Goal: Information Seeking & Learning: Learn about a topic

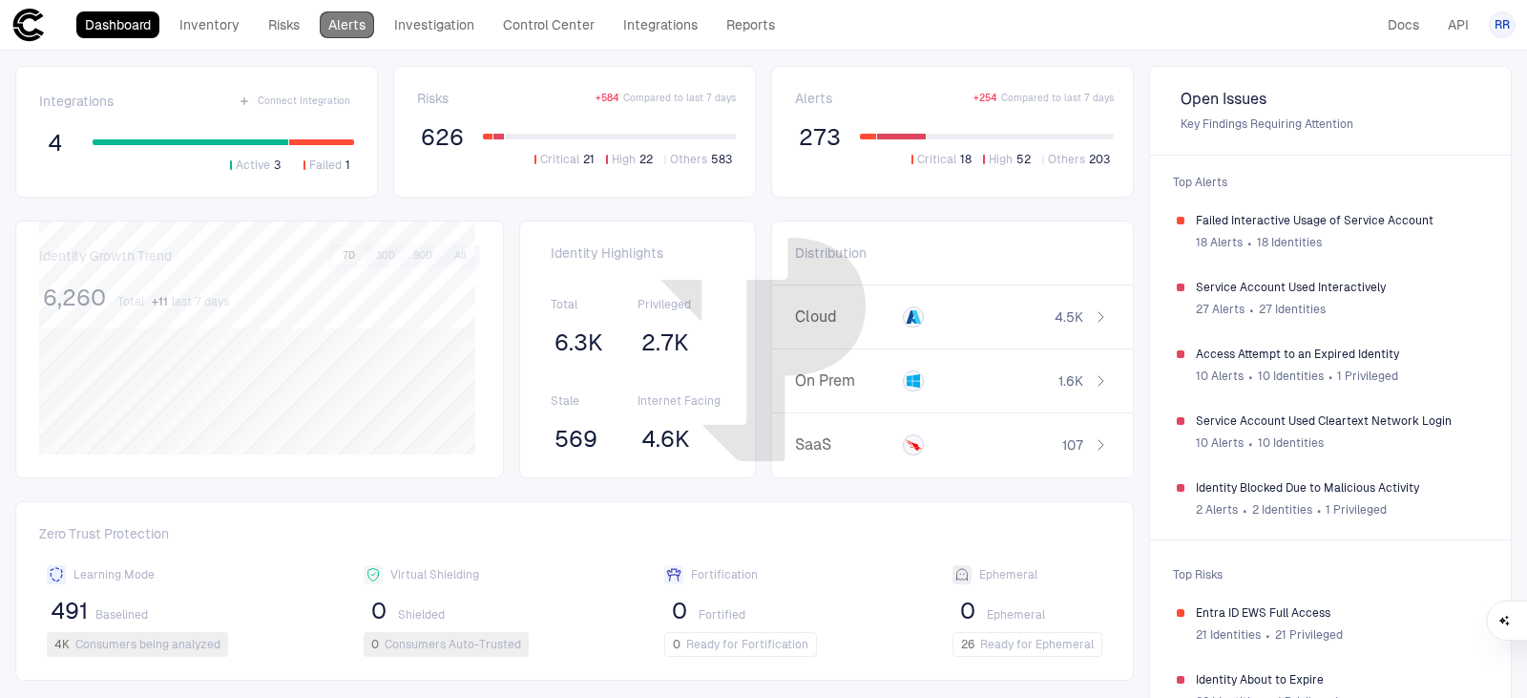
click at [346, 30] on link "Alerts" at bounding box center [347, 24] width 54 height 27
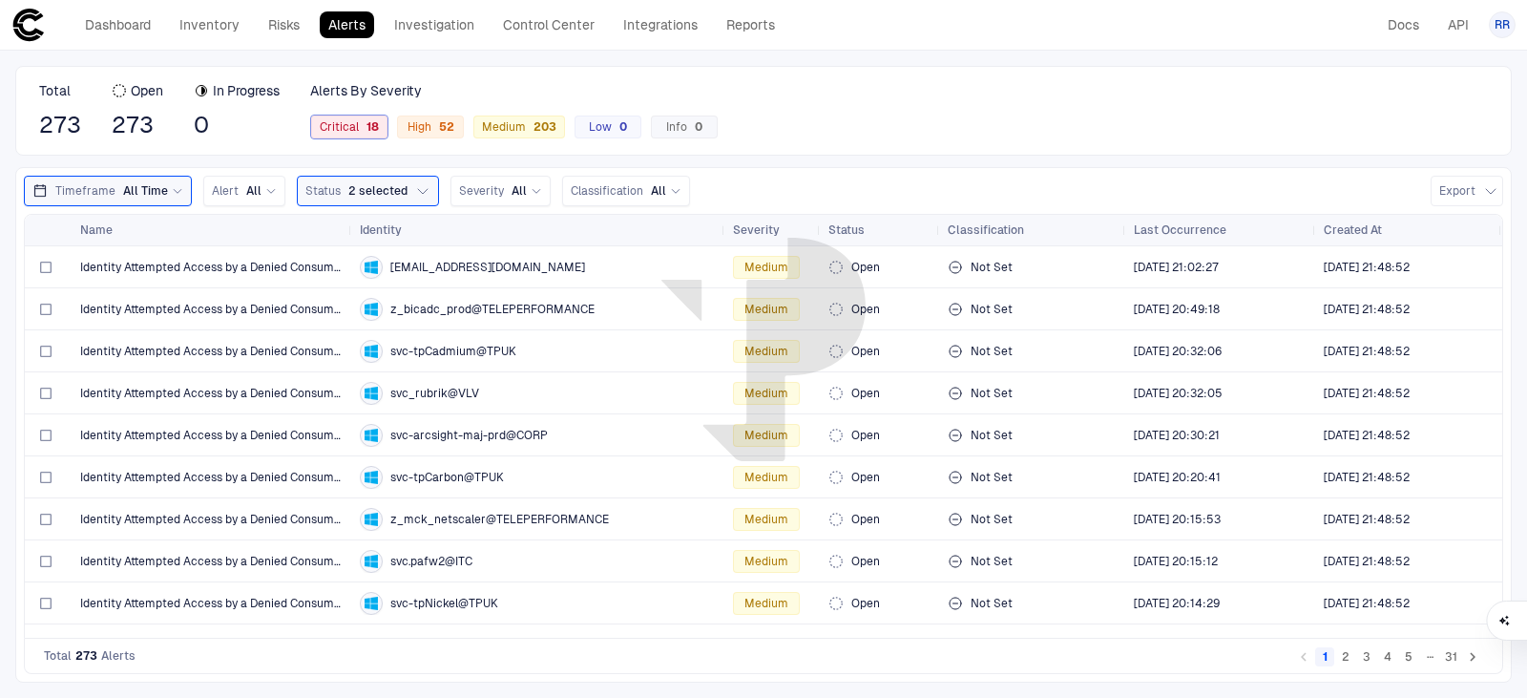
click at [367, 131] on div "18" at bounding box center [369, 126] width 20 height 13
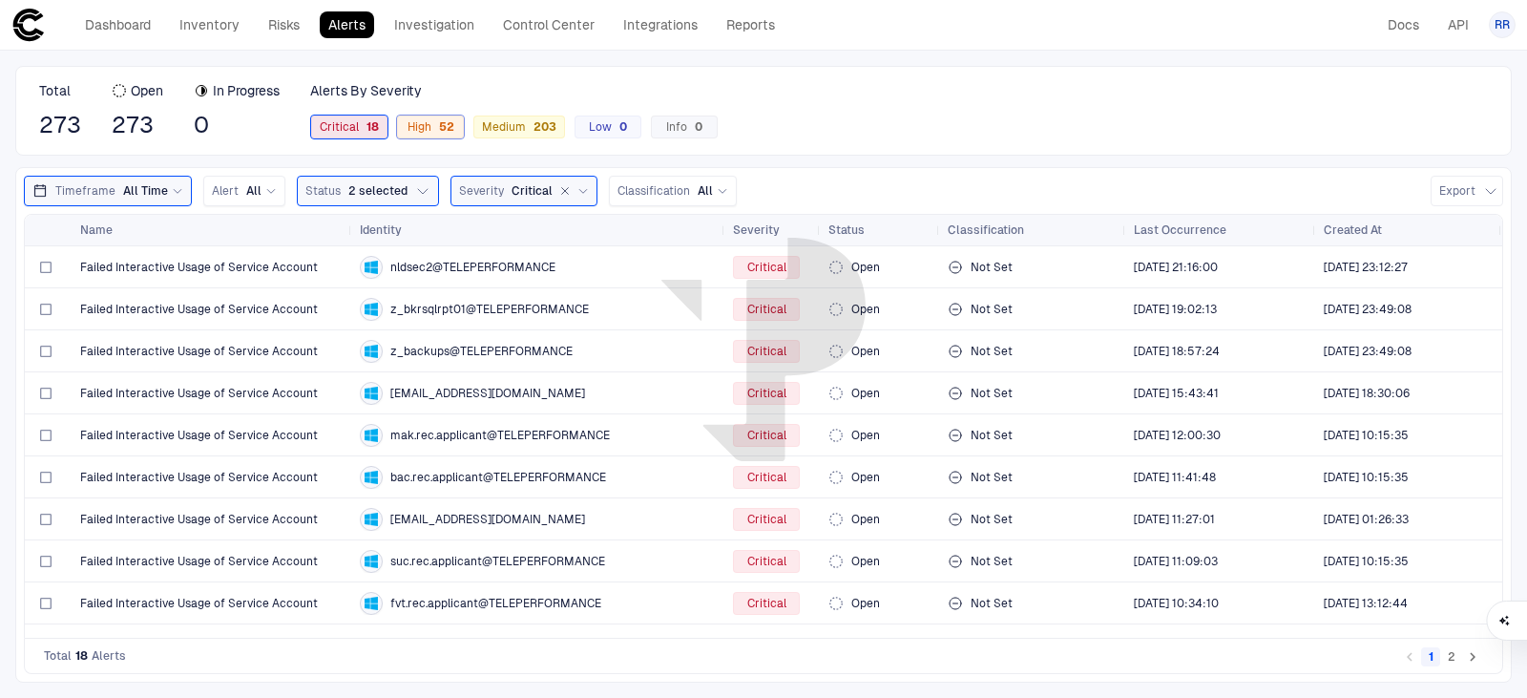
click at [448, 127] on div "52" at bounding box center [442, 126] width 23 height 13
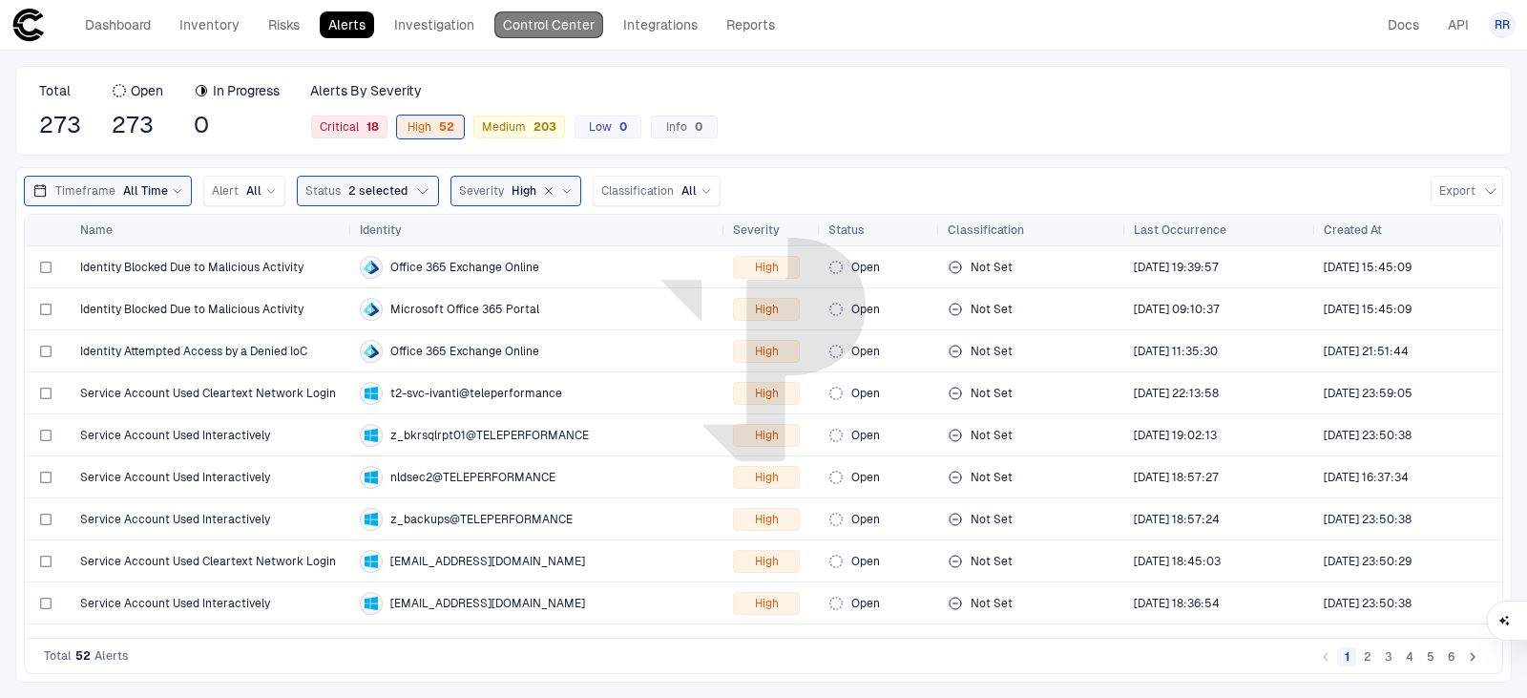
click at [561, 30] on link "Control Center" at bounding box center [548, 24] width 109 height 27
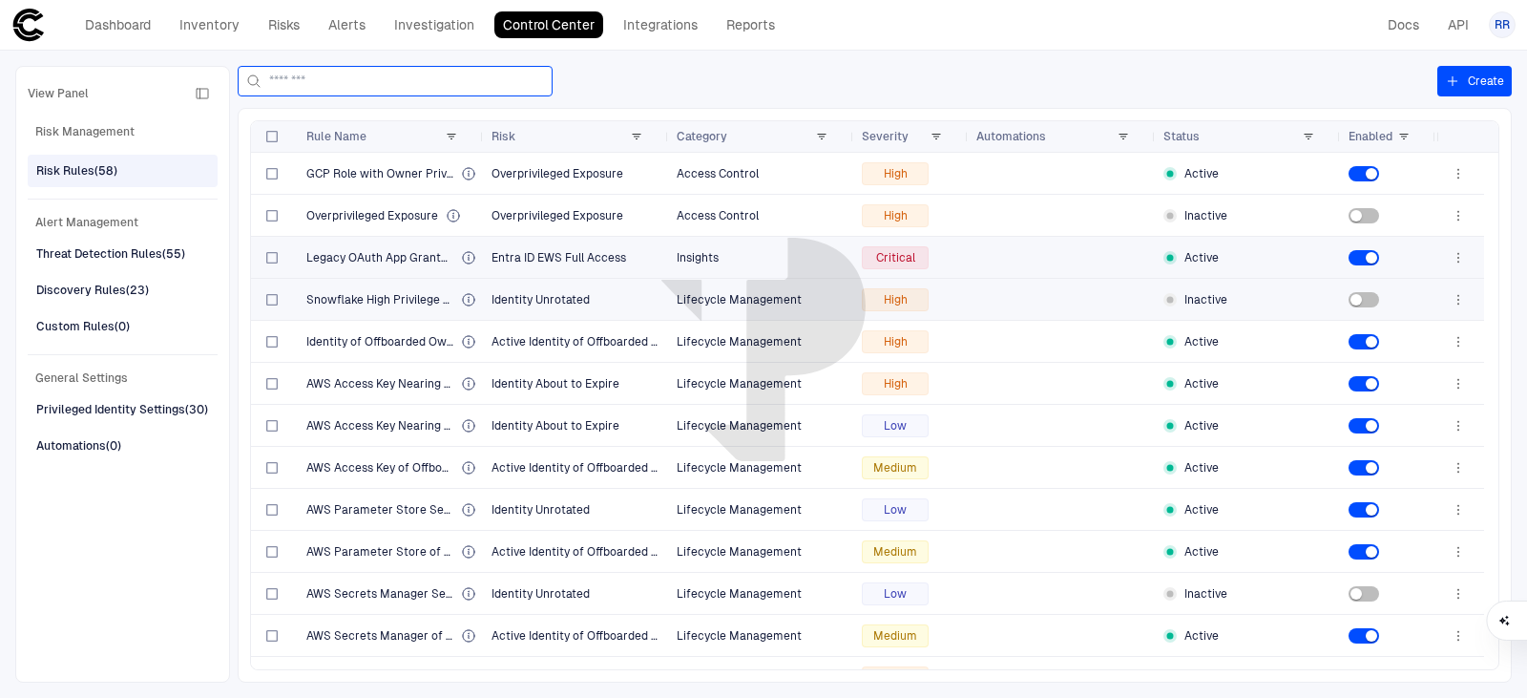
click at [333, 79] on input at bounding box center [406, 81] width 275 height 29
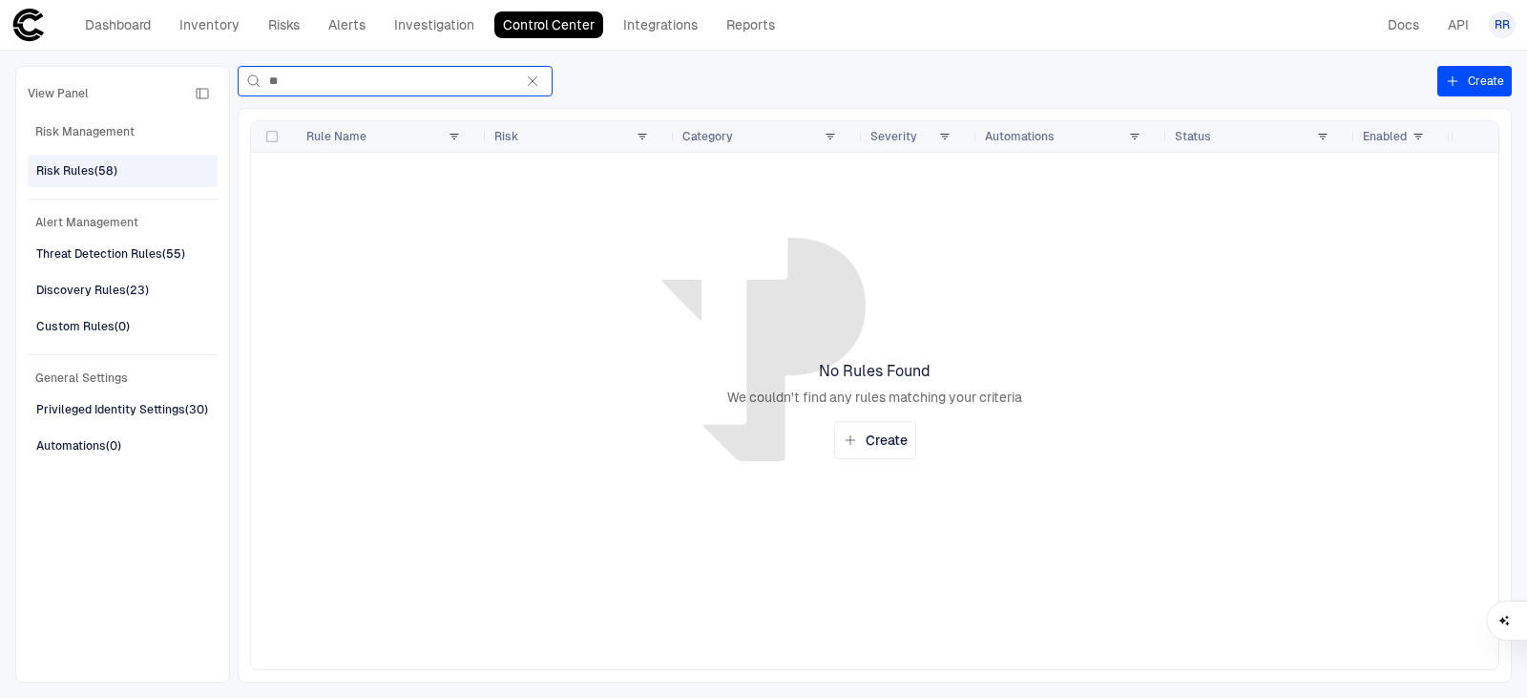
type input "*"
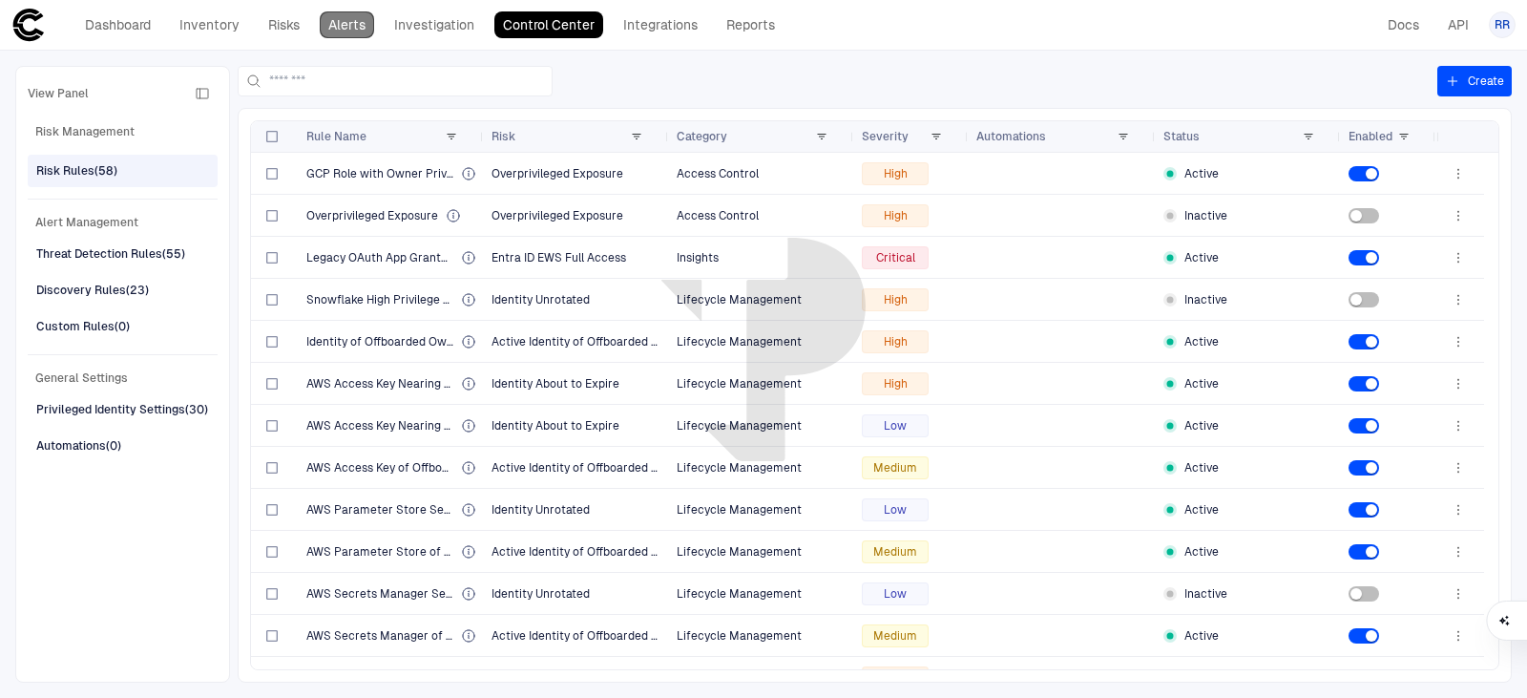
click at [348, 25] on link "Alerts" at bounding box center [347, 24] width 54 height 27
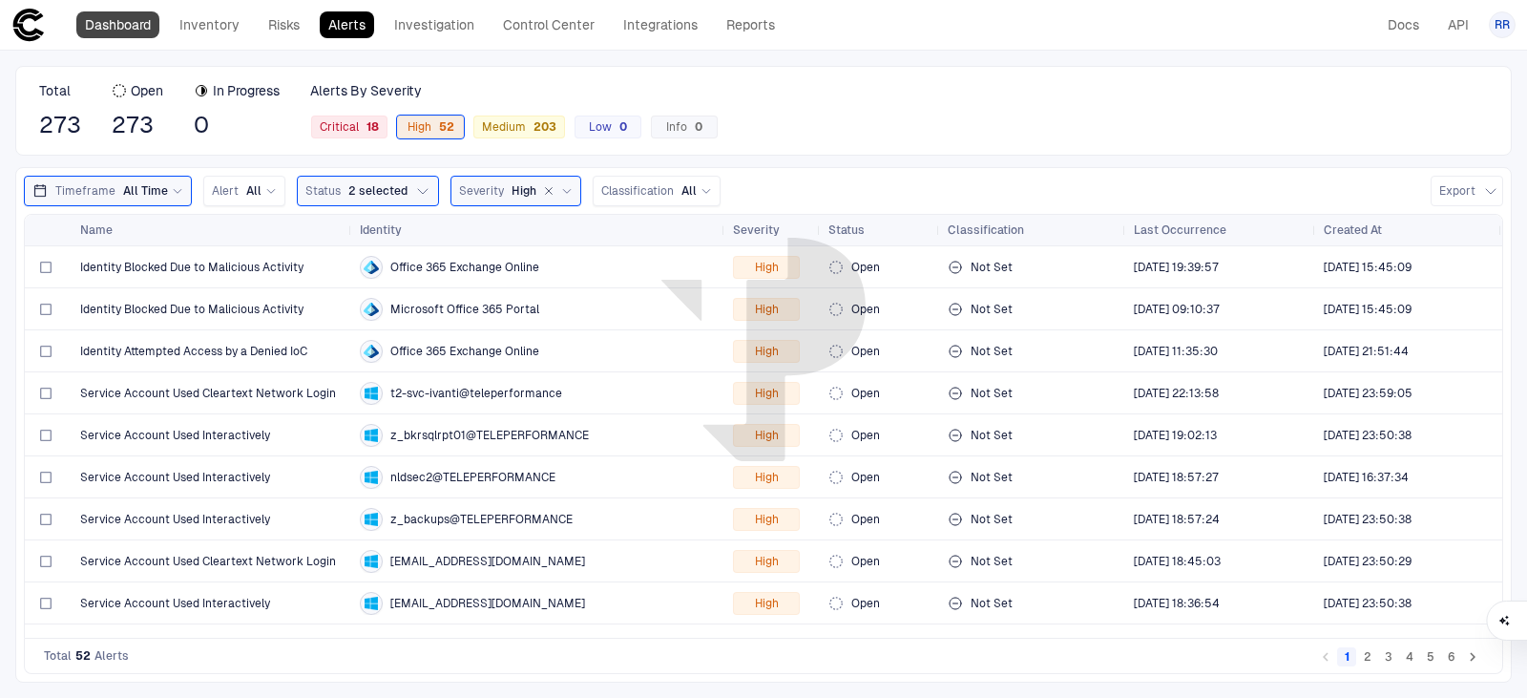
click at [115, 27] on link "Dashboard" at bounding box center [117, 24] width 83 height 27
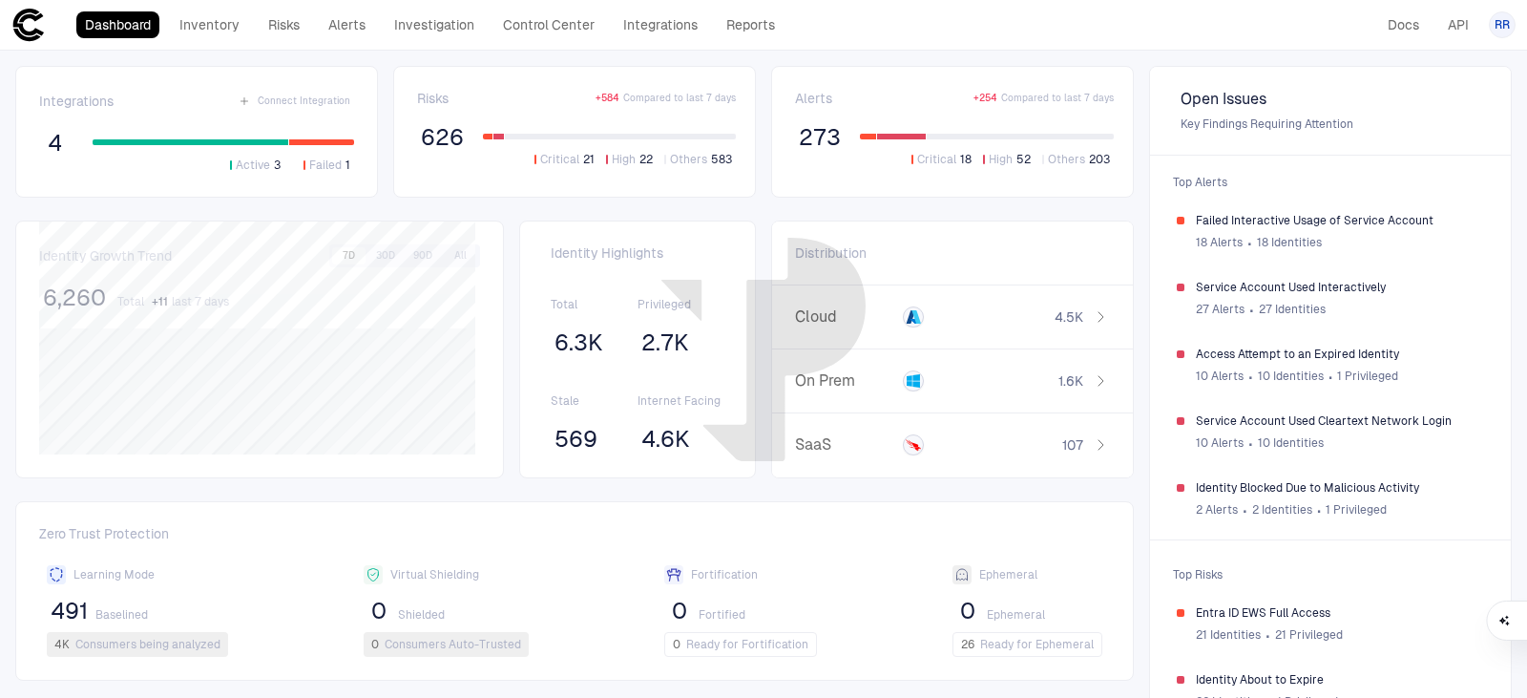
click at [443, 136] on span "626" at bounding box center [442, 137] width 43 height 29
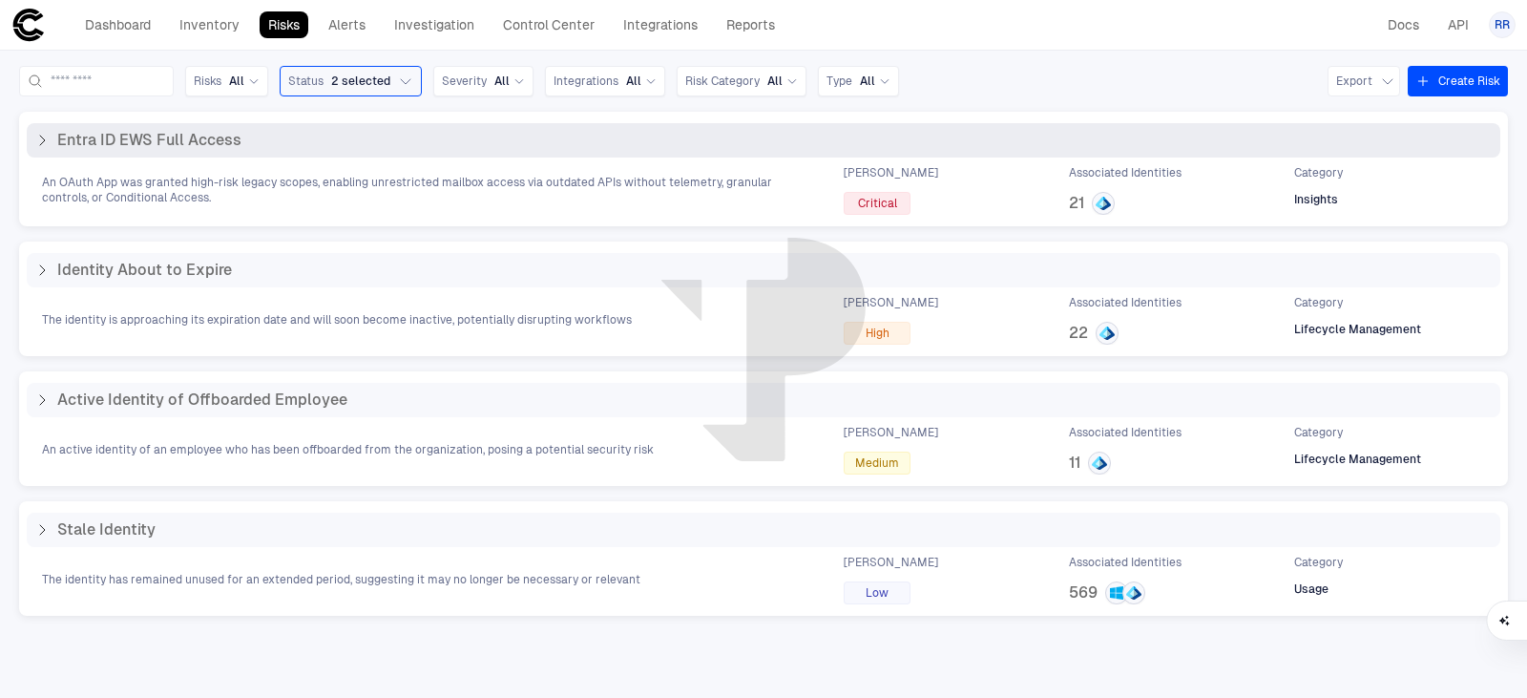
click at [41, 139] on icon at bounding box center [41, 140] width 15 height 15
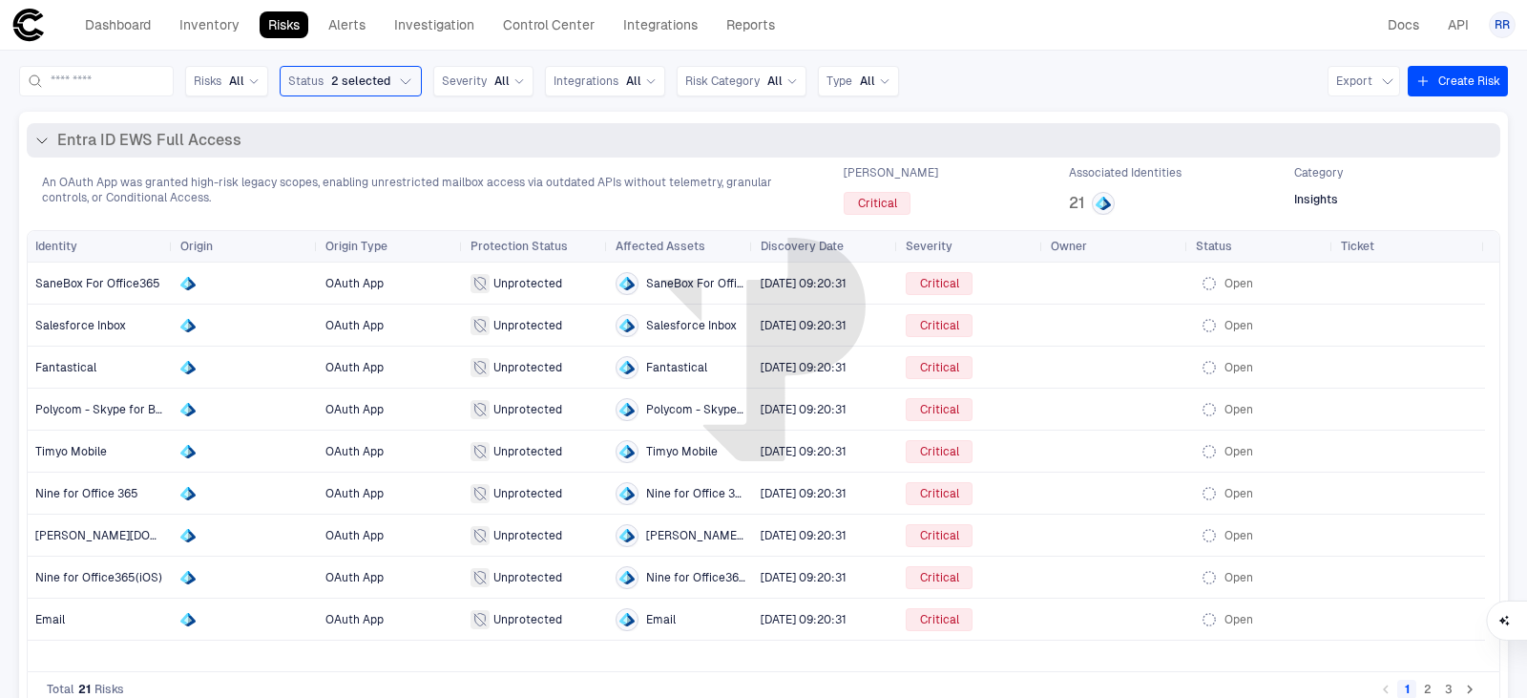
click at [41, 139] on icon at bounding box center [41, 140] width 15 height 15
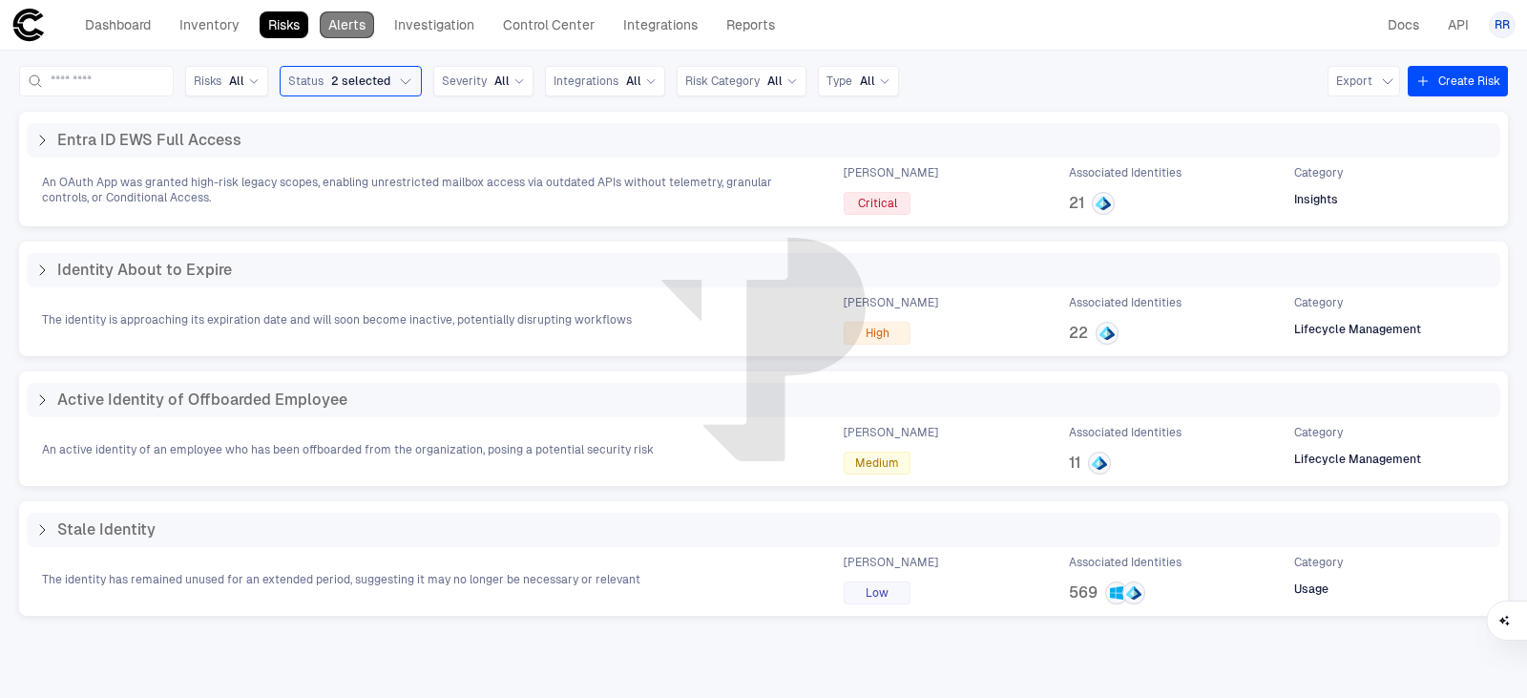
click at [345, 23] on link "Alerts" at bounding box center [347, 24] width 54 height 27
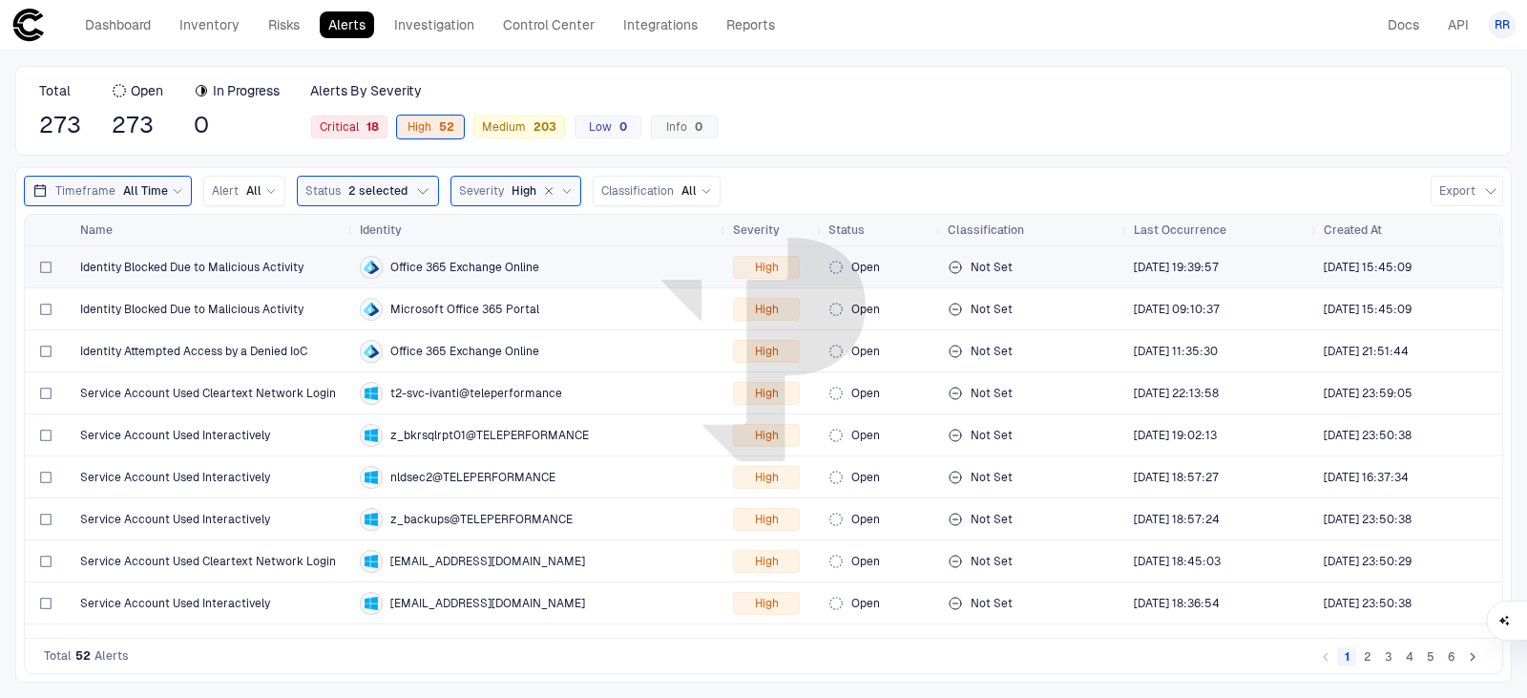
click at [264, 265] on span "Identity Blocked Due to Malicious Activity" at bounding box center [191, 267] width 223 height 15
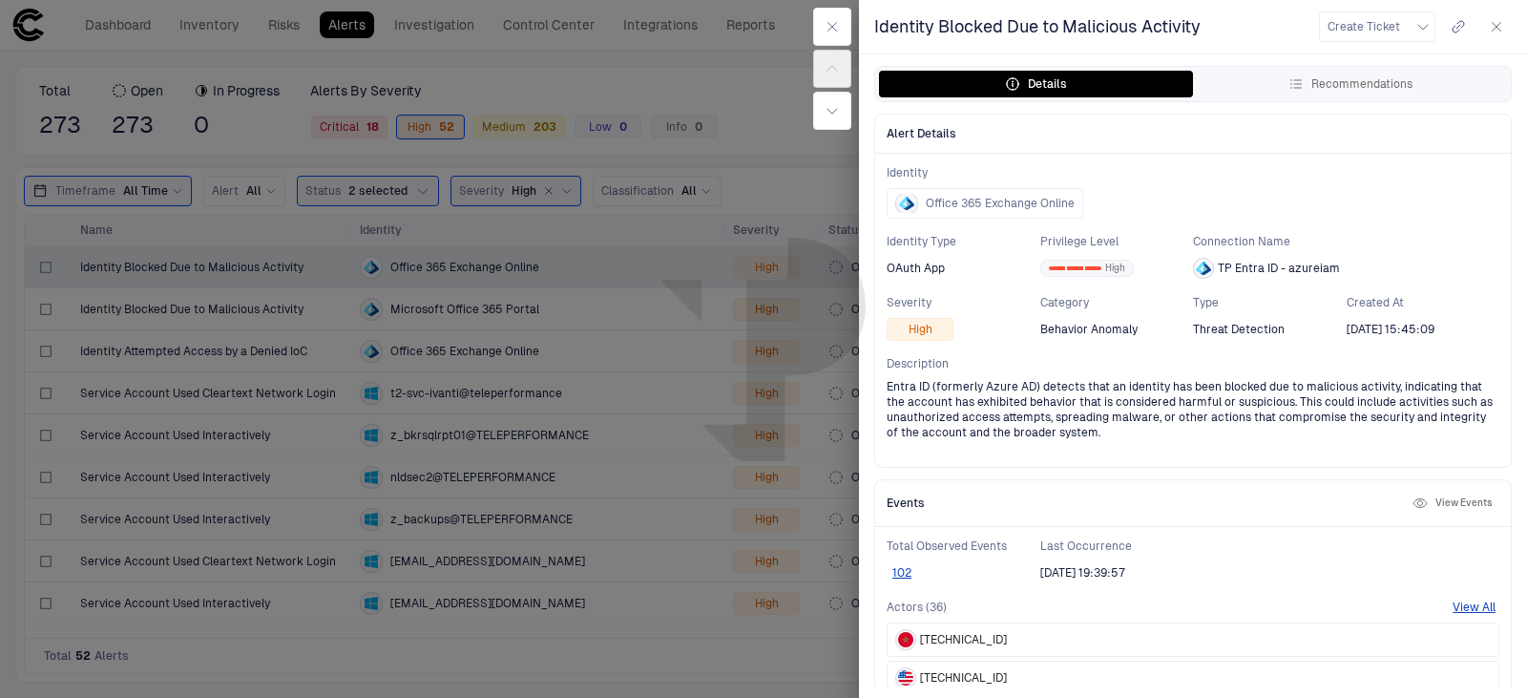
click at [1494, 26] on icon "button" at bounding box center [1496, 26] width 15 height 15
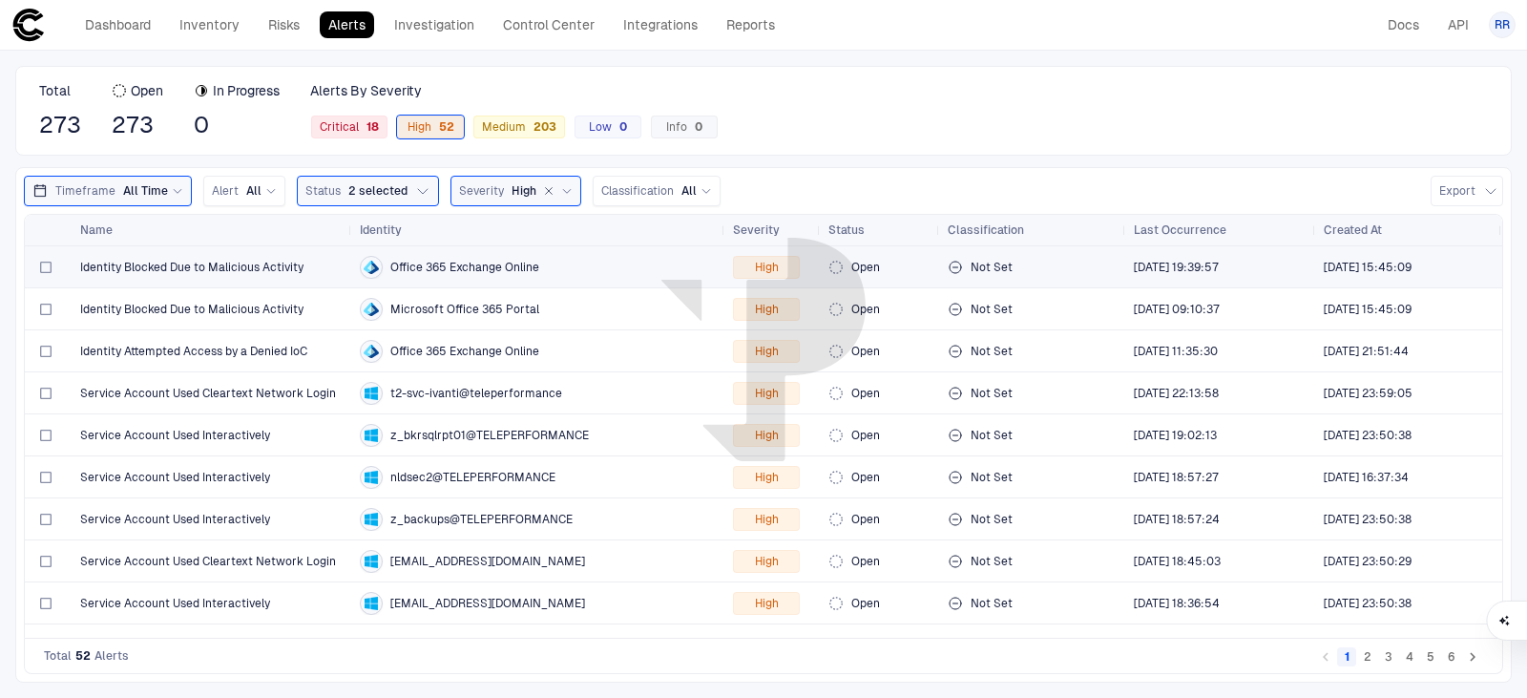
click at [37, 266] on div at bounding box center [48, 266] width 32 height 39
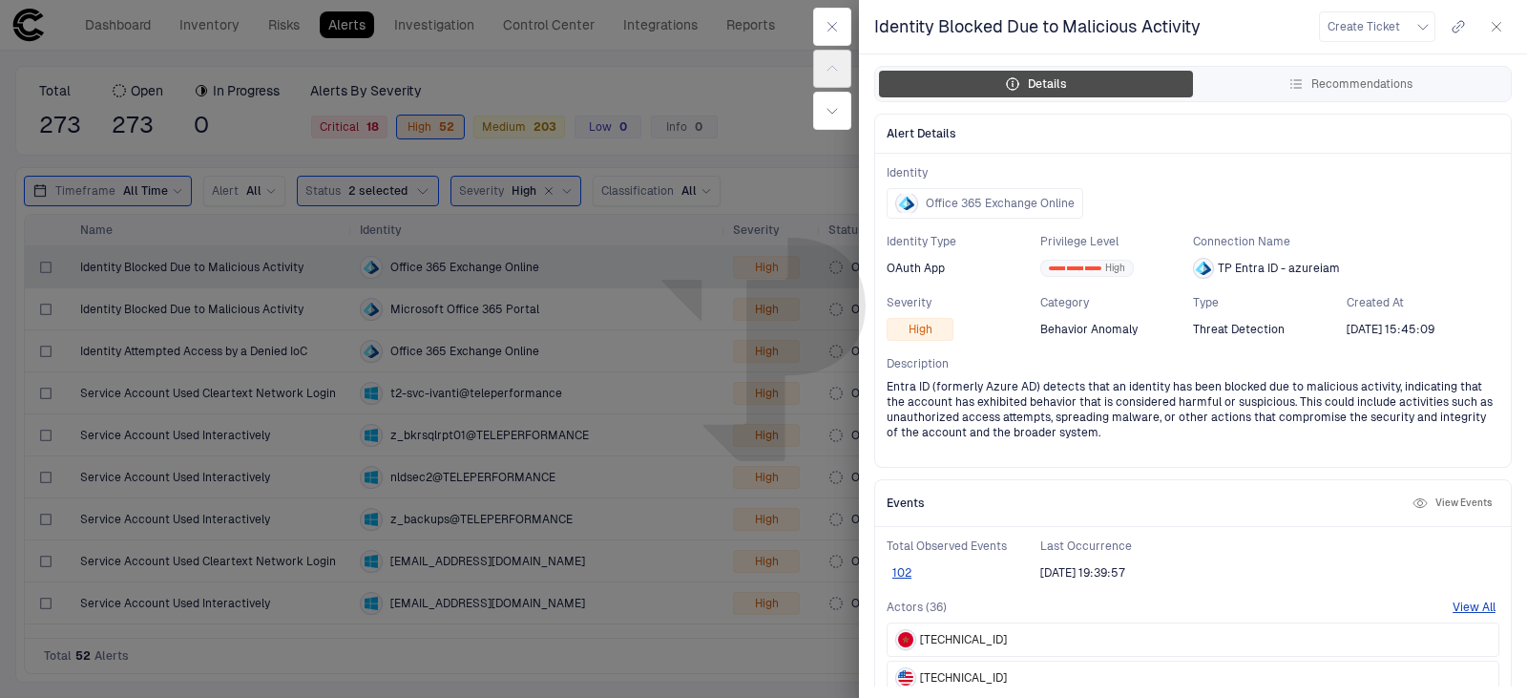
click at [1118, 80] on button "Details" at bounding box center [1036, 84] width 314 height 27
click at [832, 115] on icon "button" at bounding box center [831, 110] width 15 height 15
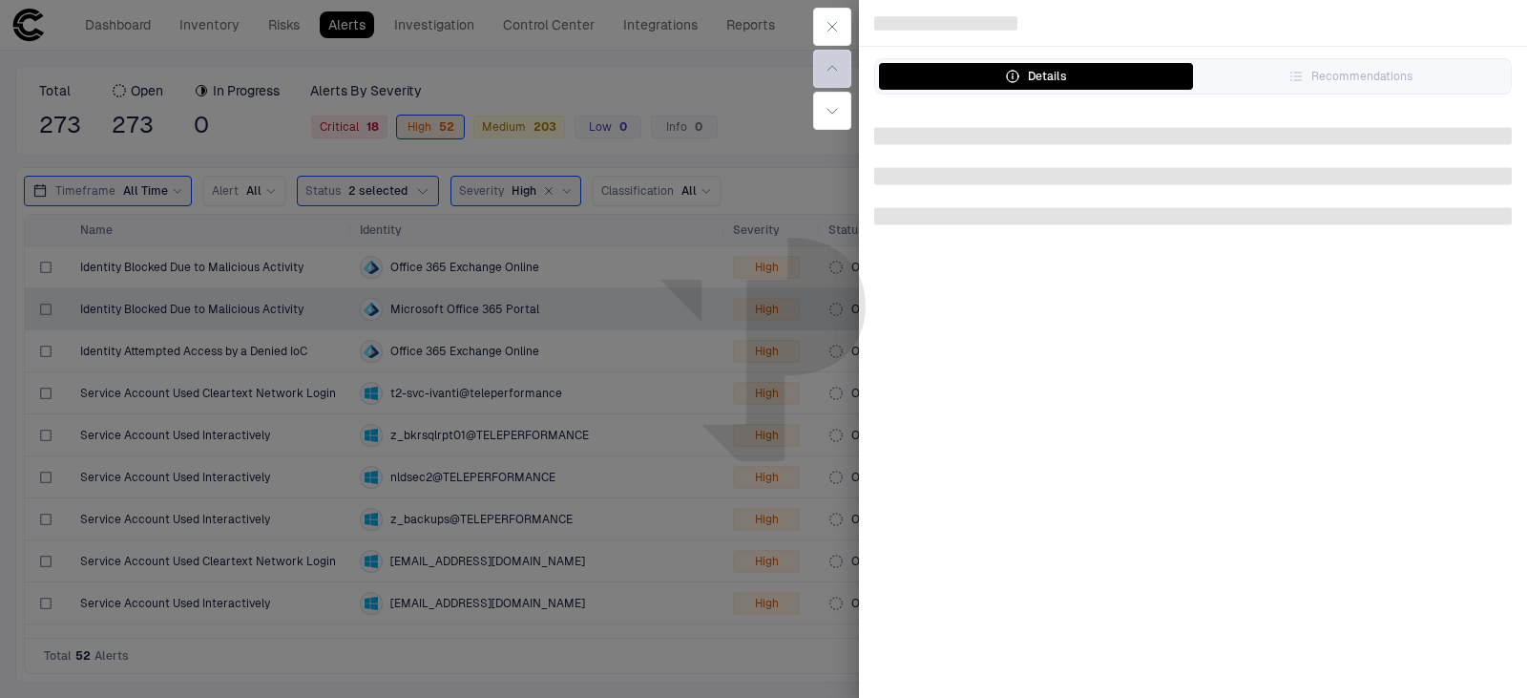
click at [835, 69] on icon "button" at bounding box center [832, 68] width 10 height 5
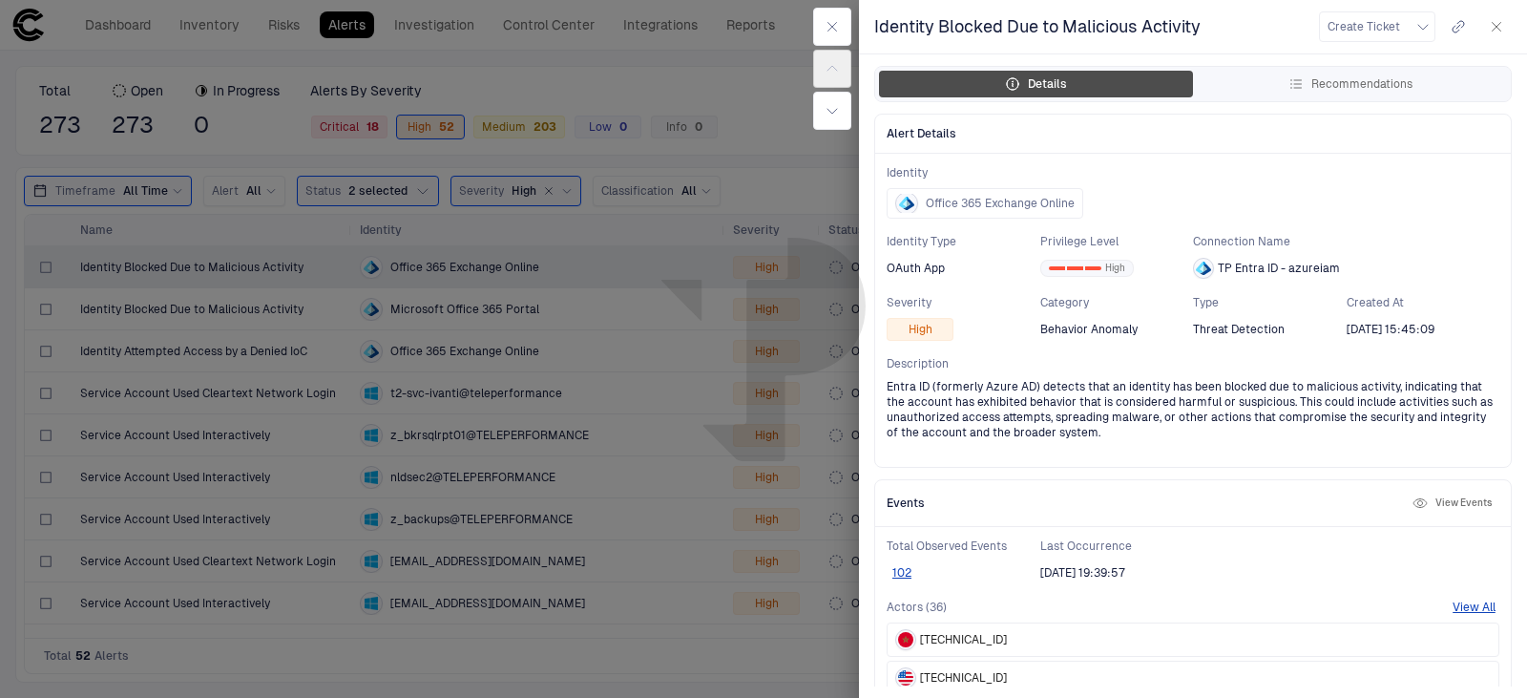
click at [1060, 79] on div "Details" at bounding box center [1036, 83] width 62 height 15
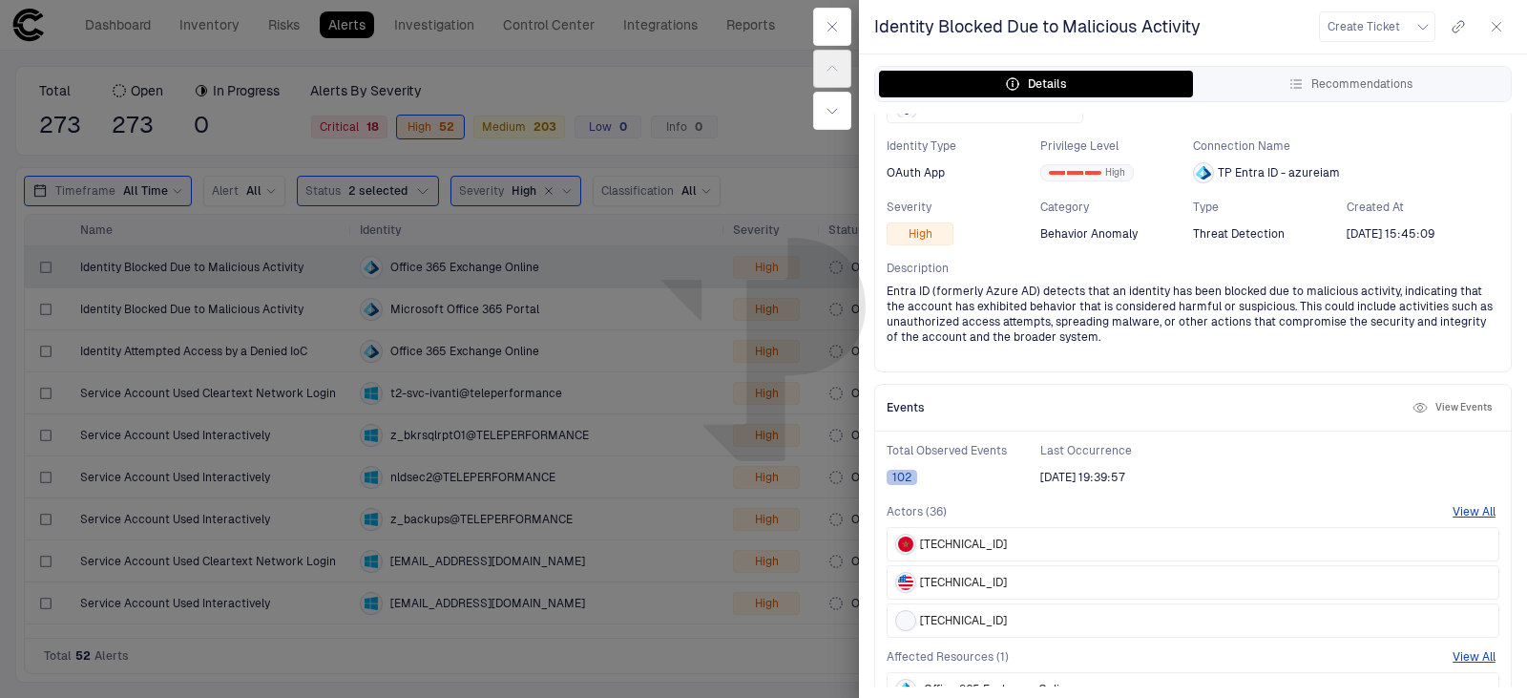
click at [902, 478] on button "102" at bounding box center [901, 476] width 31 height 15
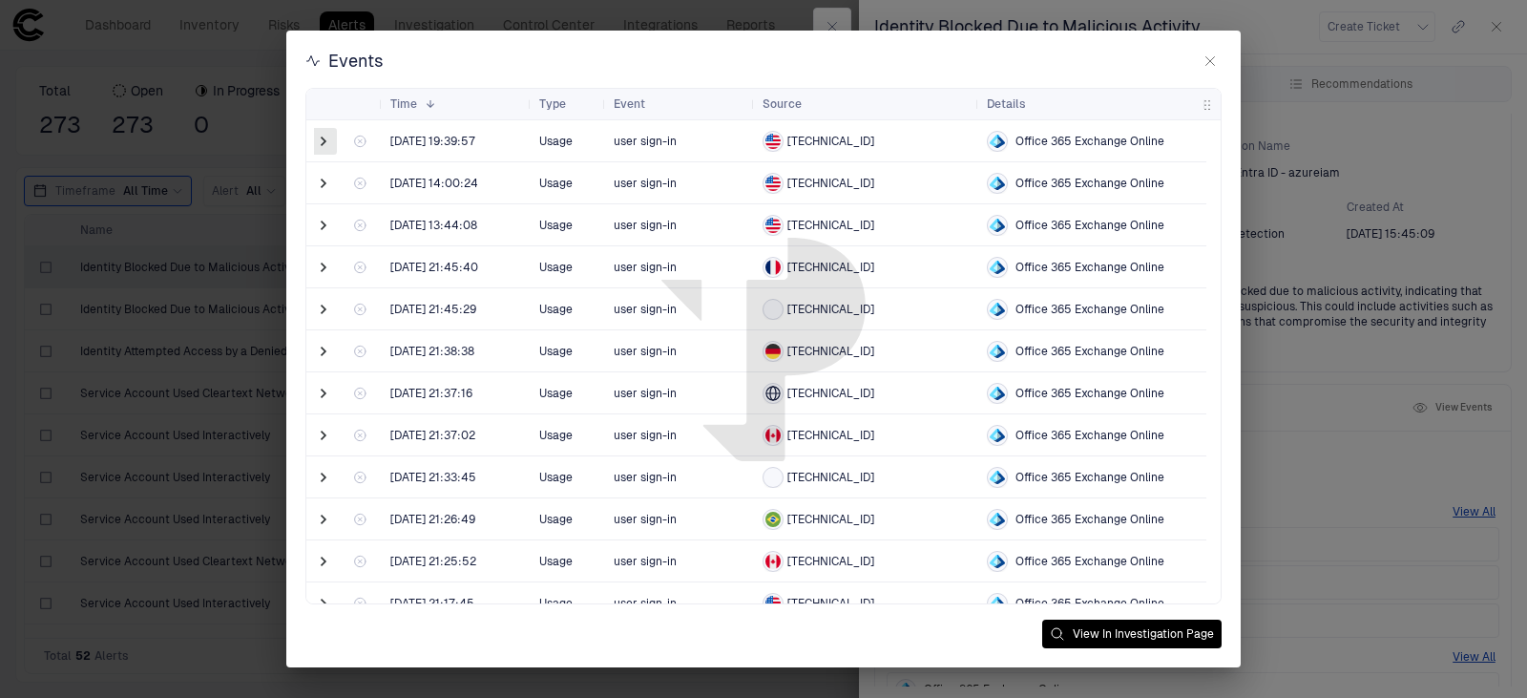
click at [318, 146] on span at bounding box center [323, 141] width 19 height 19
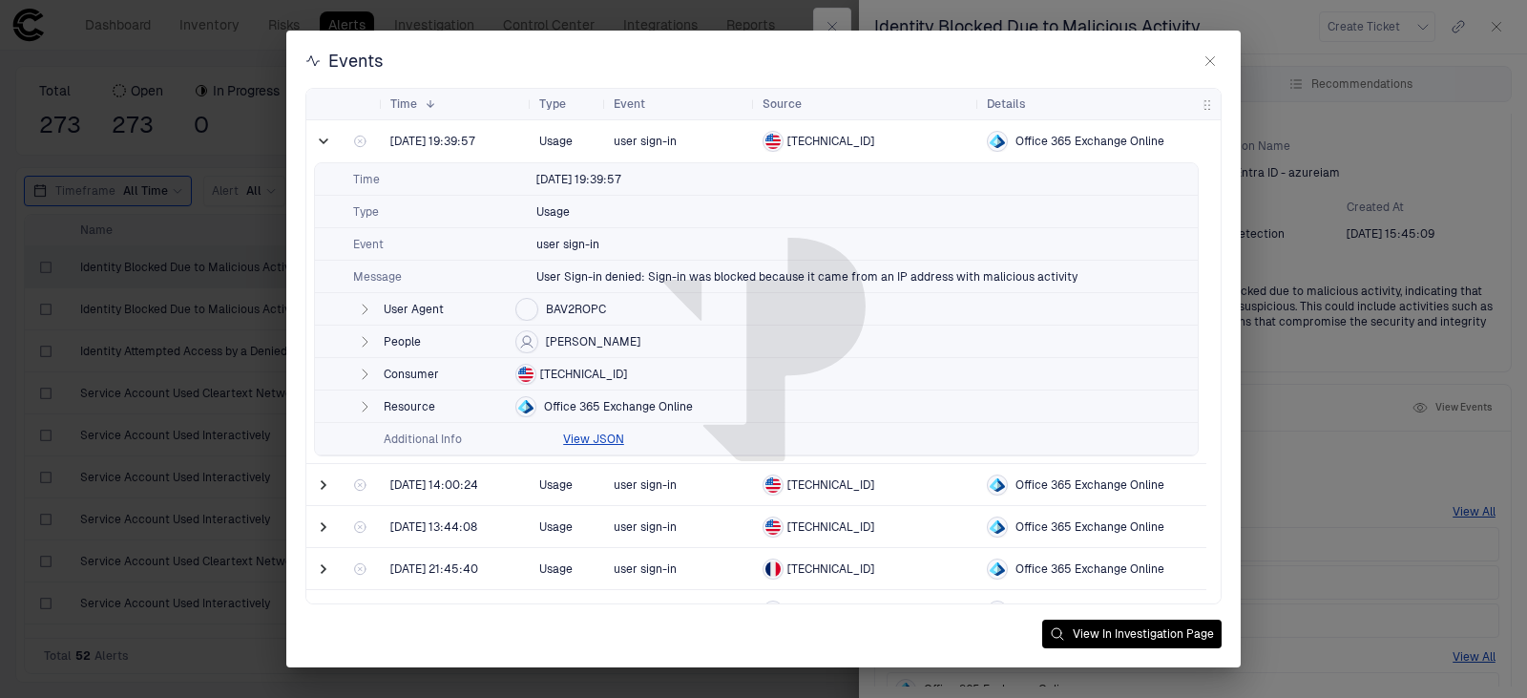
drag, startPoint x: 628, startPoint y: 344, endPoint x: 562, endPoint y: 343, distance: 65.9
click at [562, 343] on div "People [PERSON_NAME]" at bounding box center [756, 341] width 883 height 32
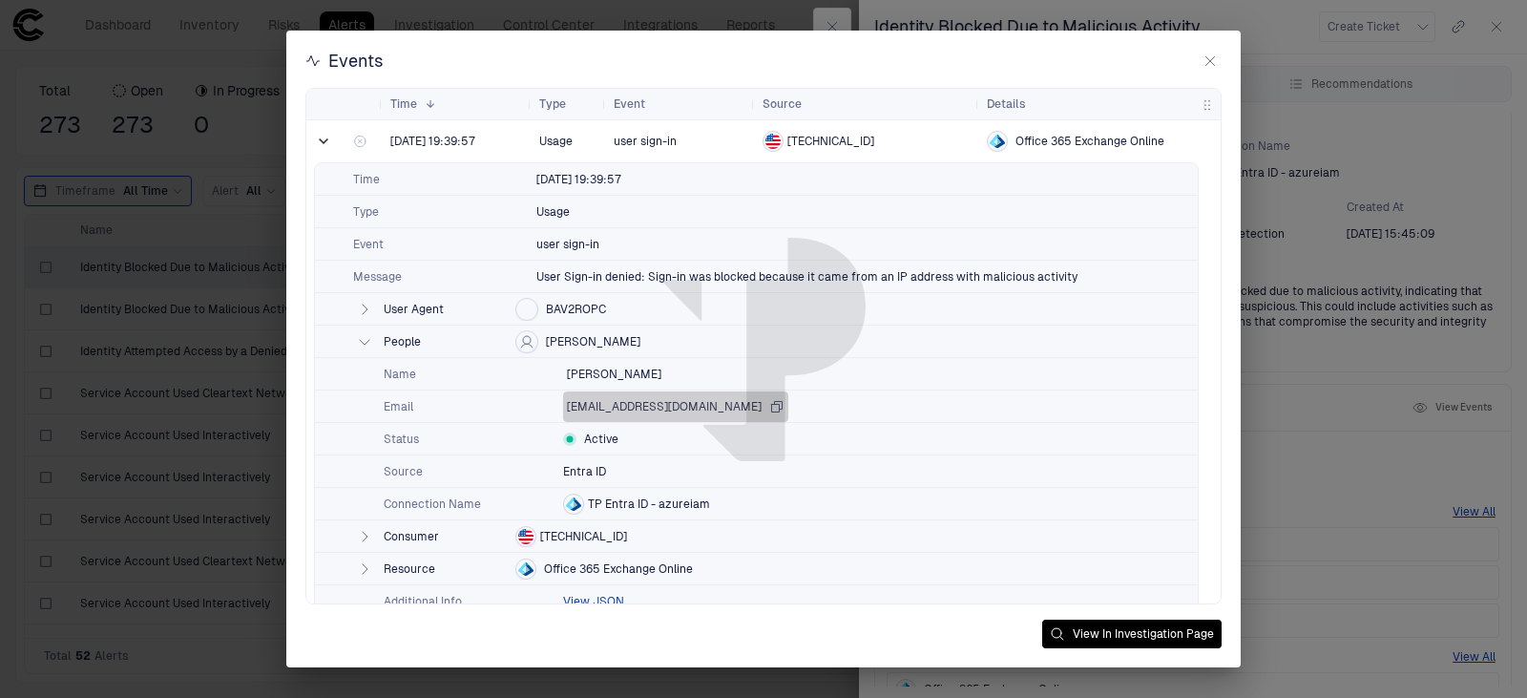
click at [782, 407] on icon "button" at bounding box center [777, 406] width 10 height 10
click at [568, 536] on span "[TECHNICAL_ID]" at bounding box center [583, 536] width 87 height 15
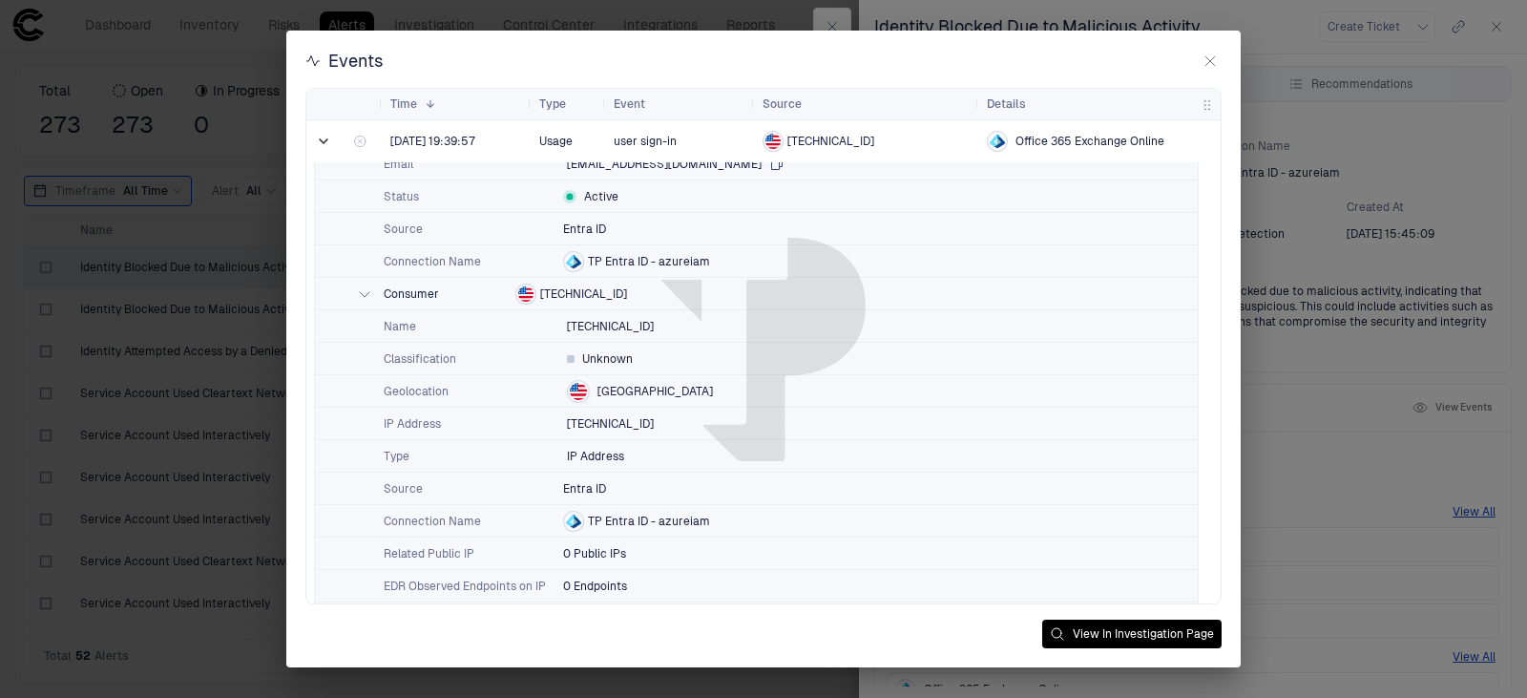
scroll to position [191, 0]
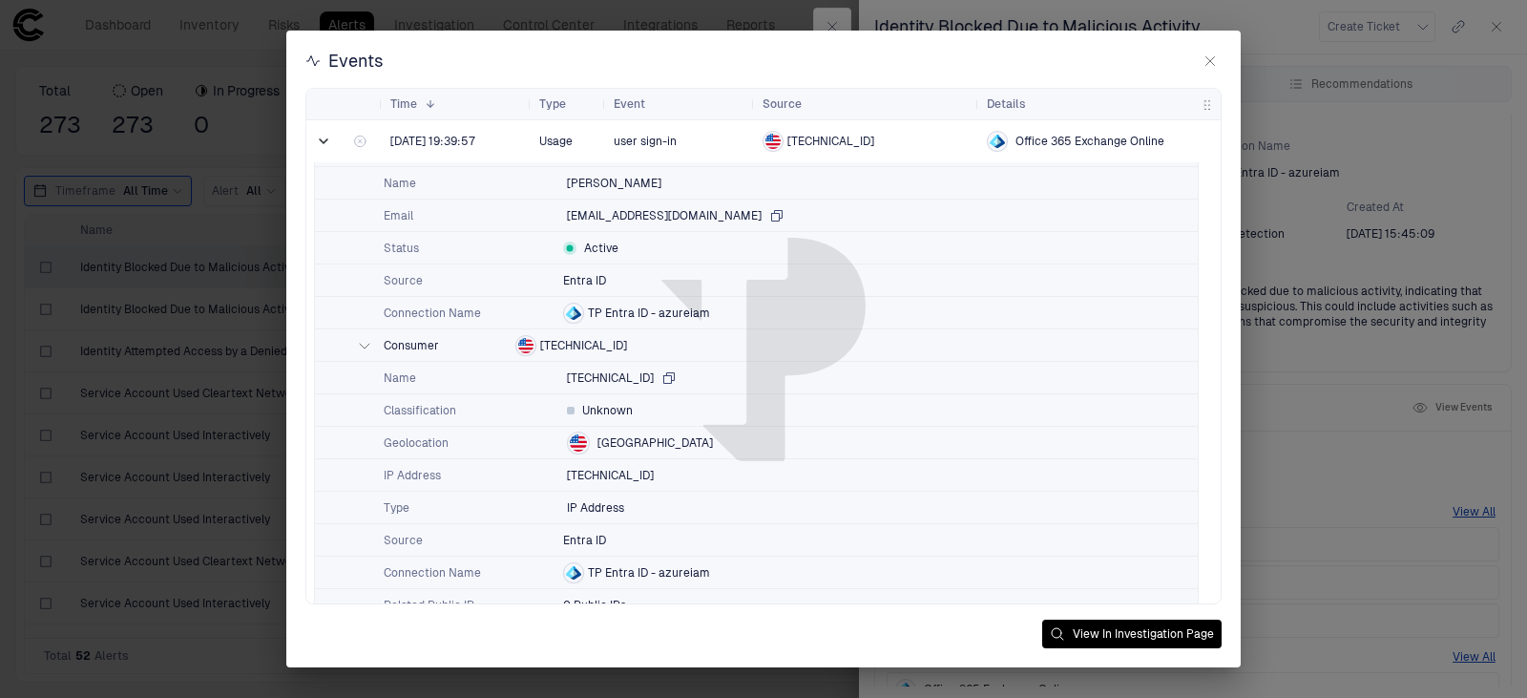
click at [664, 377] on icon "button" at bounding box center [669, 377] width 10 height 10
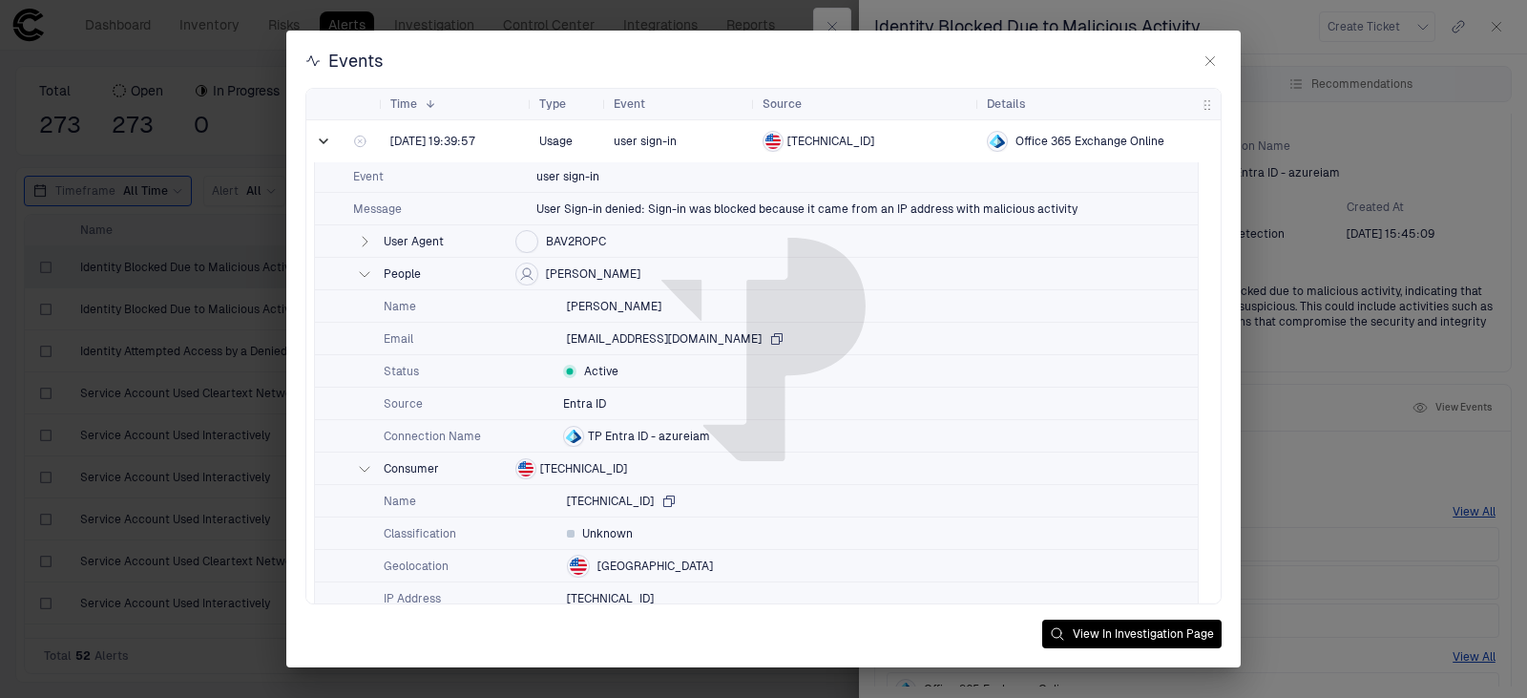
scroll to position [0, 0]
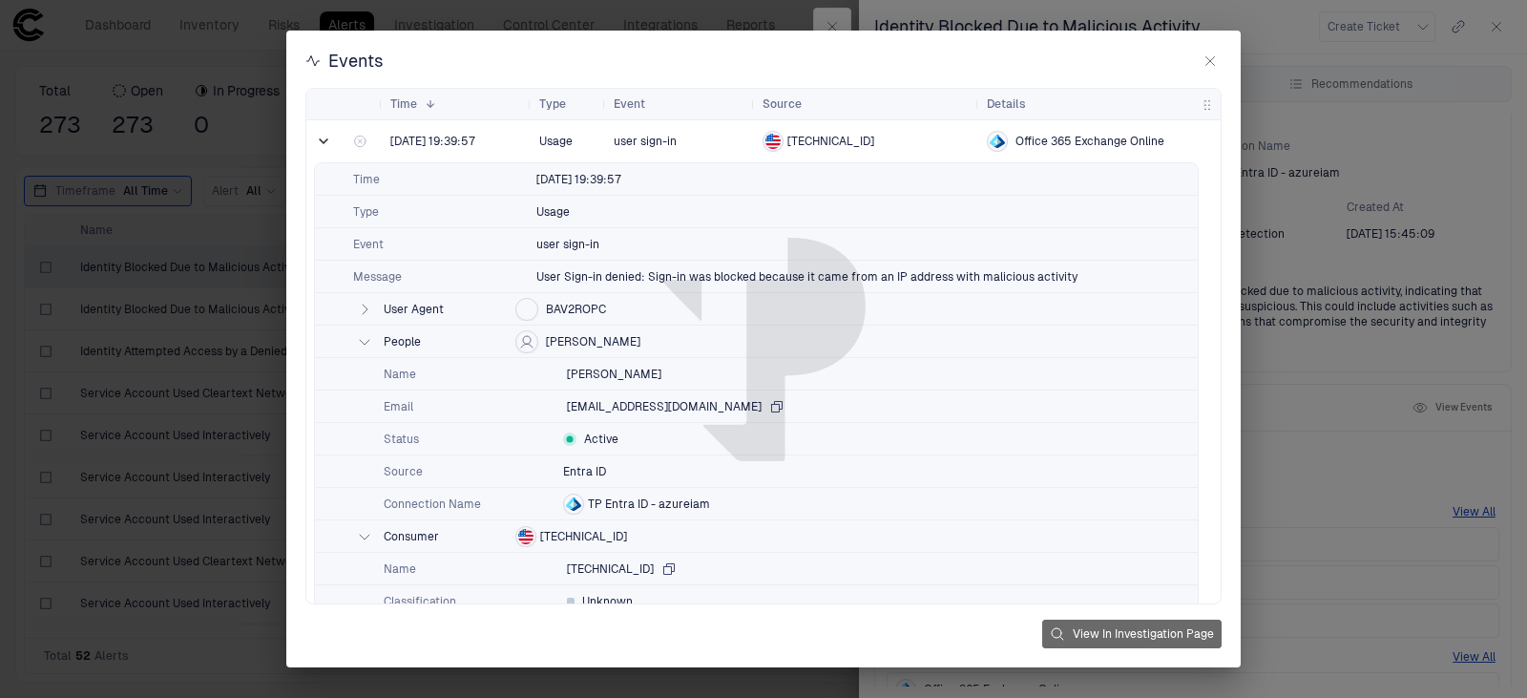
click at [1156, 636] on button "View In Investigation Page" at bounding box center [1131, 633] width 179 height 29
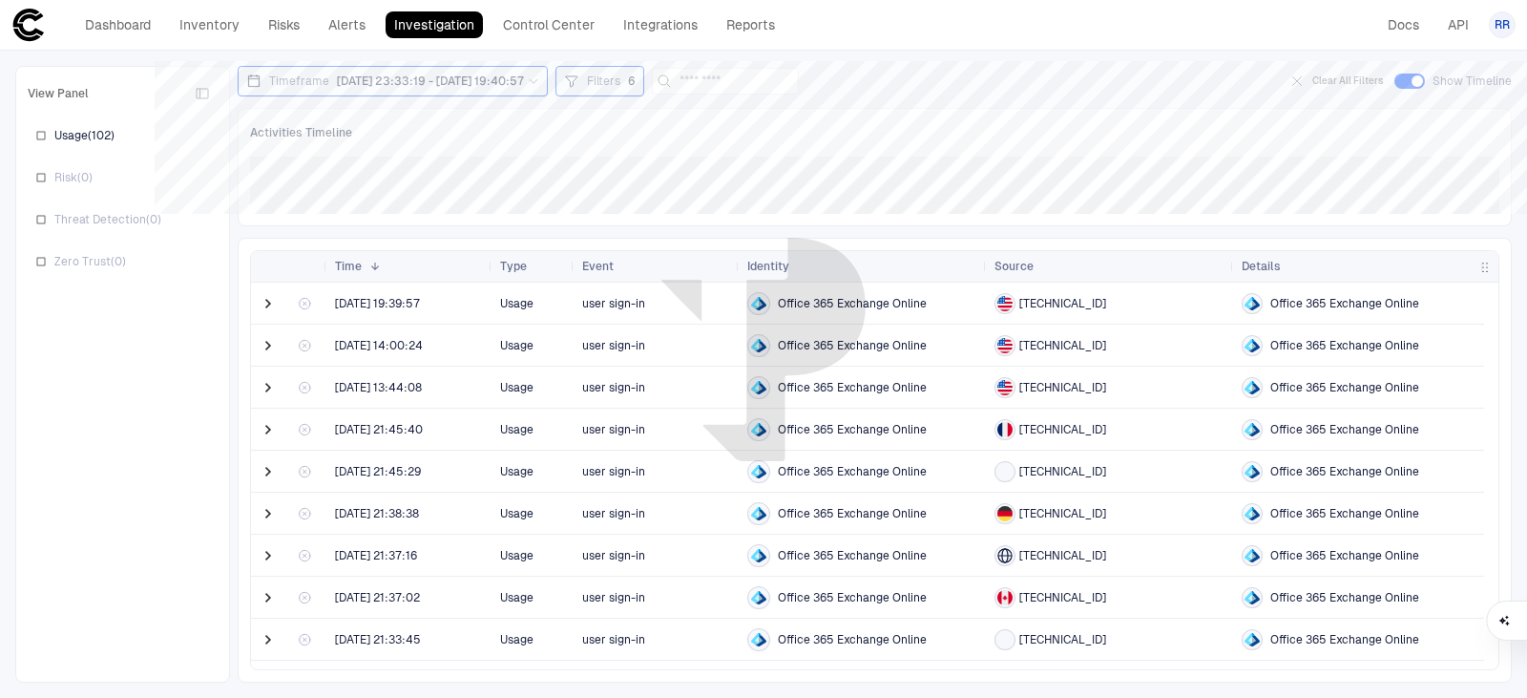
click at [620, 86] on span "Filters" at bounding box center [603, 80] width 33 height 15
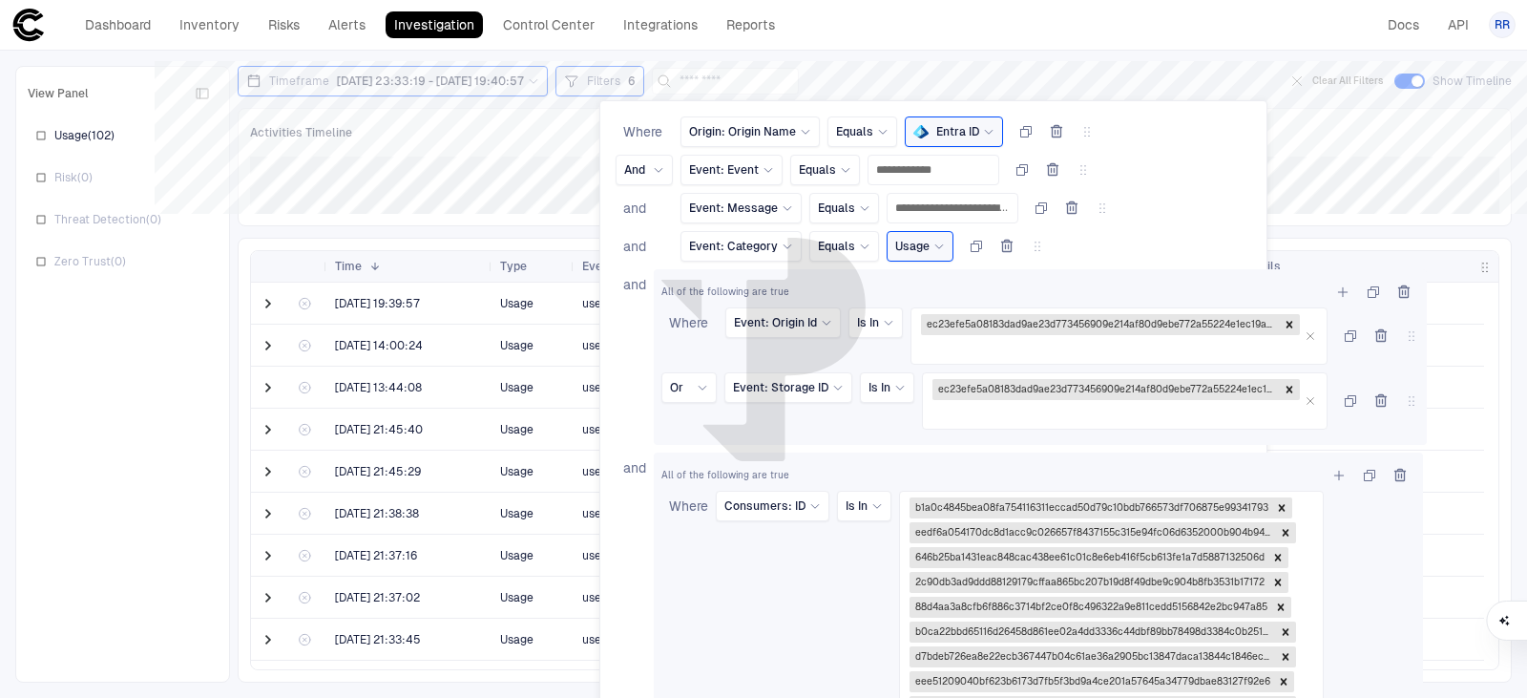
click at [646, 86] on div at bounding box center [763, 349] width 1527 height 698
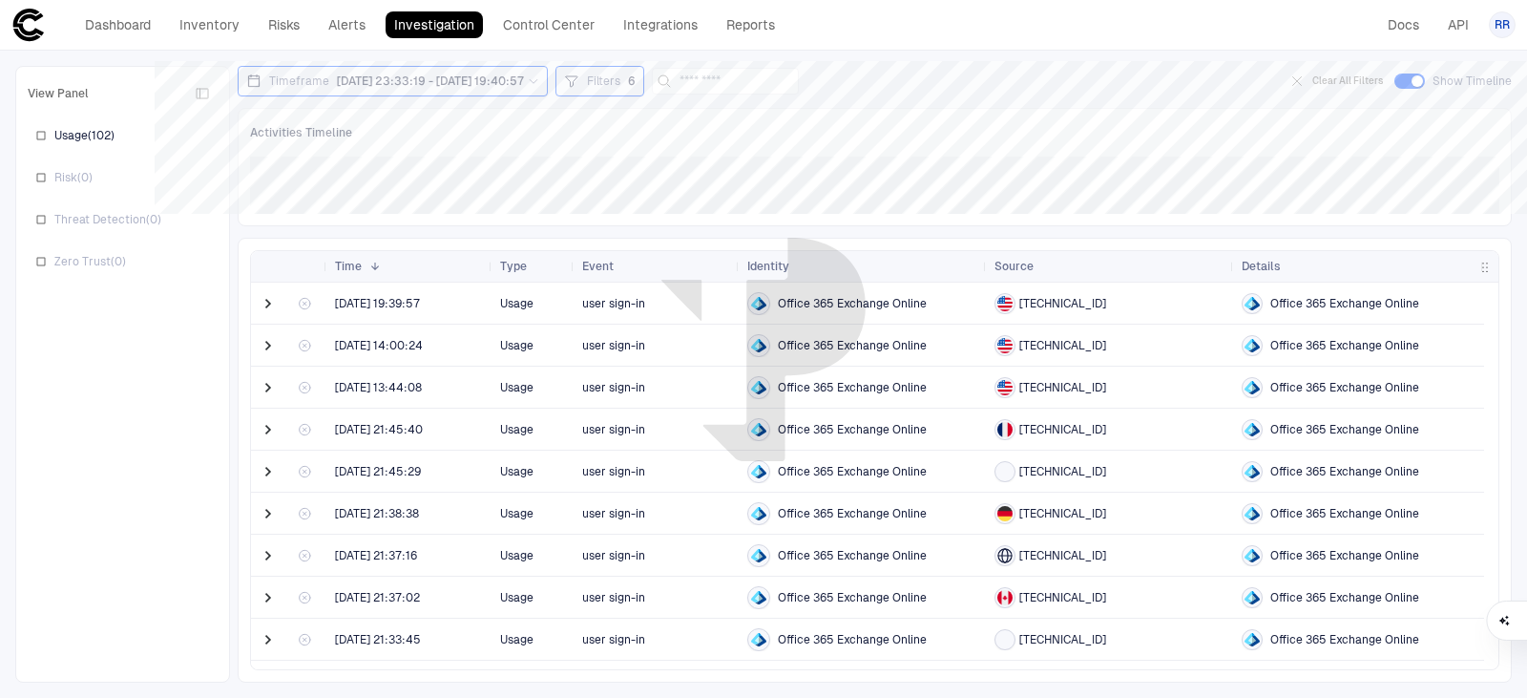
click at [524, 82] on span "[DATE] 23:33:19 - [DATE] 19:40:57" at bounding box center [430, 80] width 187 height 15
click at [406, 304] on button "Cancel" at bounding box center [388, 305] width 54 height 31
click at [635, 90] on div "Filters 6" at bounding box center [600, 81] width 72 height 21
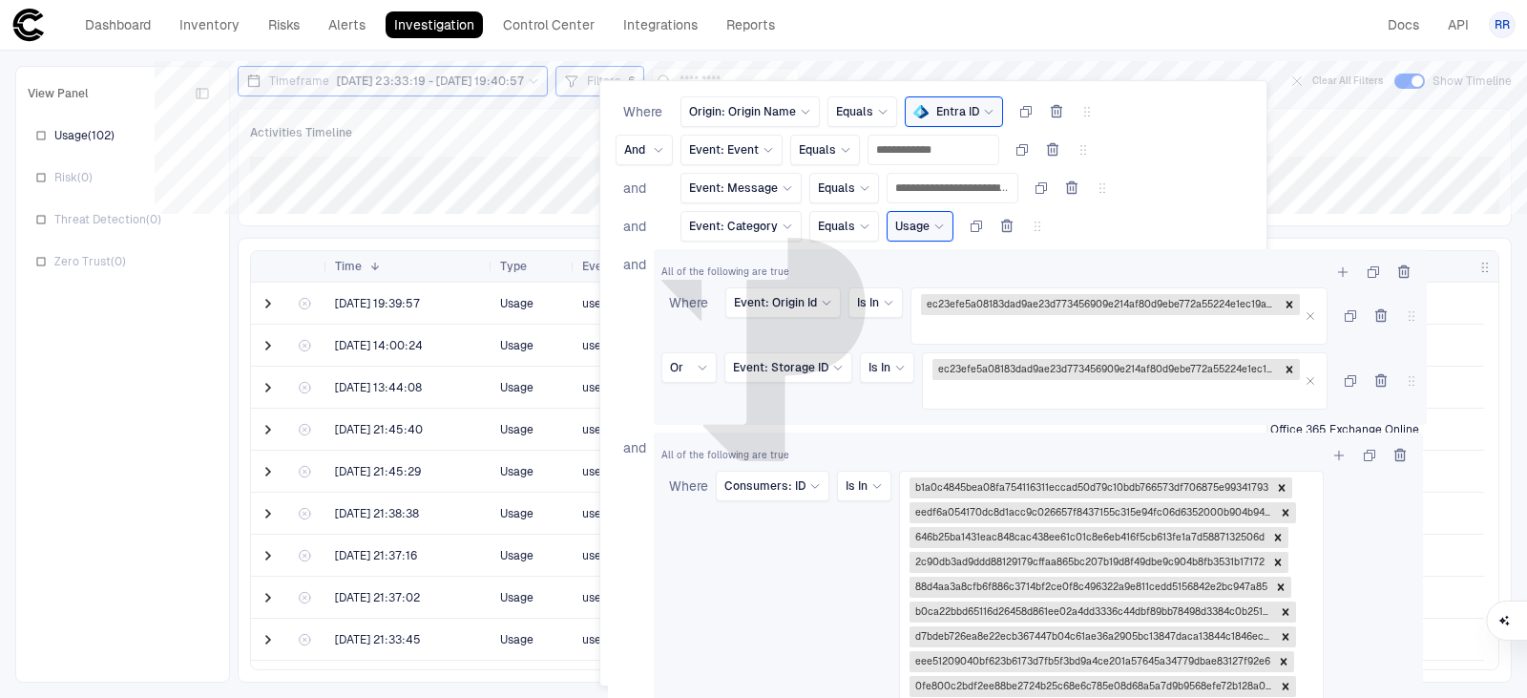
click at [825, 38] on div at bounding box center [763, 349] width 1527 height 698
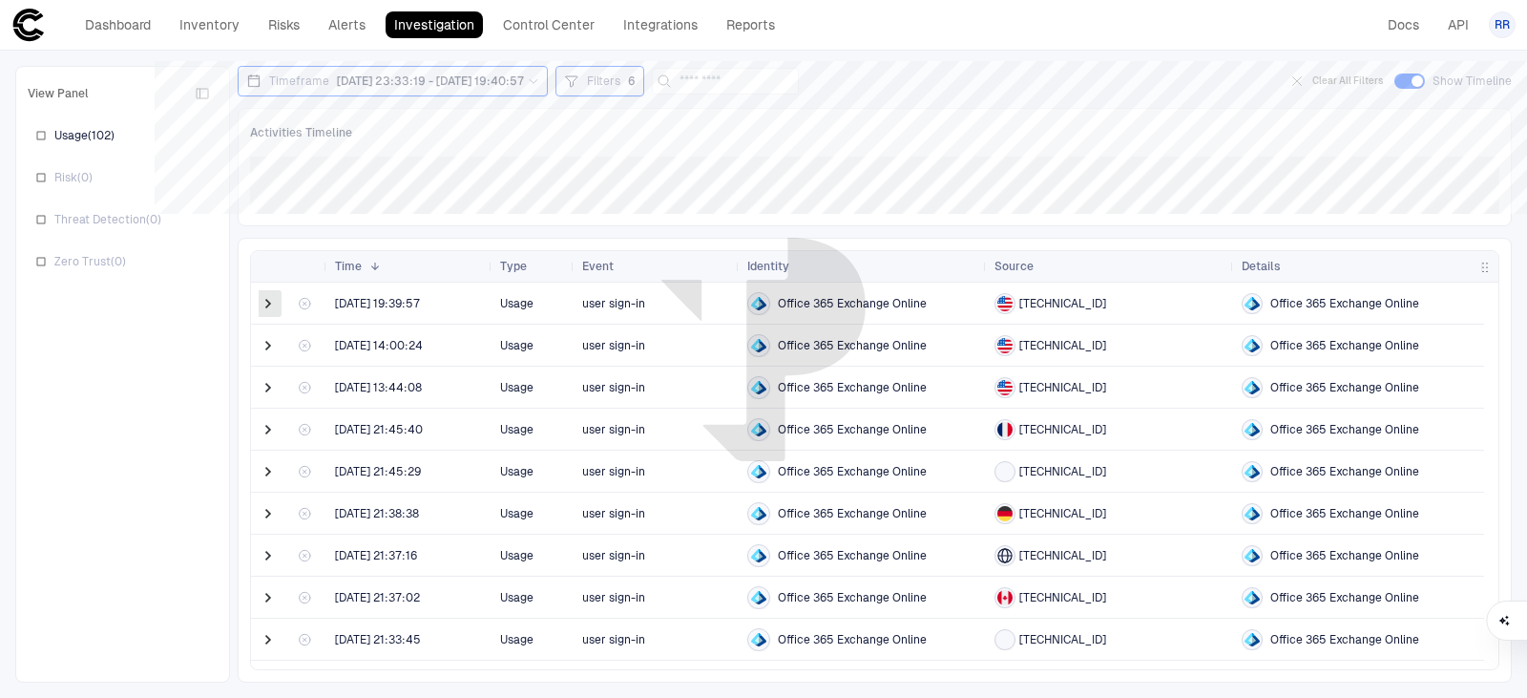
click at [265, 310] on span at bounding box center [268, 303] width 19 height 19
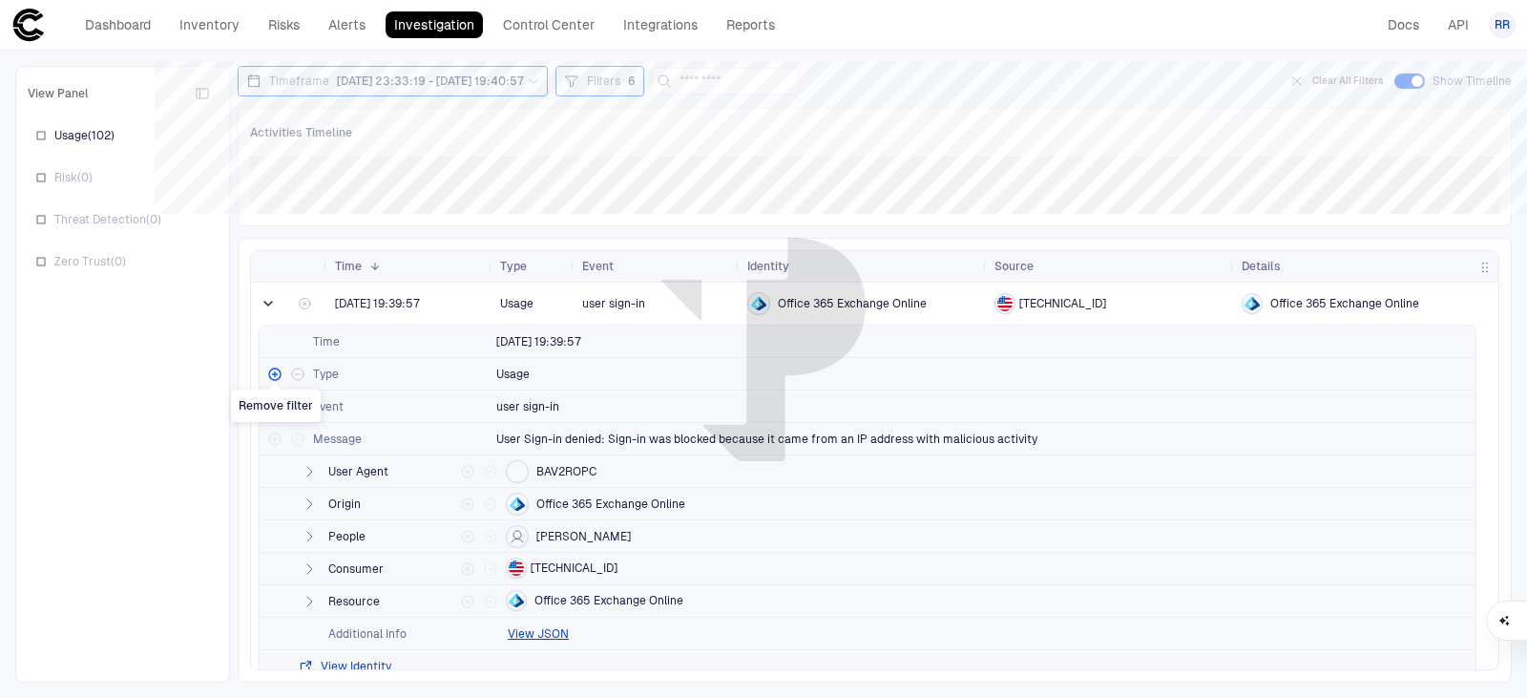
click at [273, 376] on icon "Remove filter" at bounding box center [274, 373] width 11 height 11
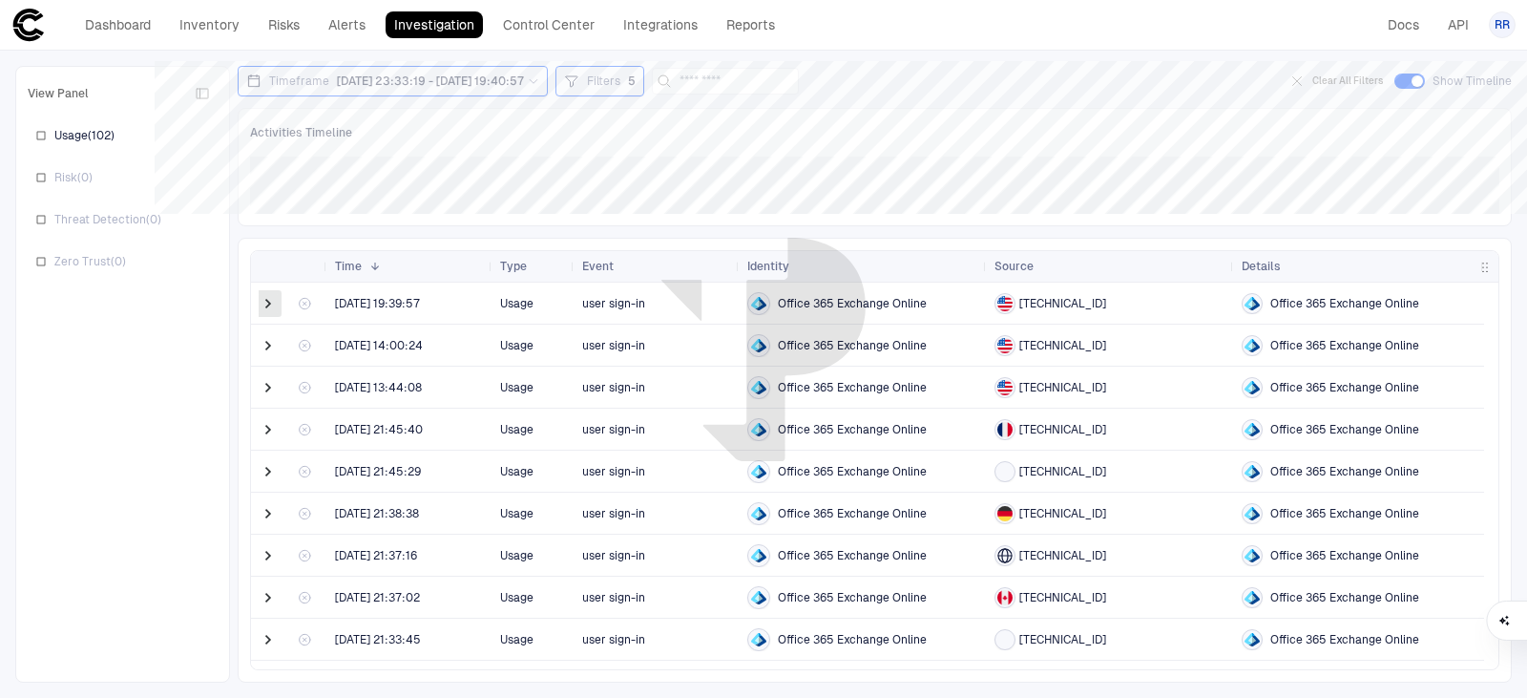
click at [267, 306] on span at bounding box center [268, 303] width 19 height 19
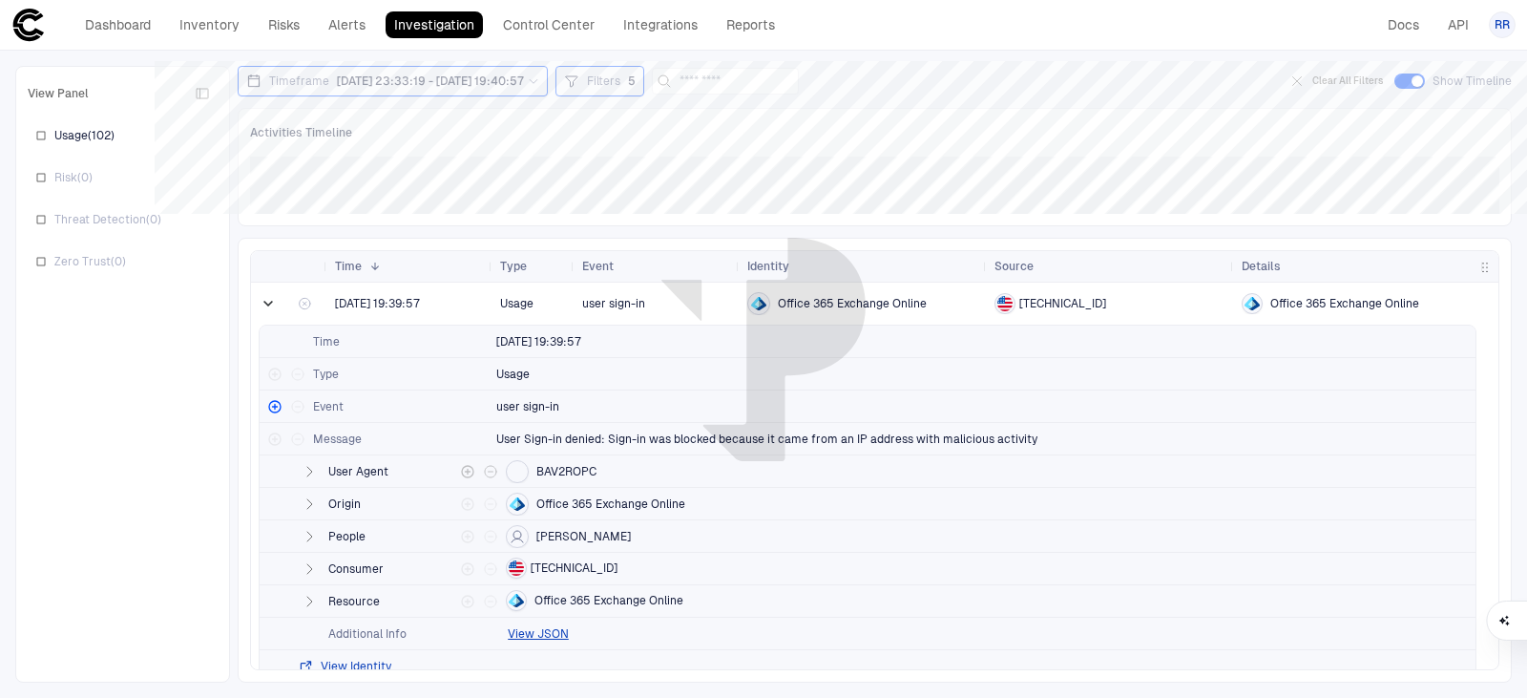
scroll to position [286, 0]
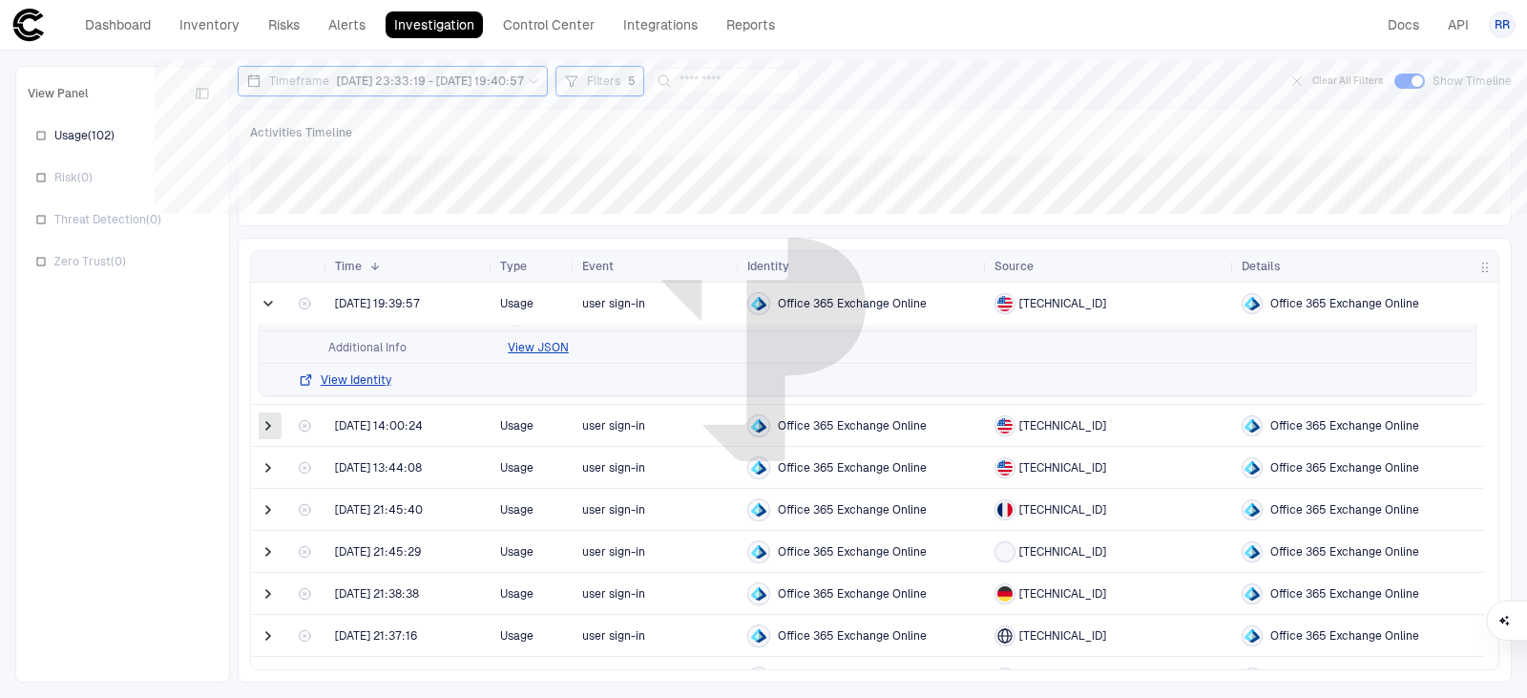
click at [268, 427] on span at bounding box center [268, 425] width 19 height 19
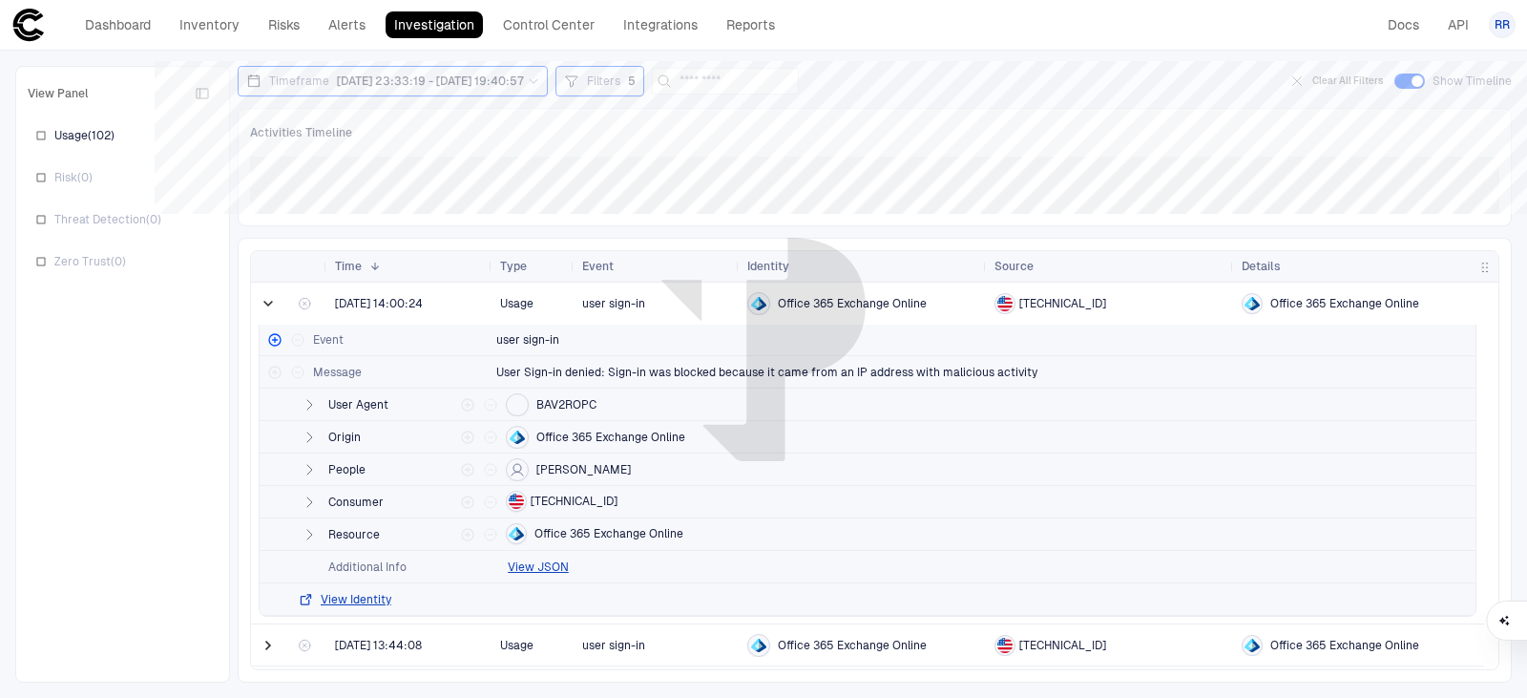
scroll to position [477, 0]
click at [311, 501] on icon "button" at bounding box center [309, 500] width 5 height 10
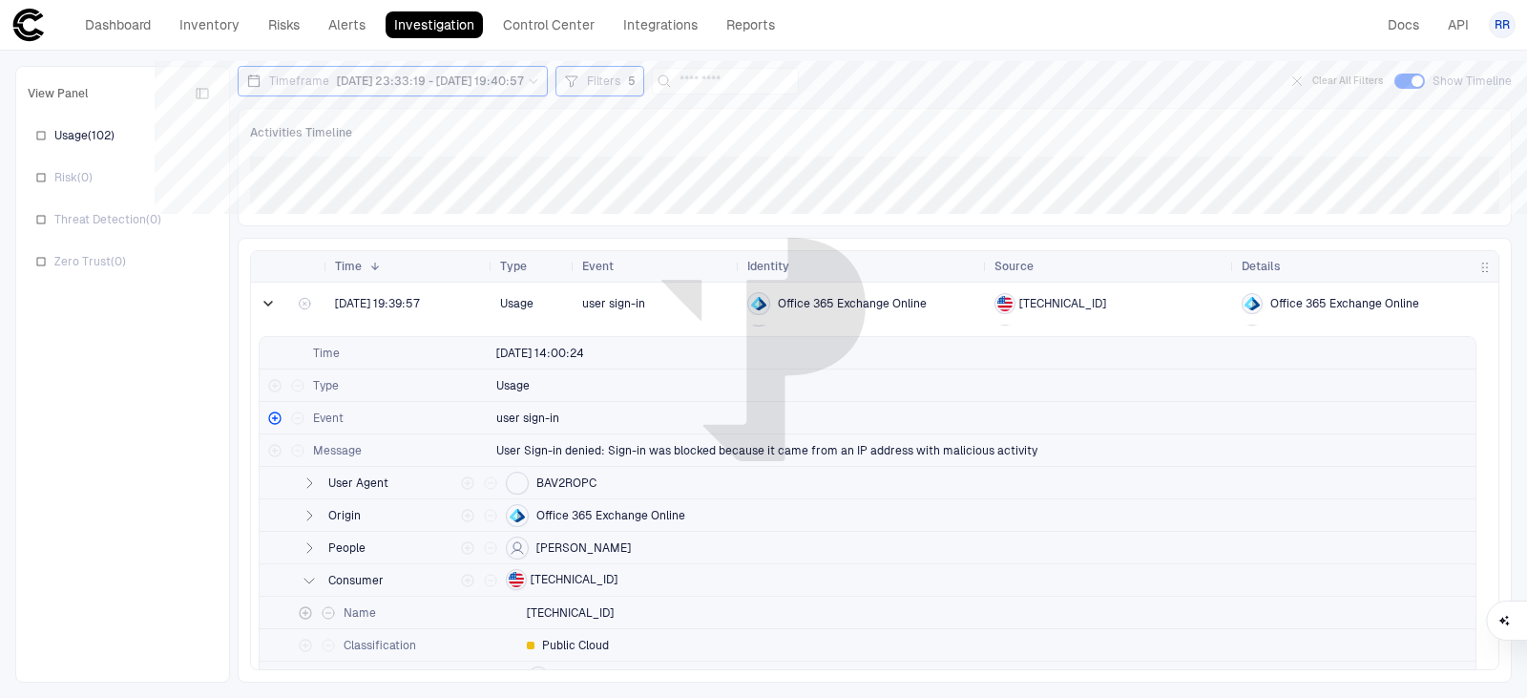
scroll to position [0, 0]
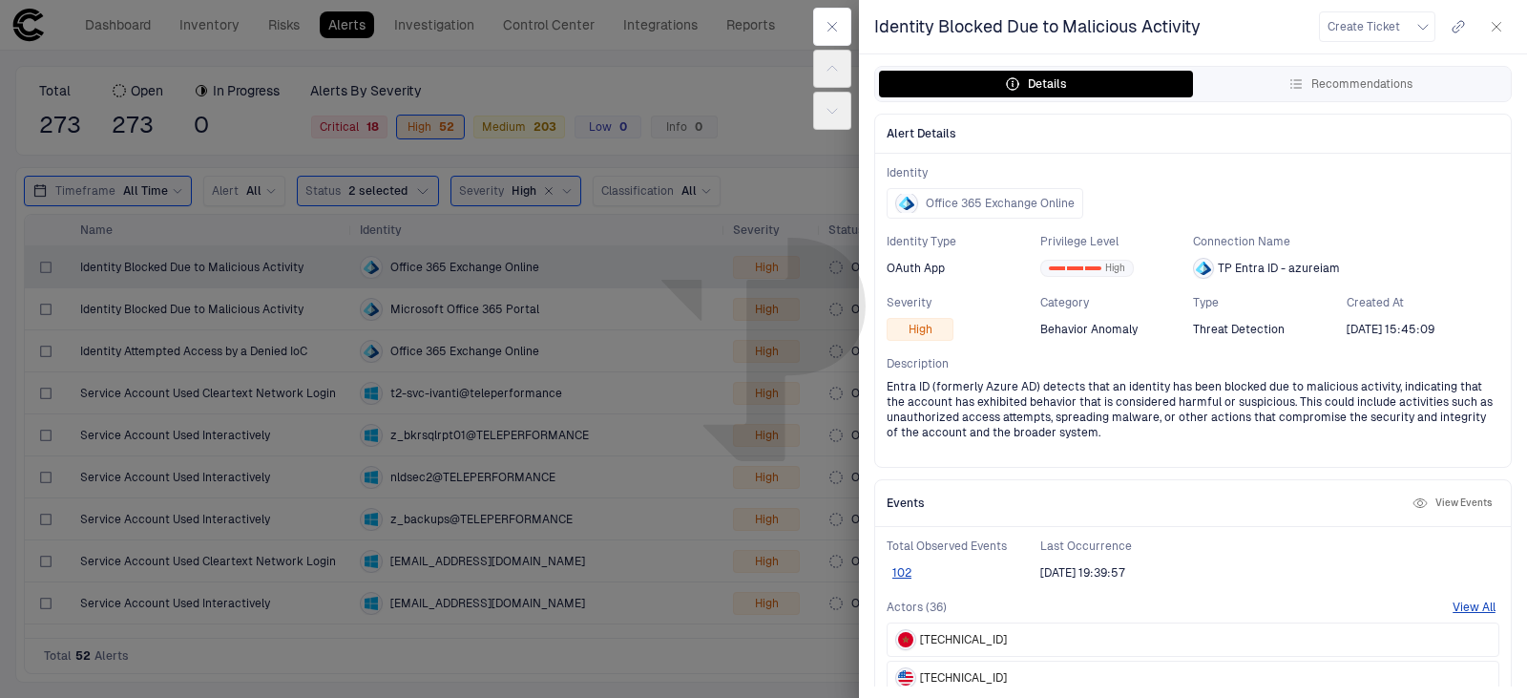
click at [1116, 90] on button "Details" at bounding box center [1036, 84] width 314 height 27
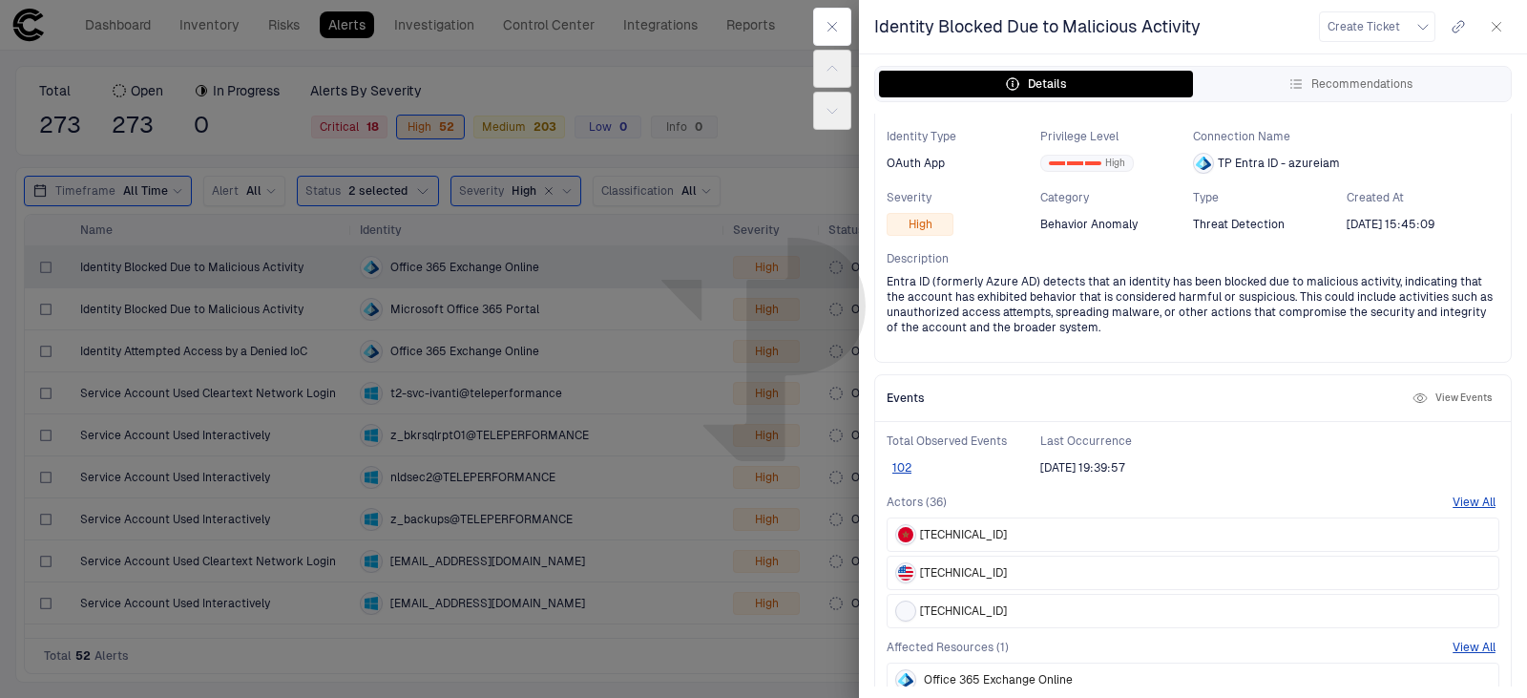
scroll to position [280, 0]
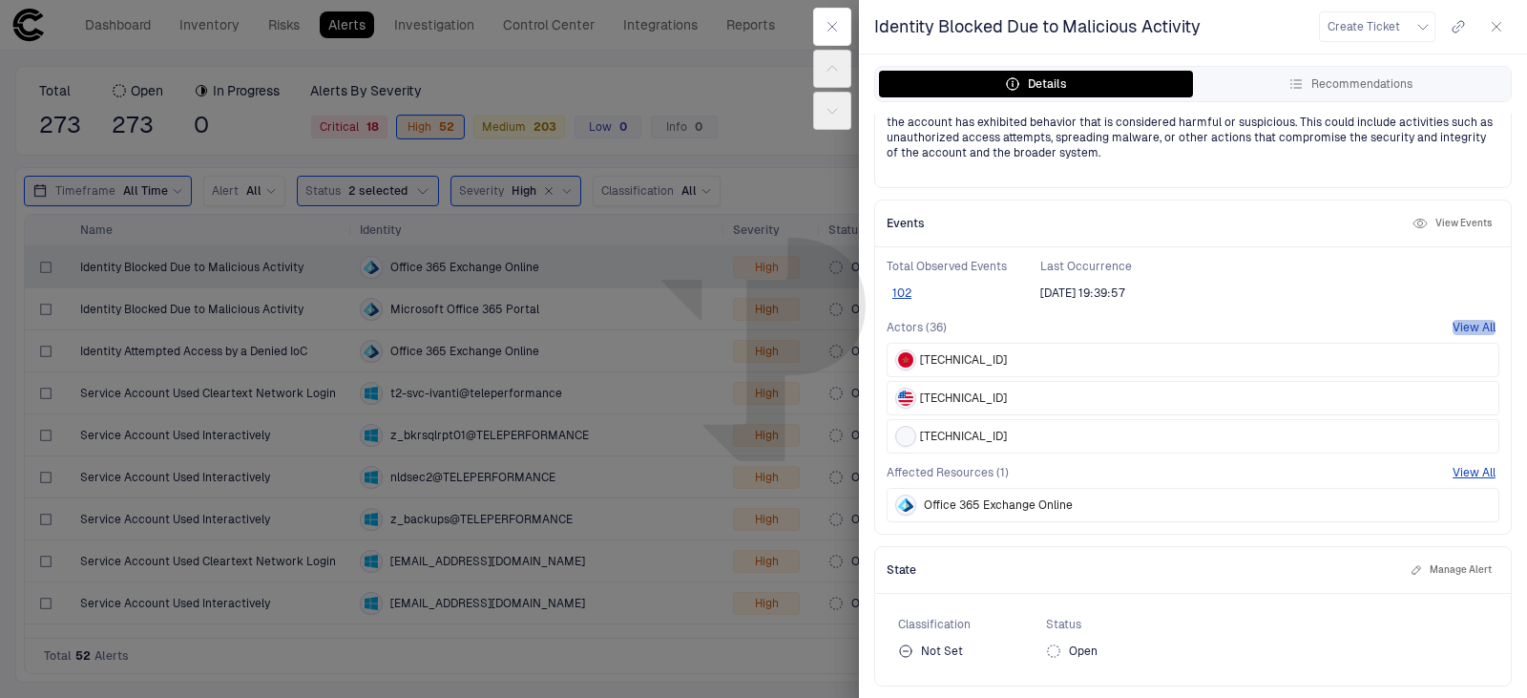
click at [1456, 326] on button "View All" at bounding box center [1473, 327] width 43 height 15
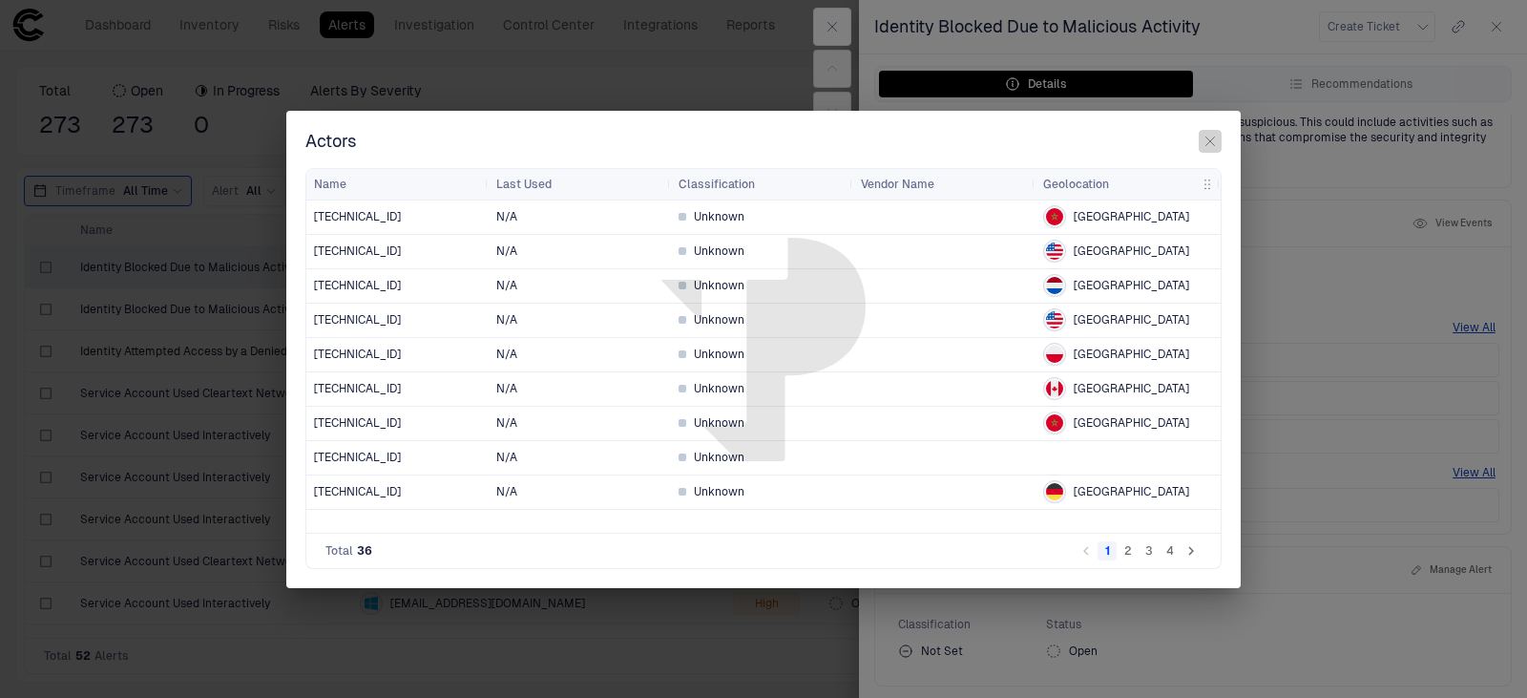
click at [1208, 141] on icon "button" at bounding box center [1209, 141] width 15 height 15
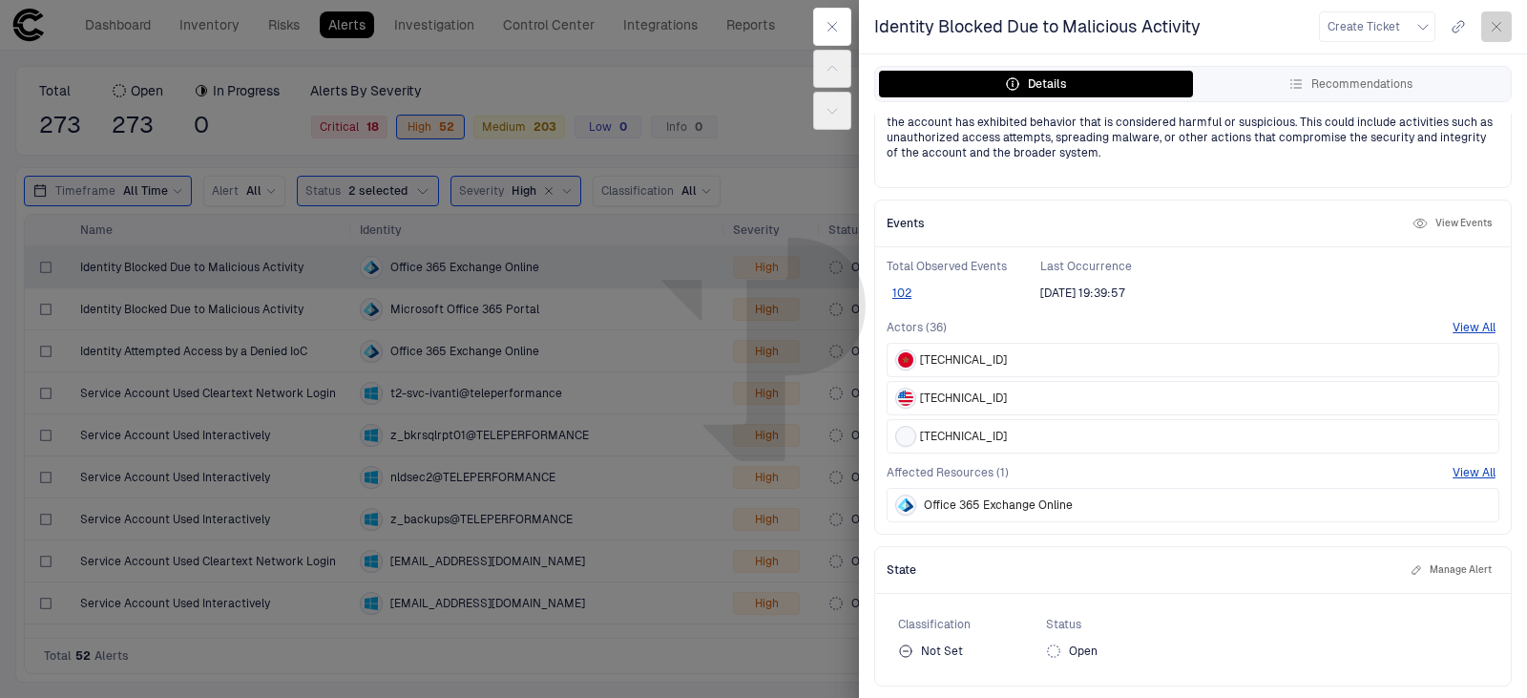
click at [1496, 30] on icon "button" at bounding box center [1496, 26] width 15 height 15
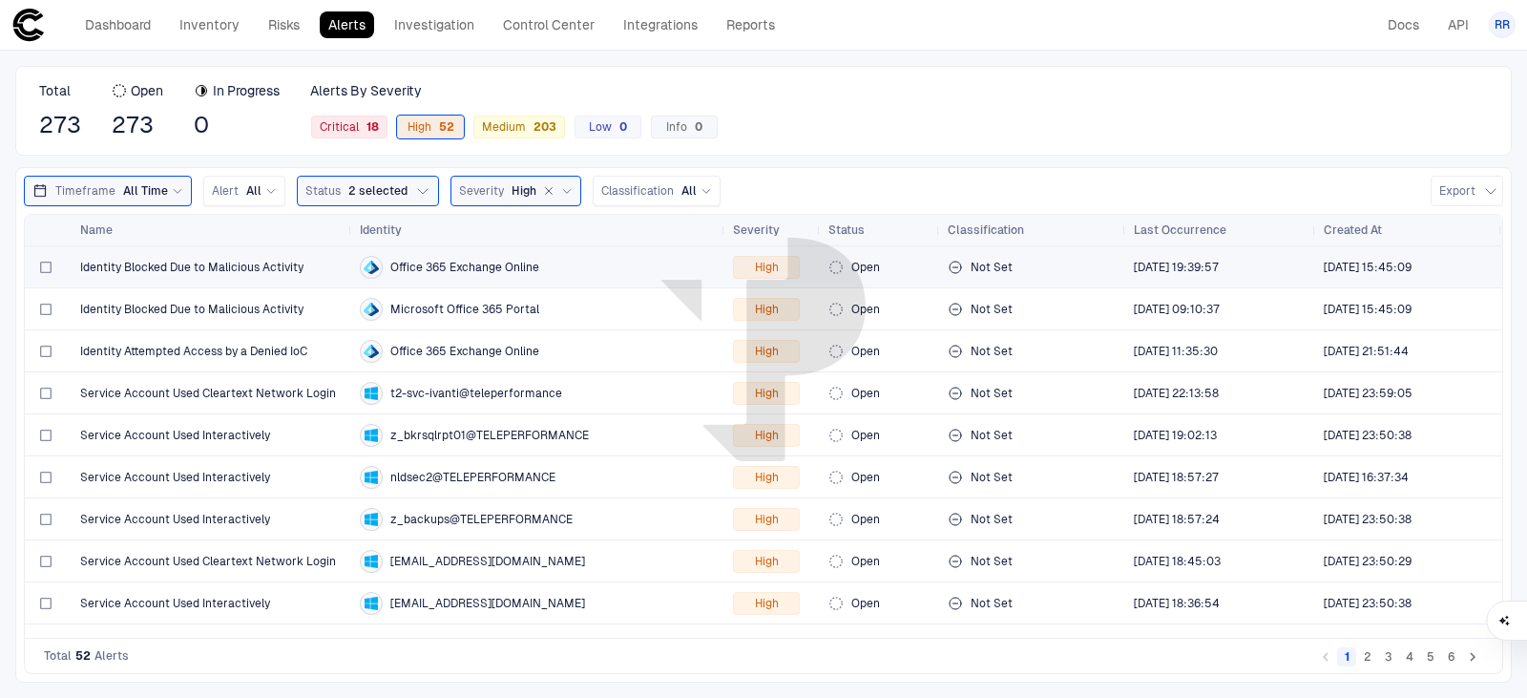
click at [234, 265] on span "Identity Blocked Due to Malicious Activity" at bounding box center [191, 267] width 223 height 15
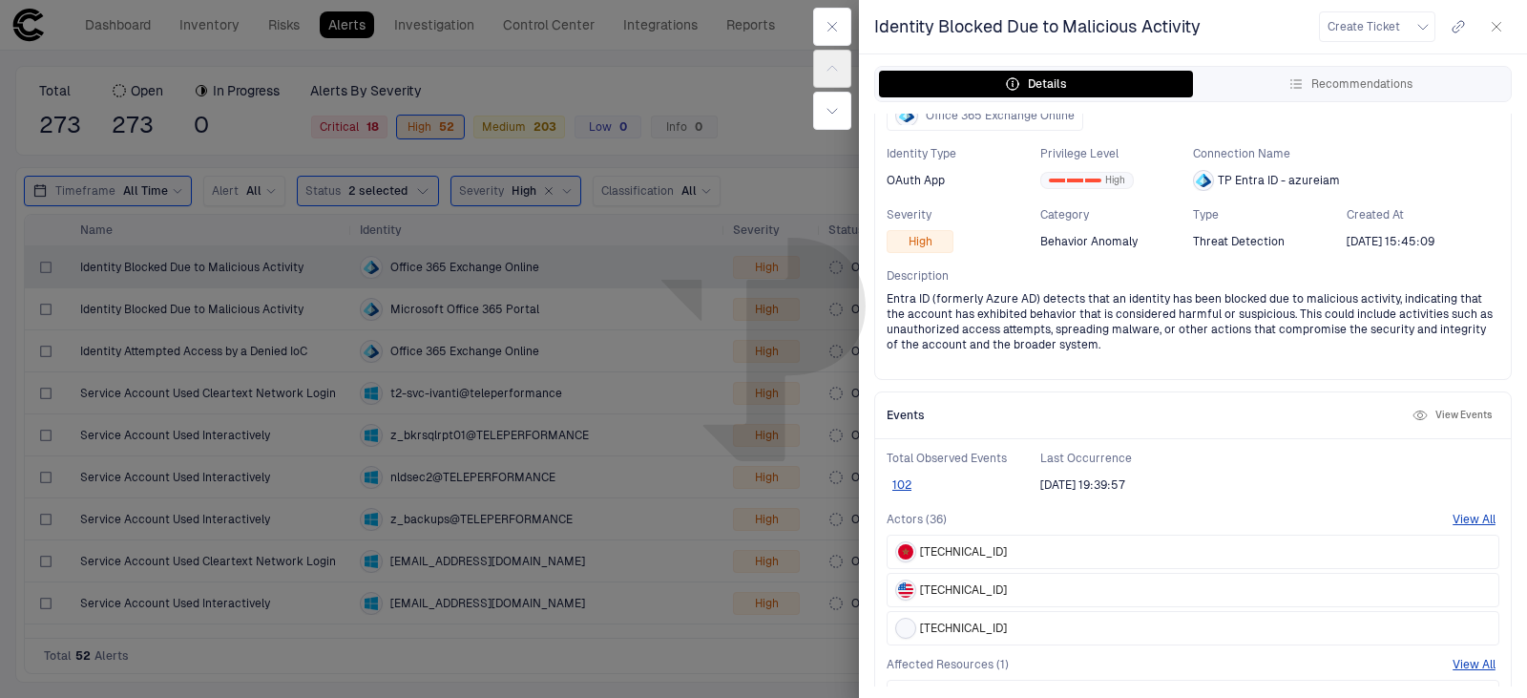
scroll to position [280, 0]
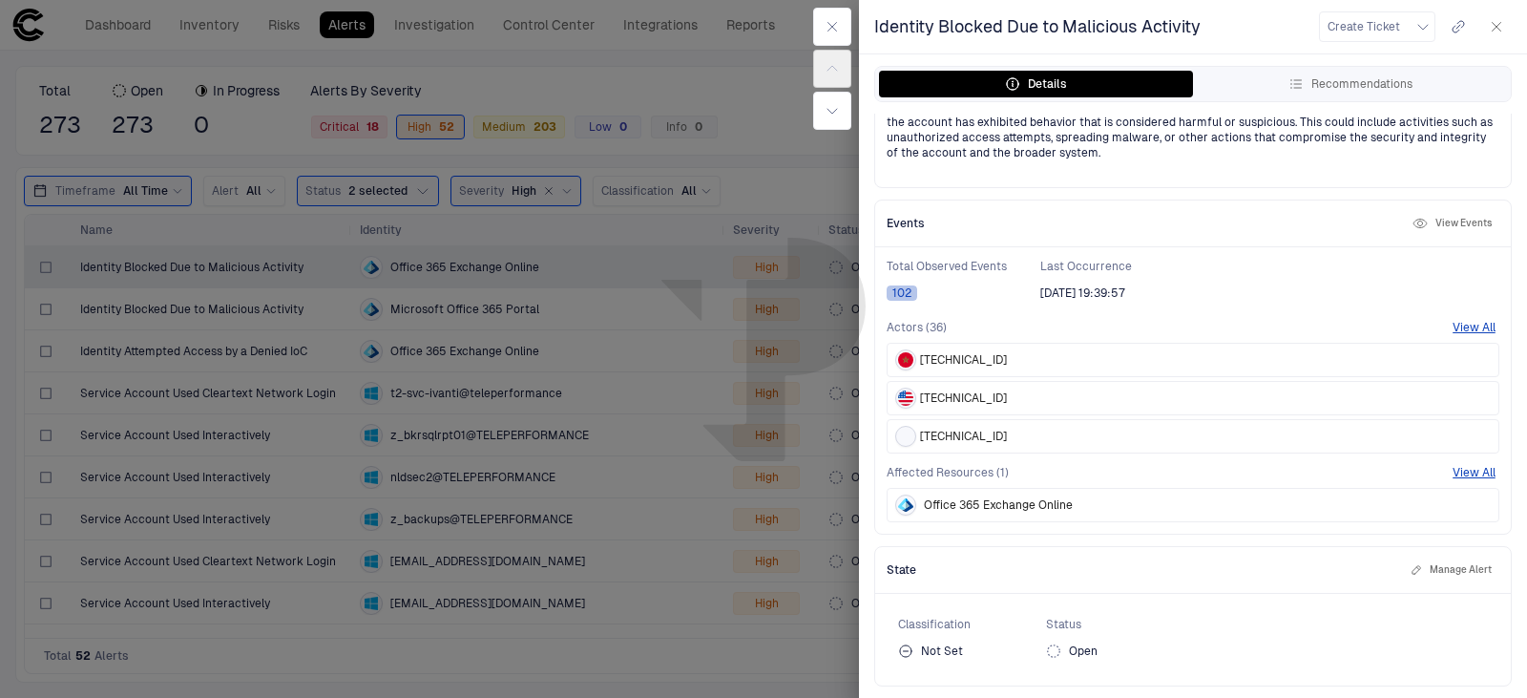
click at [905, 290] on button "102" at bounding box center [901, 292] width 31 height 15
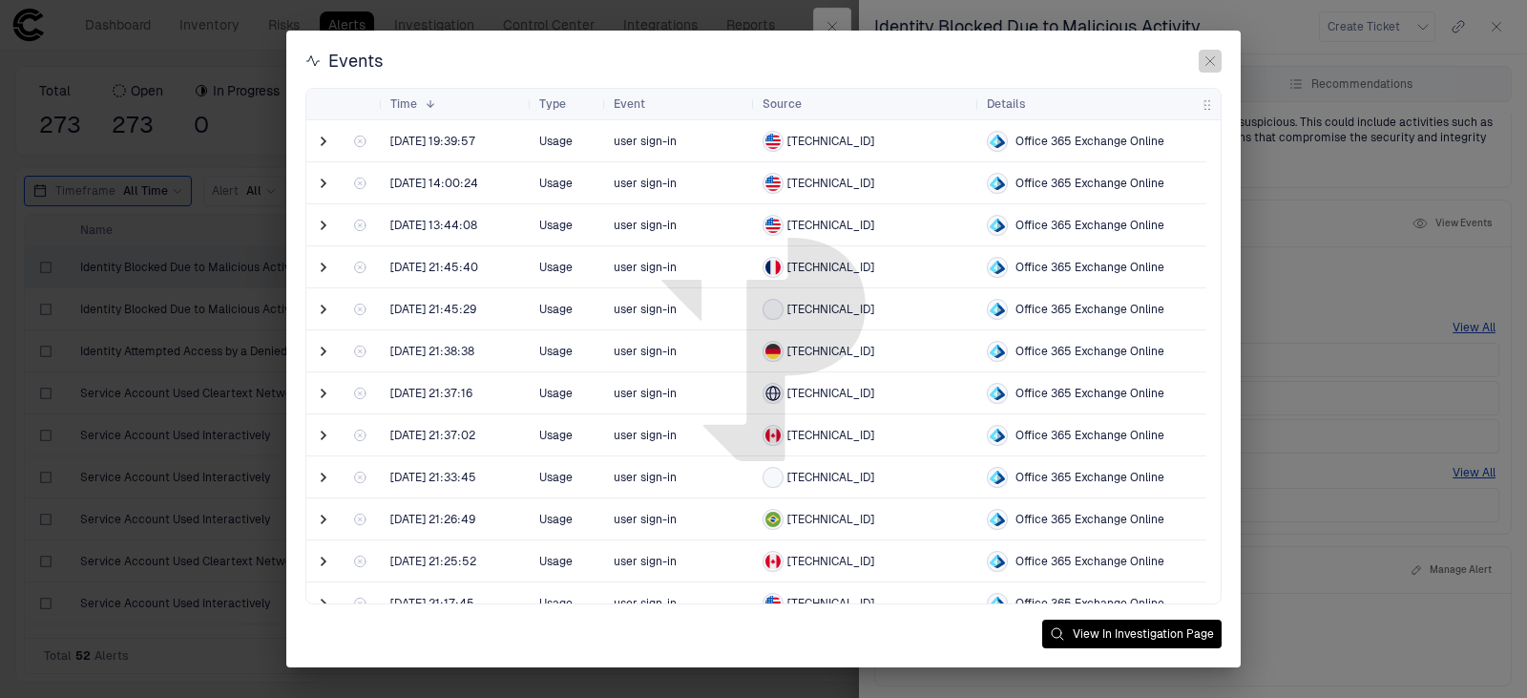
click at [1210, 62] on icon "button" at bounding box center [1209, 60] width 15 height 15
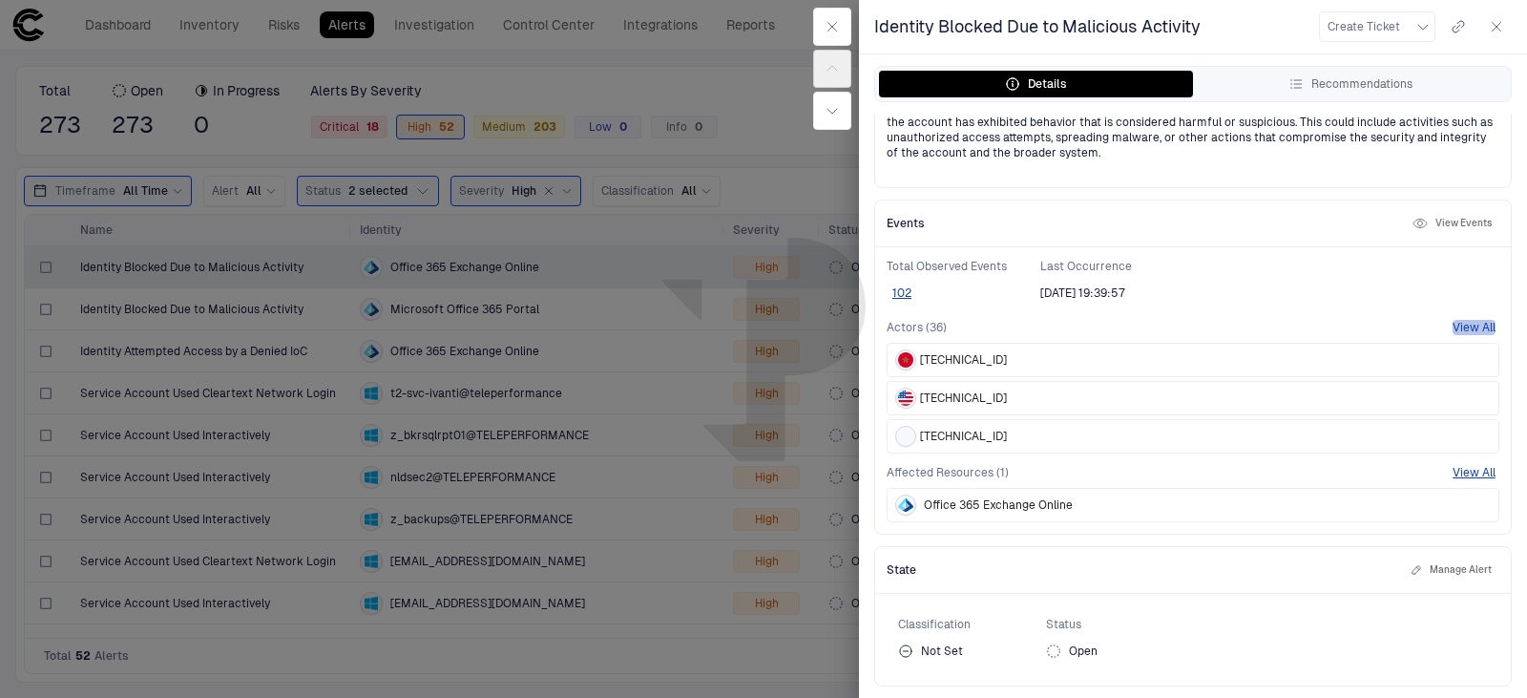
click at [1456, 328] on button "View All" at bounding box center [1473, 327] width 43 height 15
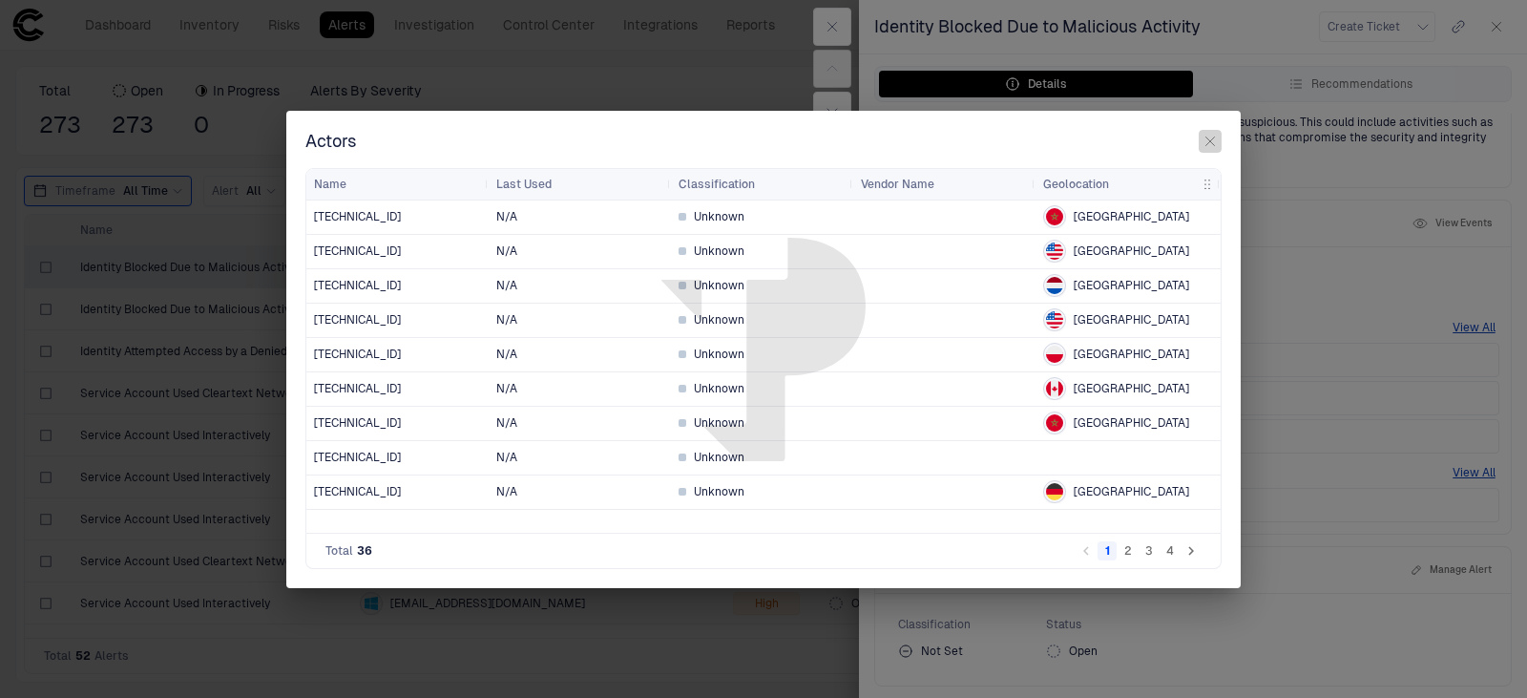
click at [1215, 140] on icon "button" at bounding box center [1209, 141] width 15 height 15
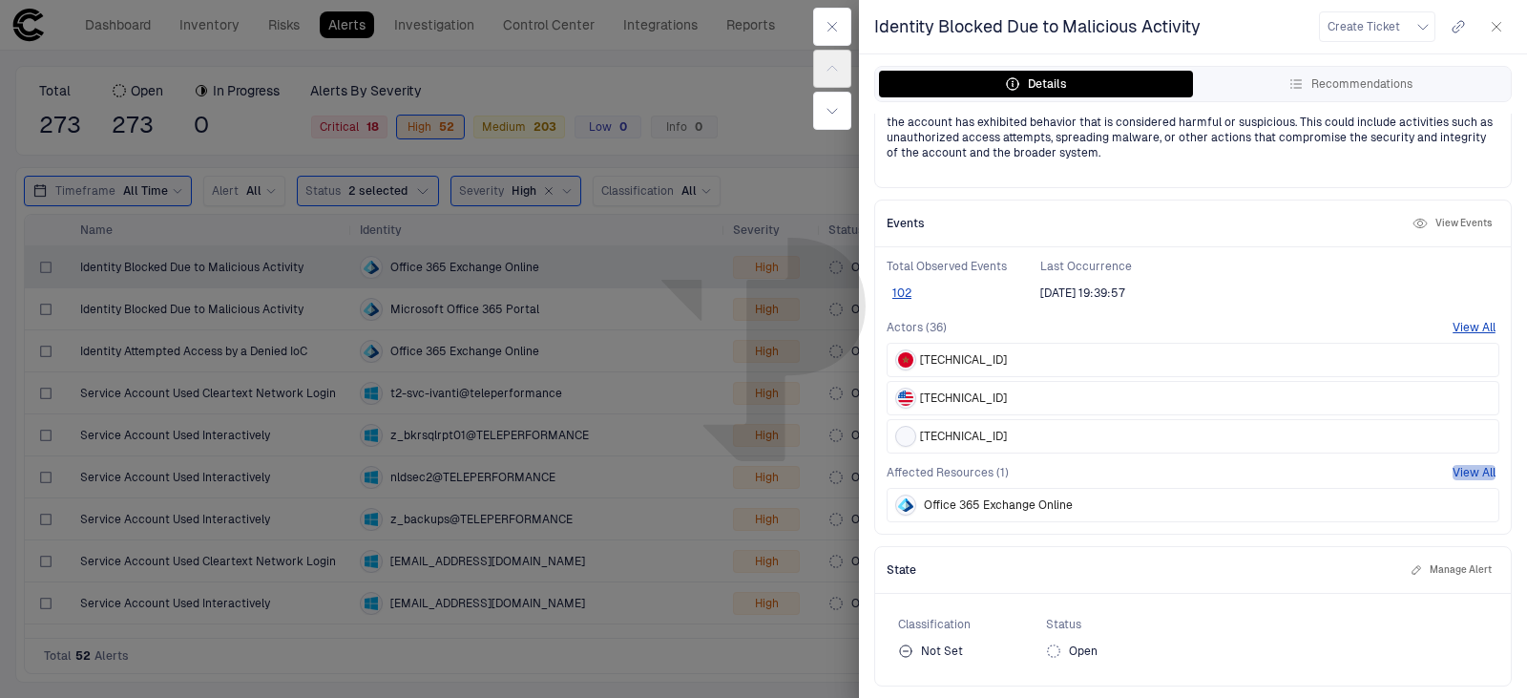
click at [1461, 471] on button "View All" at bounding box center [1473, 472] width 43 height 15
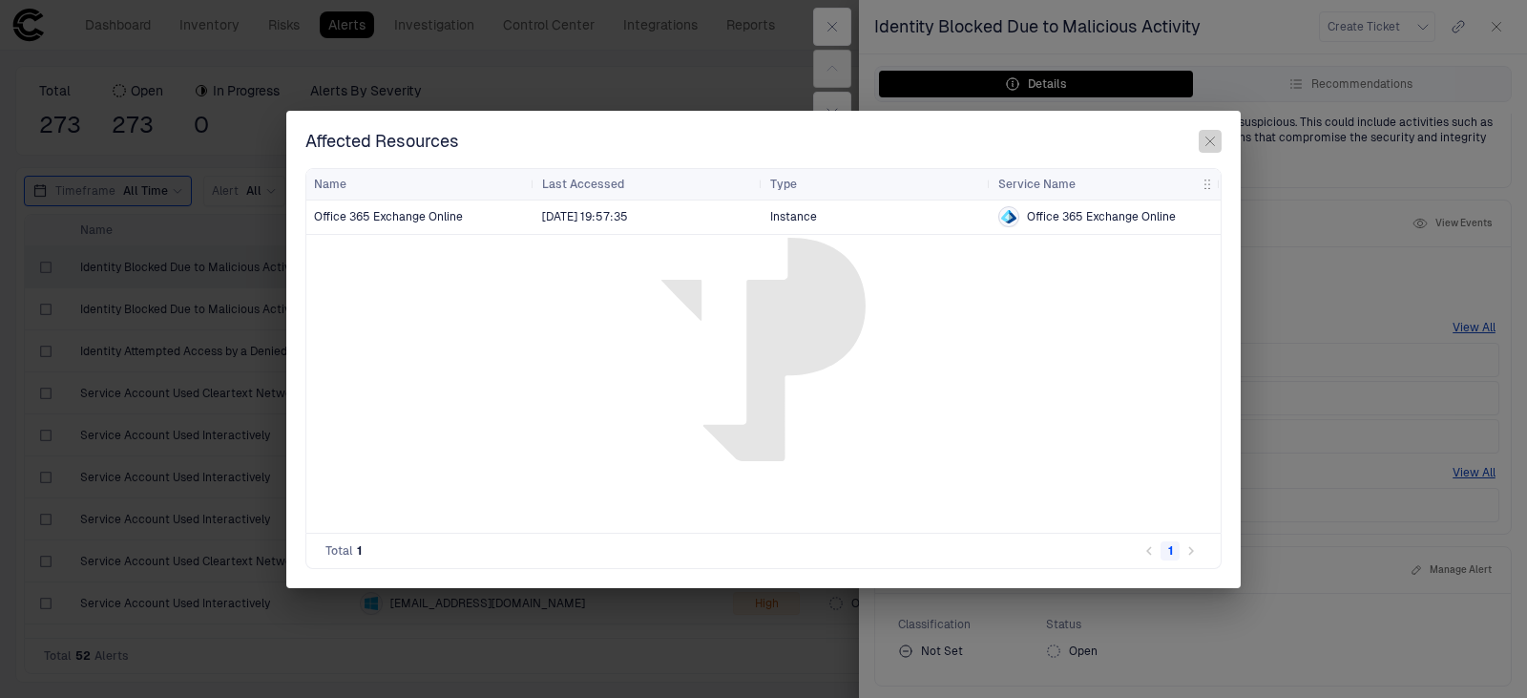
click at [1206, 144] on icon "button" at bounding box center [1210, 140] width 9 height 9
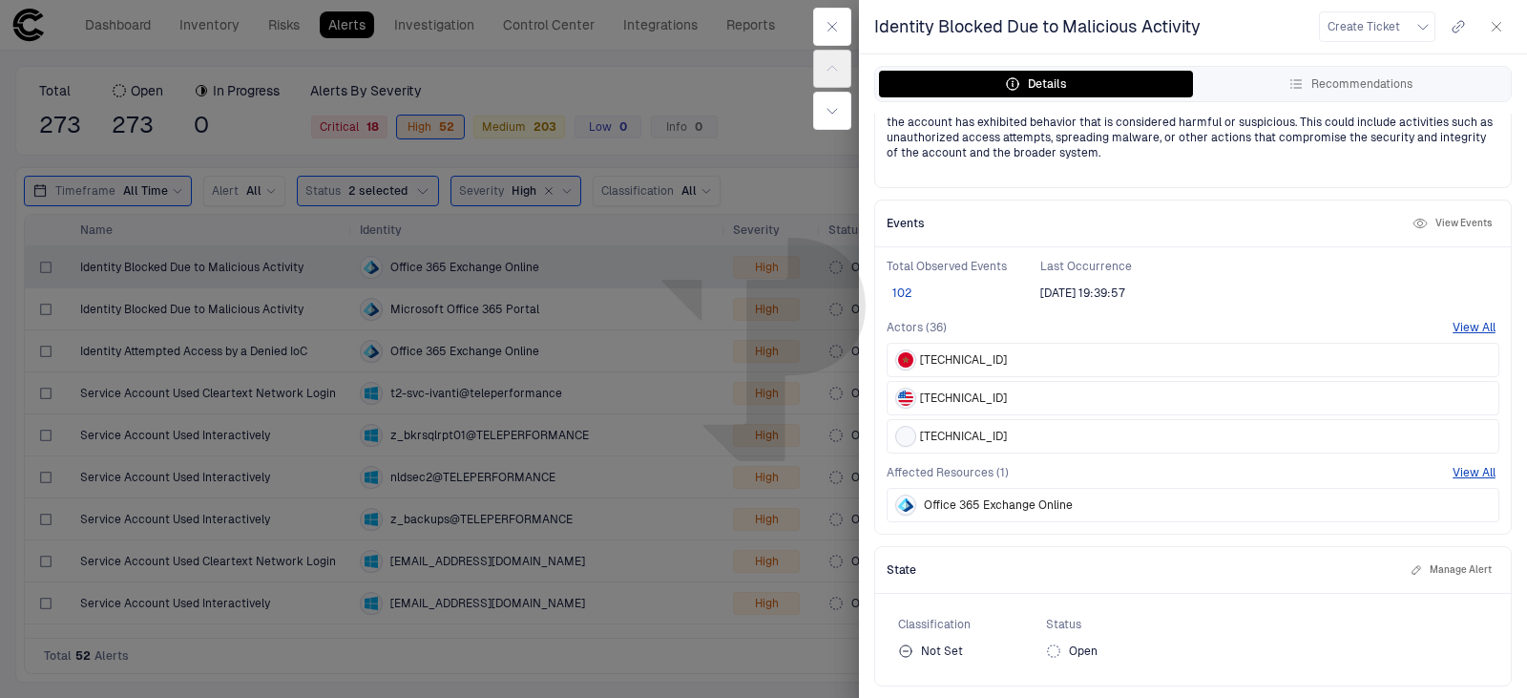
click at [904, 291] on button "102" at bounding box center [901, 292] width 31 height 15
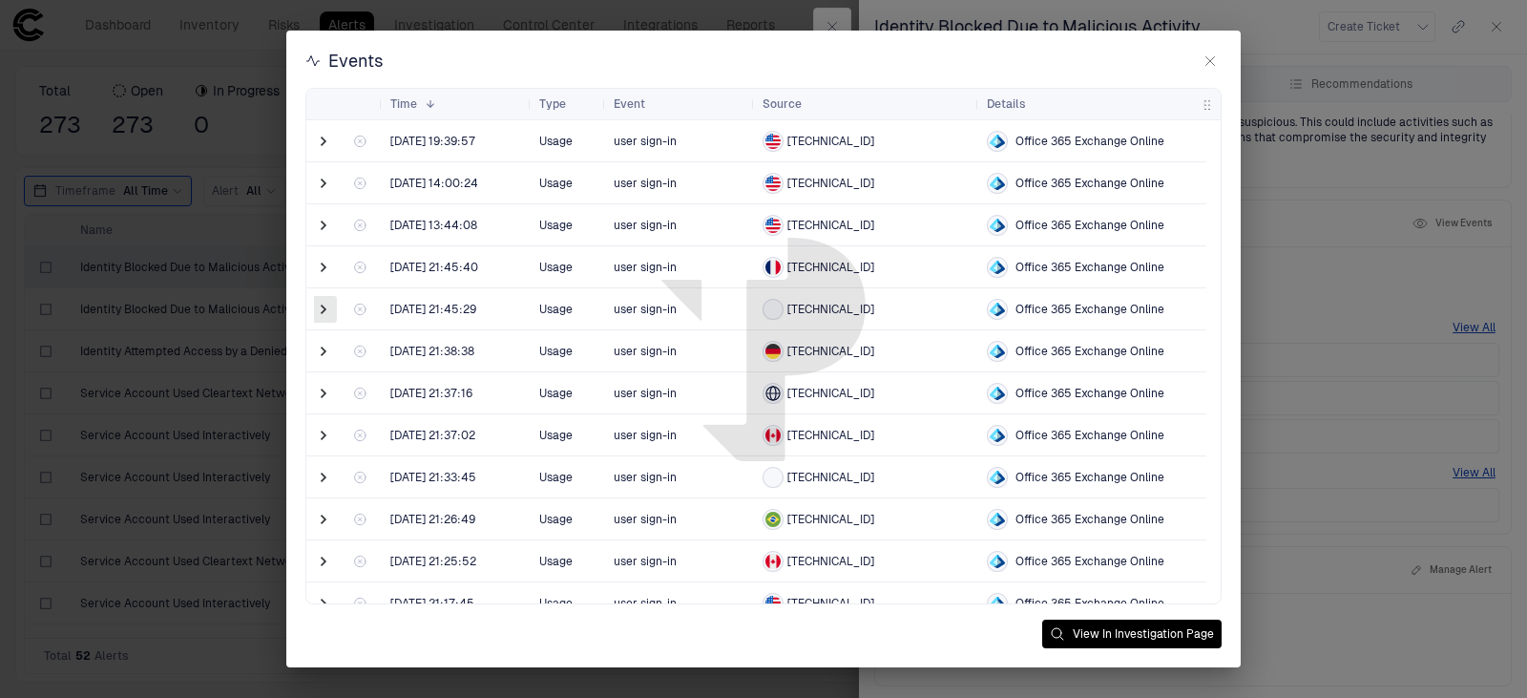
click at [324, 311] on span at bounding box center [323, 309] width 19 height 19
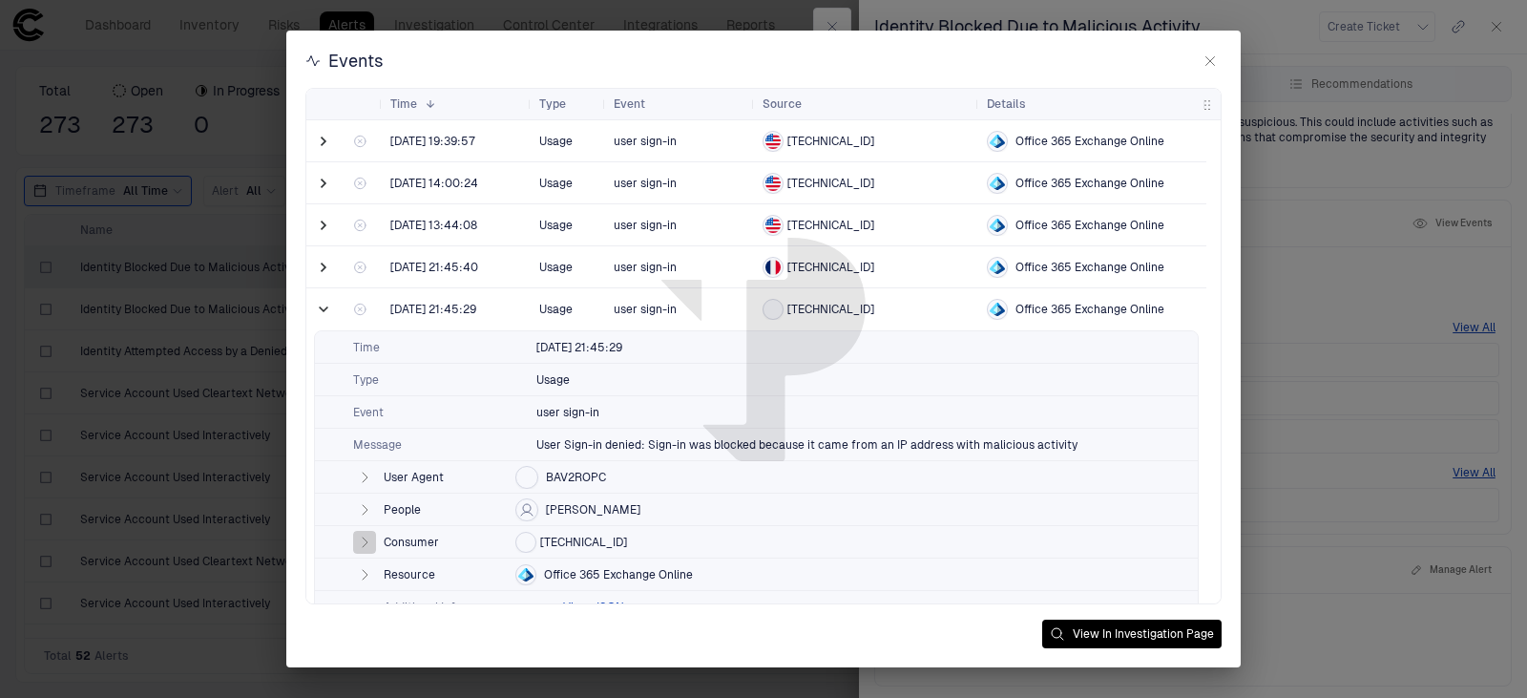
click at [358, 537] on icon "button" at bounding box center [364, 541] width 15 height 15
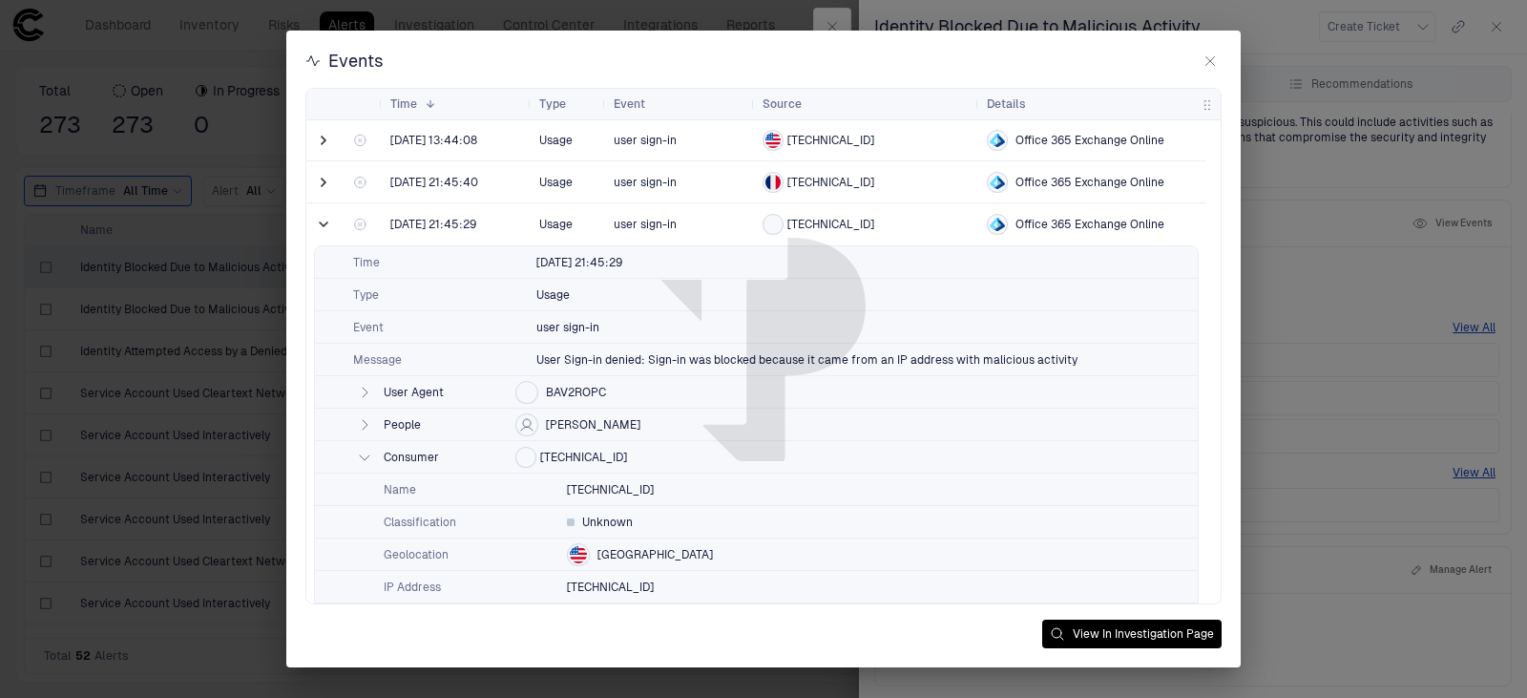
scroll to position [191, 0]
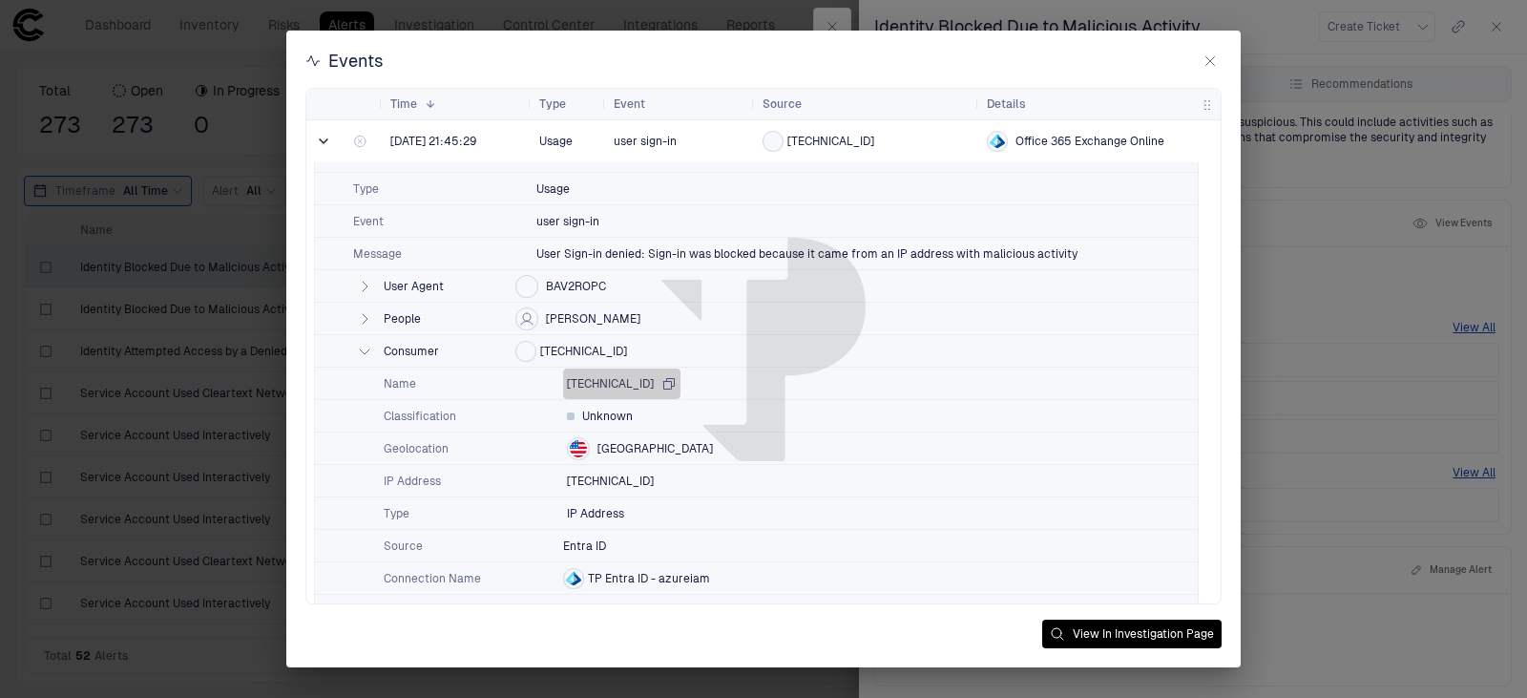
click at [664, 385] on icon "button" at bounding box center [669, 383] width 10 height 10
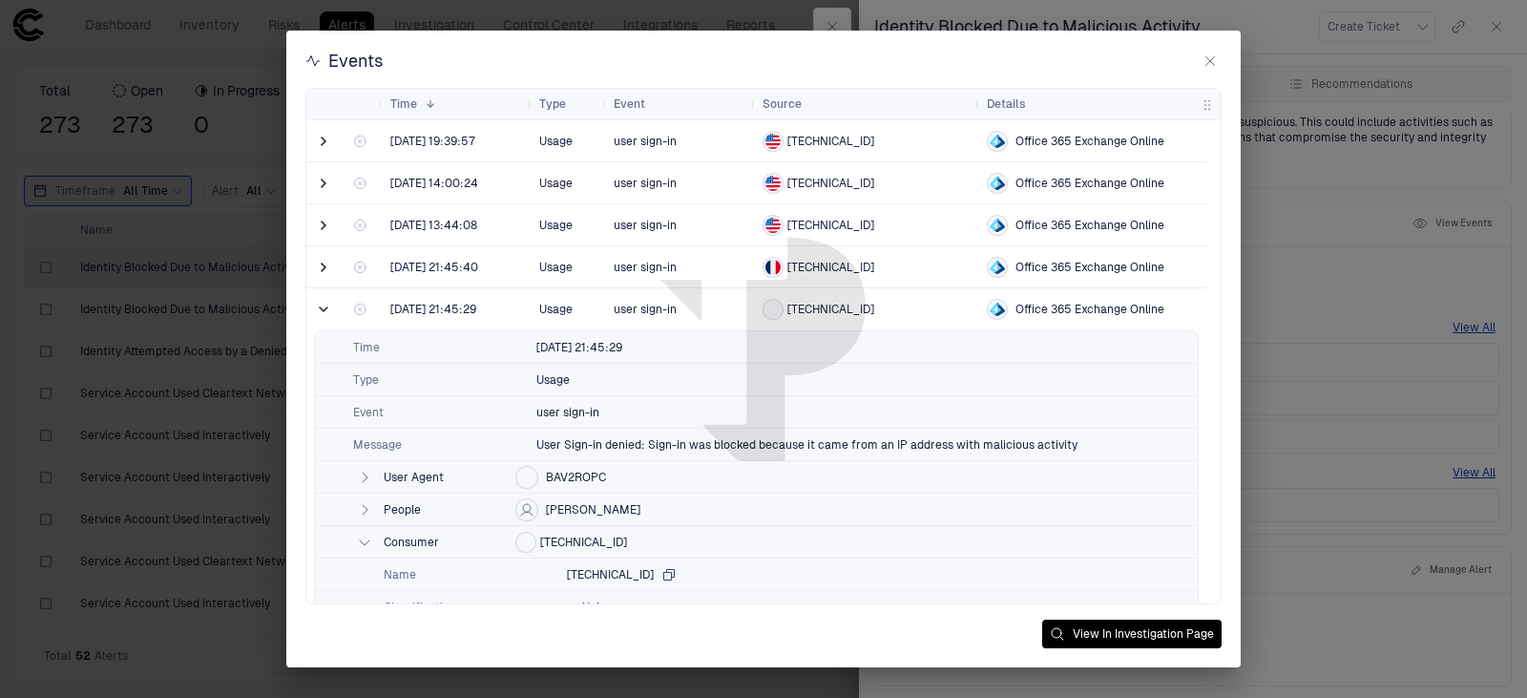
scroll to position [95, 0]
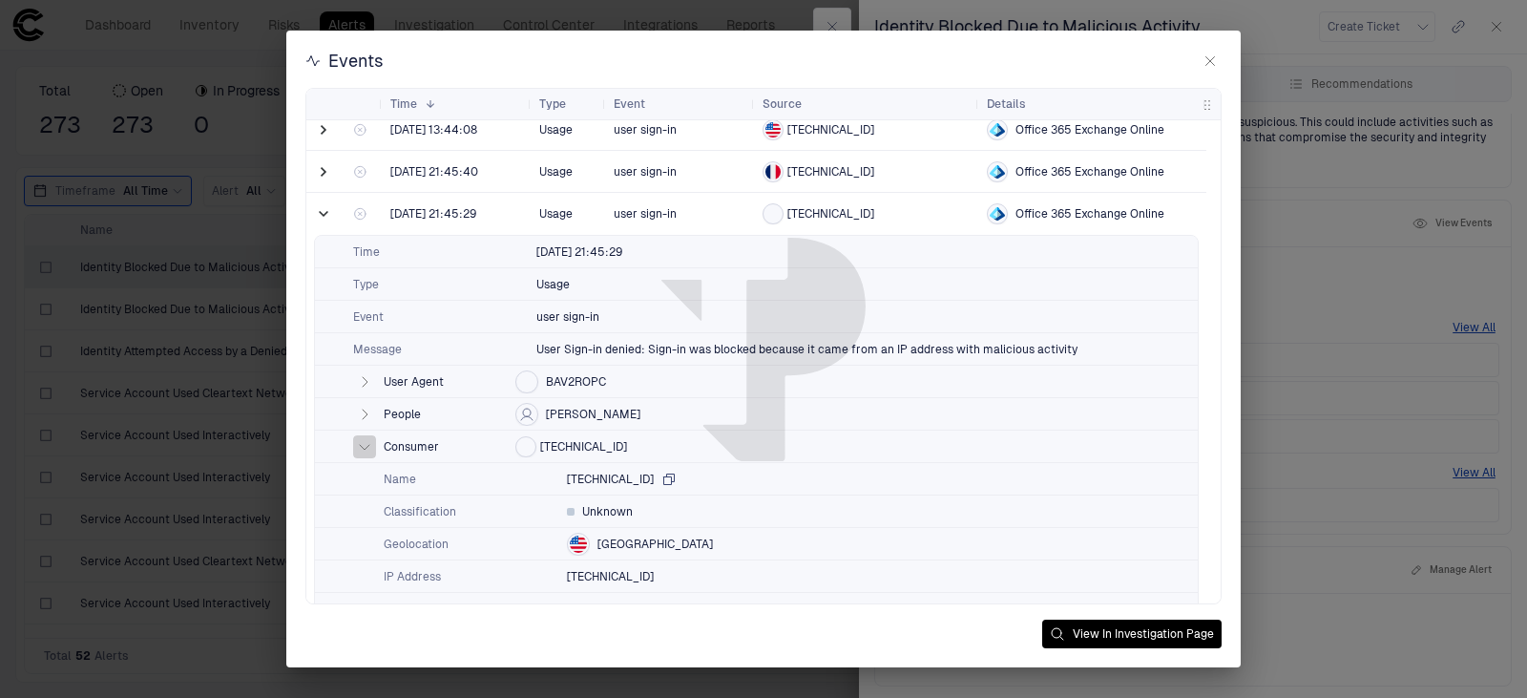
click at [359, 446] on icon "button" at bounding box center [364, 446] width 15 height 15
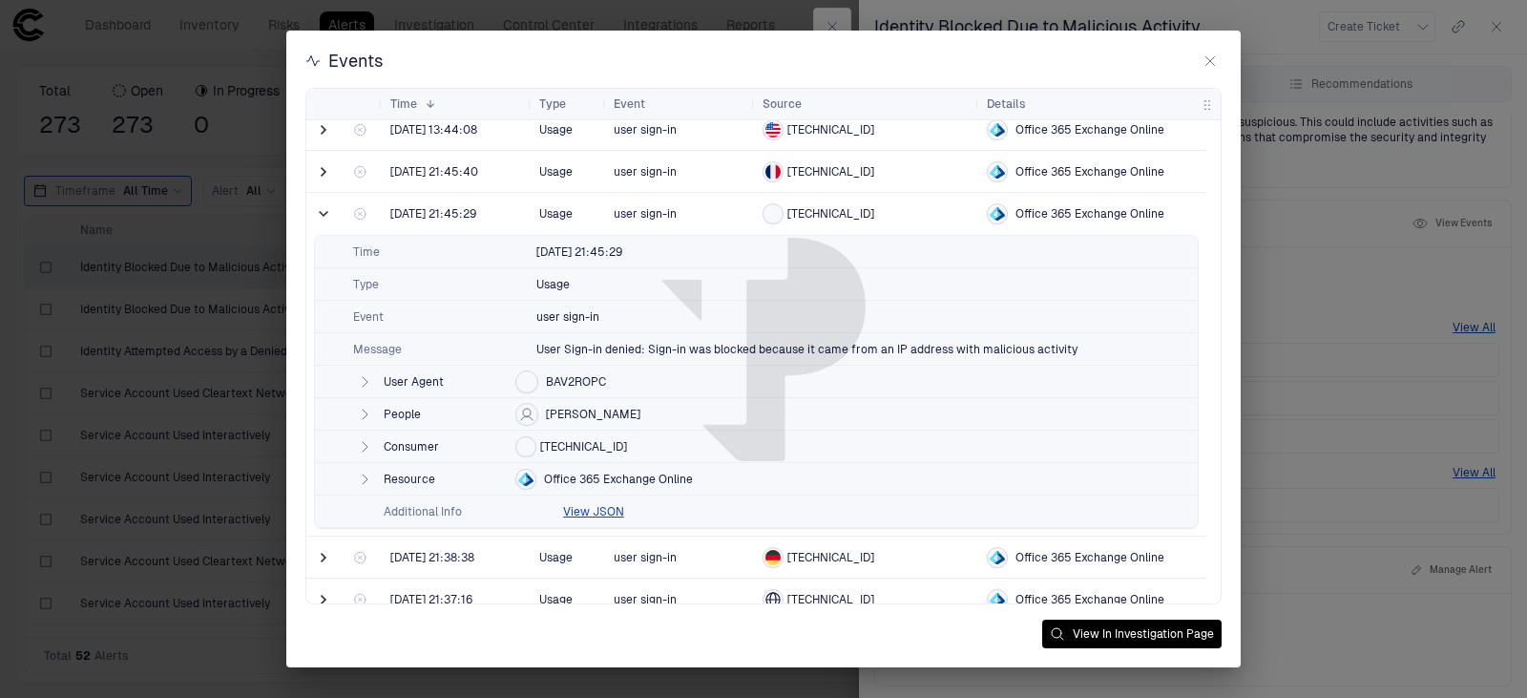
click at [363, 415] on icon "button" at bounding box center [365, 414] width 5 height 10
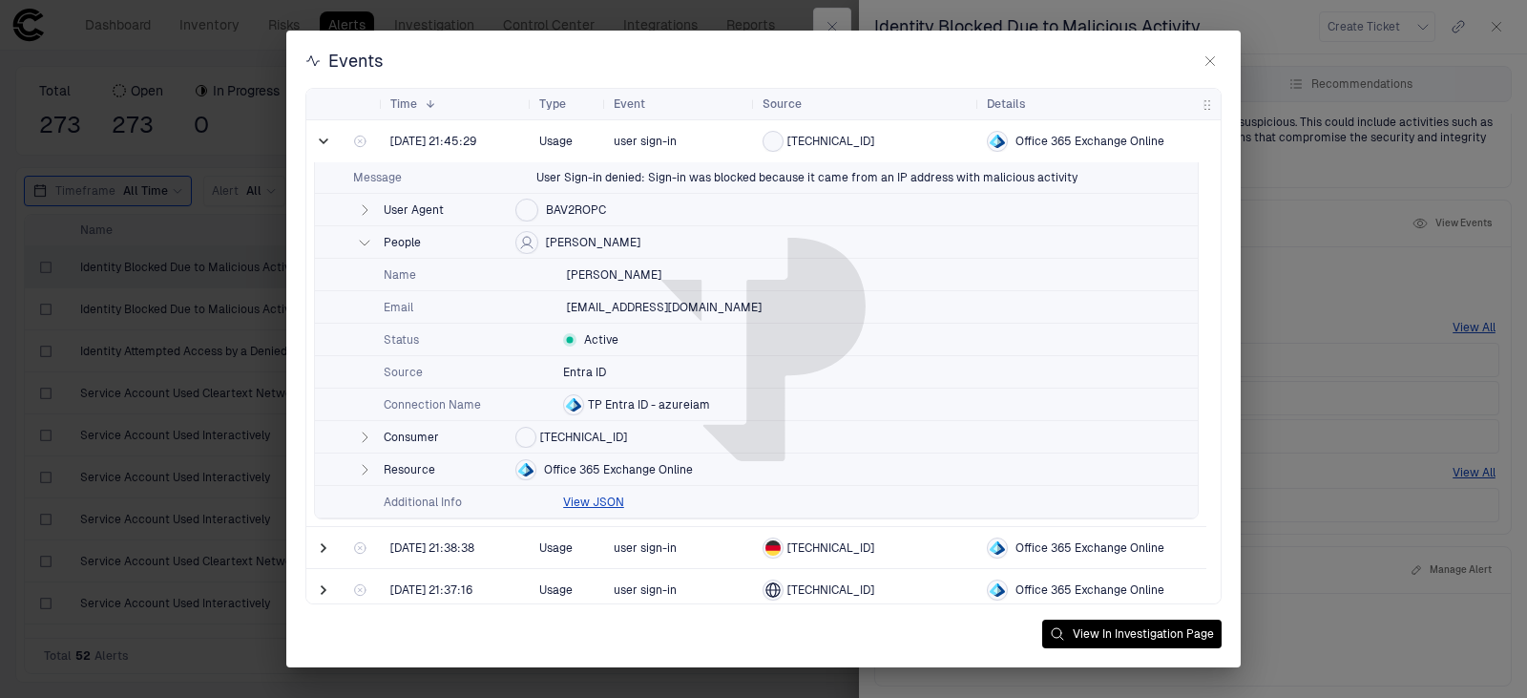
scroll to position [286, 0]
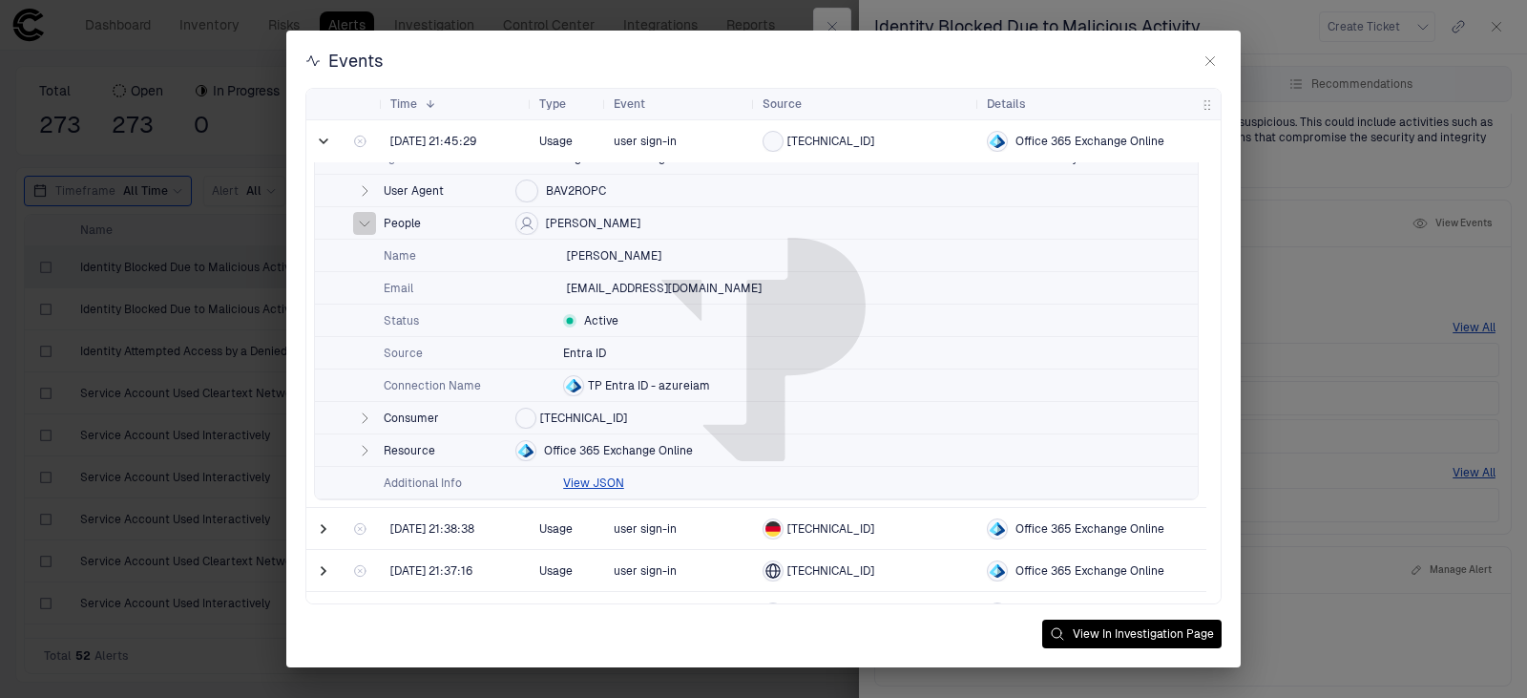
click at [364, 228] on icon "button" at bounding box center [364, 223] width 15 height 15
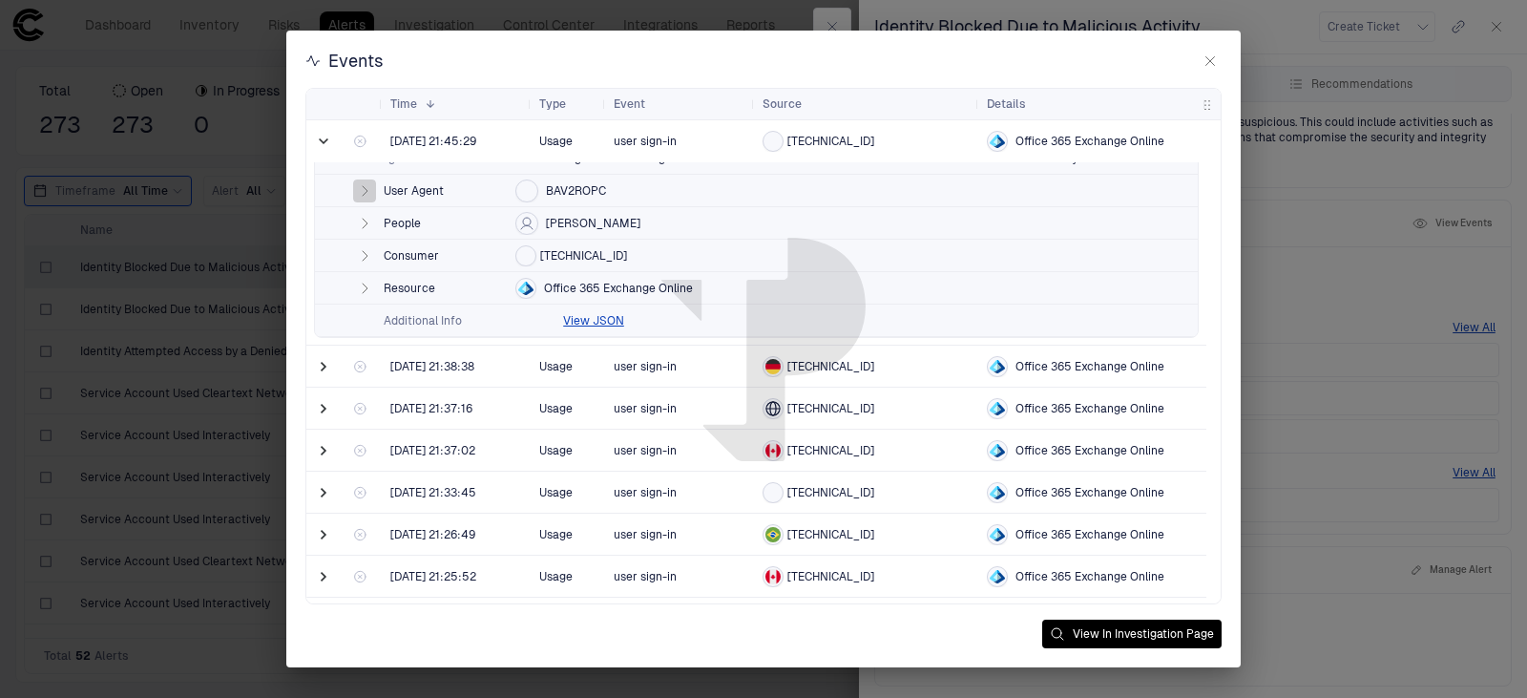
click at [364, 195] on icon "button" at bounding box center [364, 190] width 15 height 15
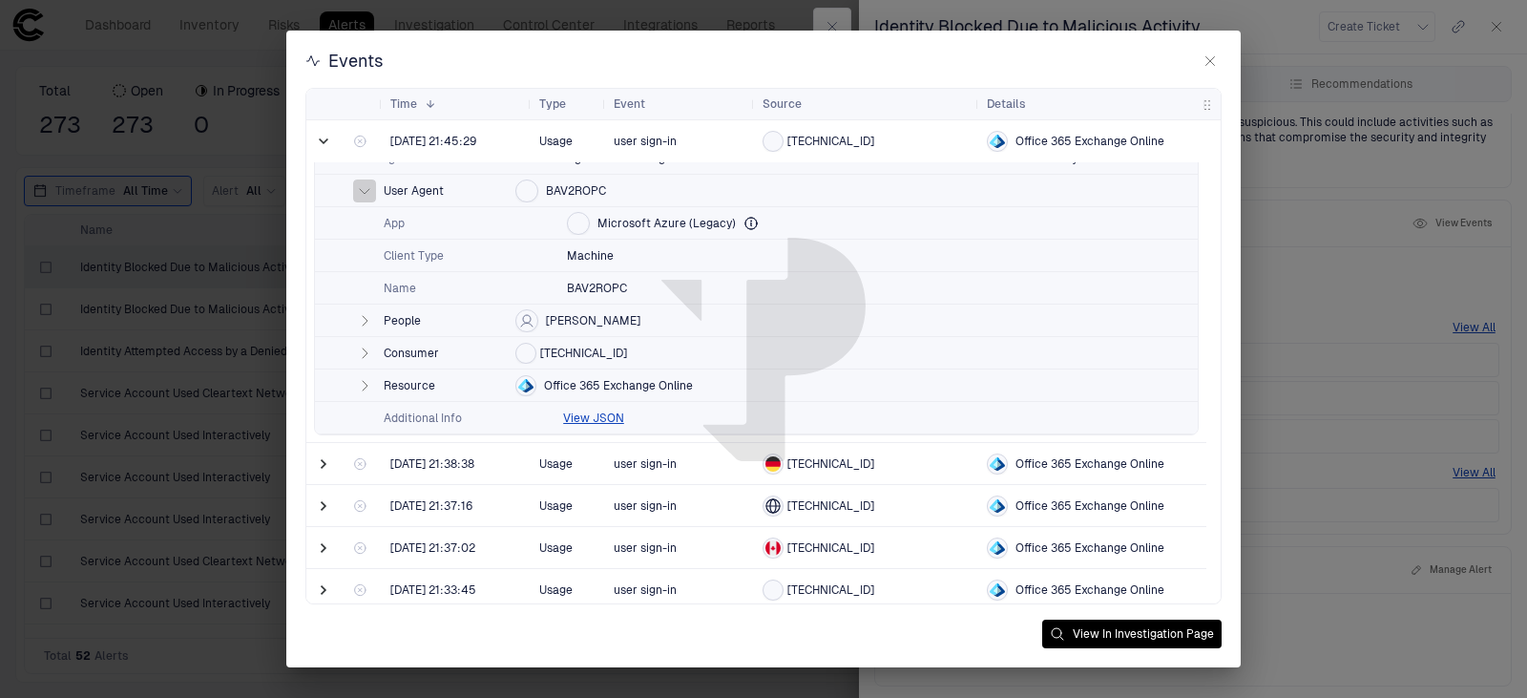
click at [364, 195] on icon "button" at bounding box center [364, 190] width 15 height 15
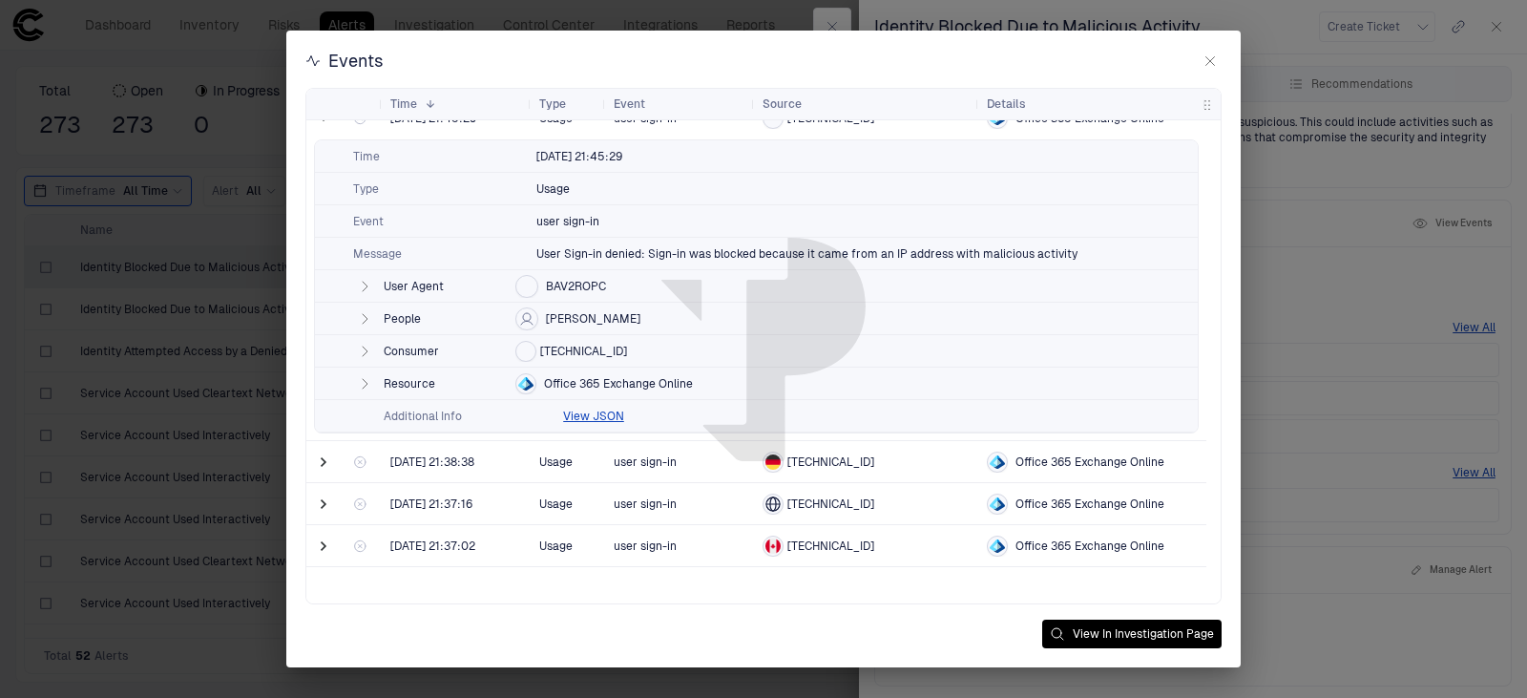
scroll to position [95, 0]
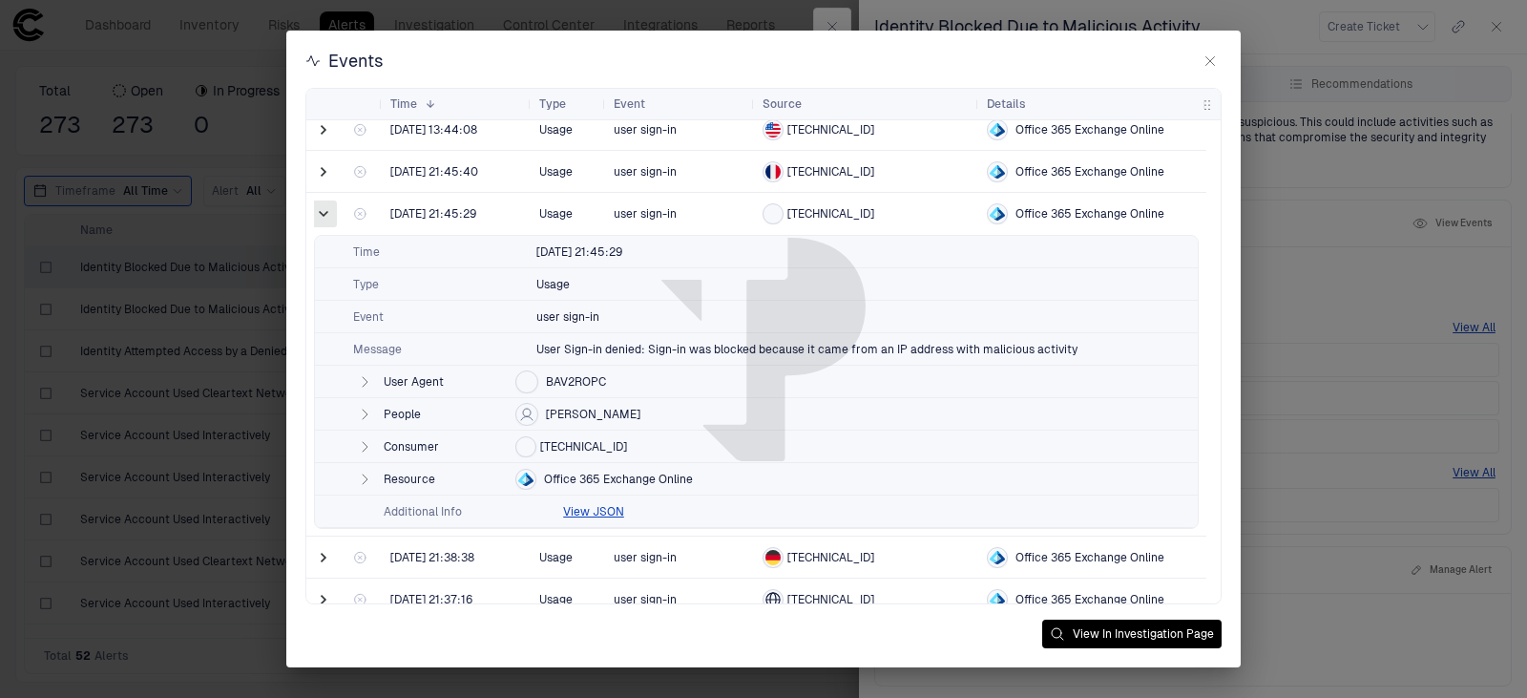
click at [324, 215] on span at bounding box center [323, 213] width 19 height 19
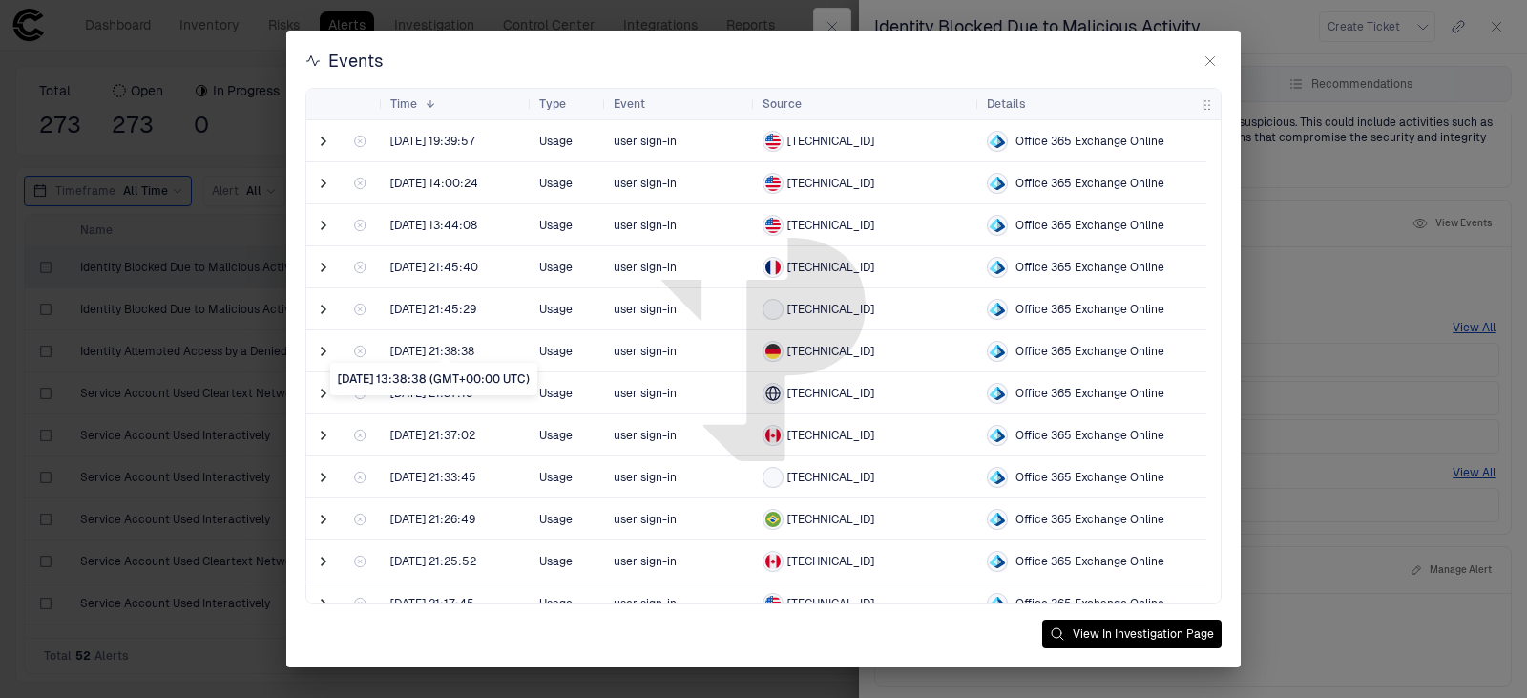
scroll to position [64, 0]
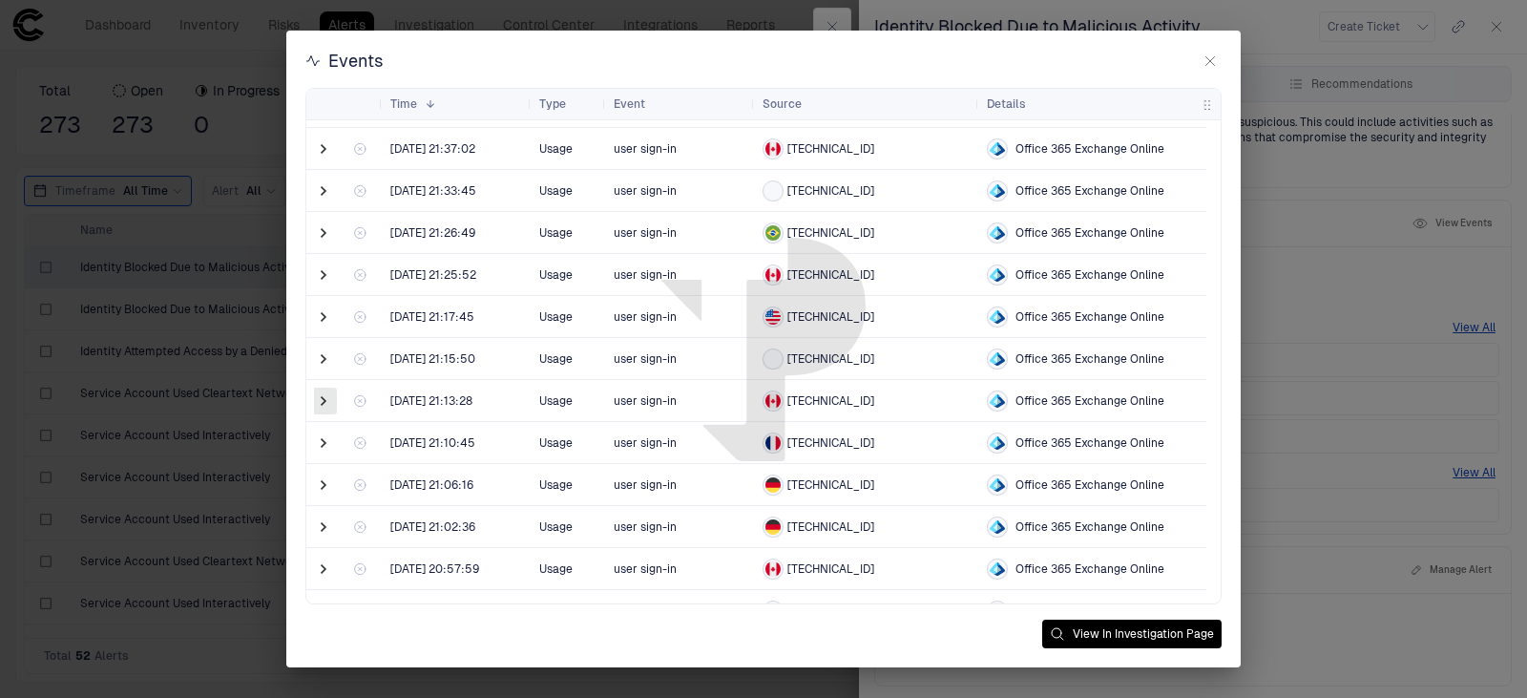
click at [327, 398] on span at bounding box center [323, 400] width 19 height 19
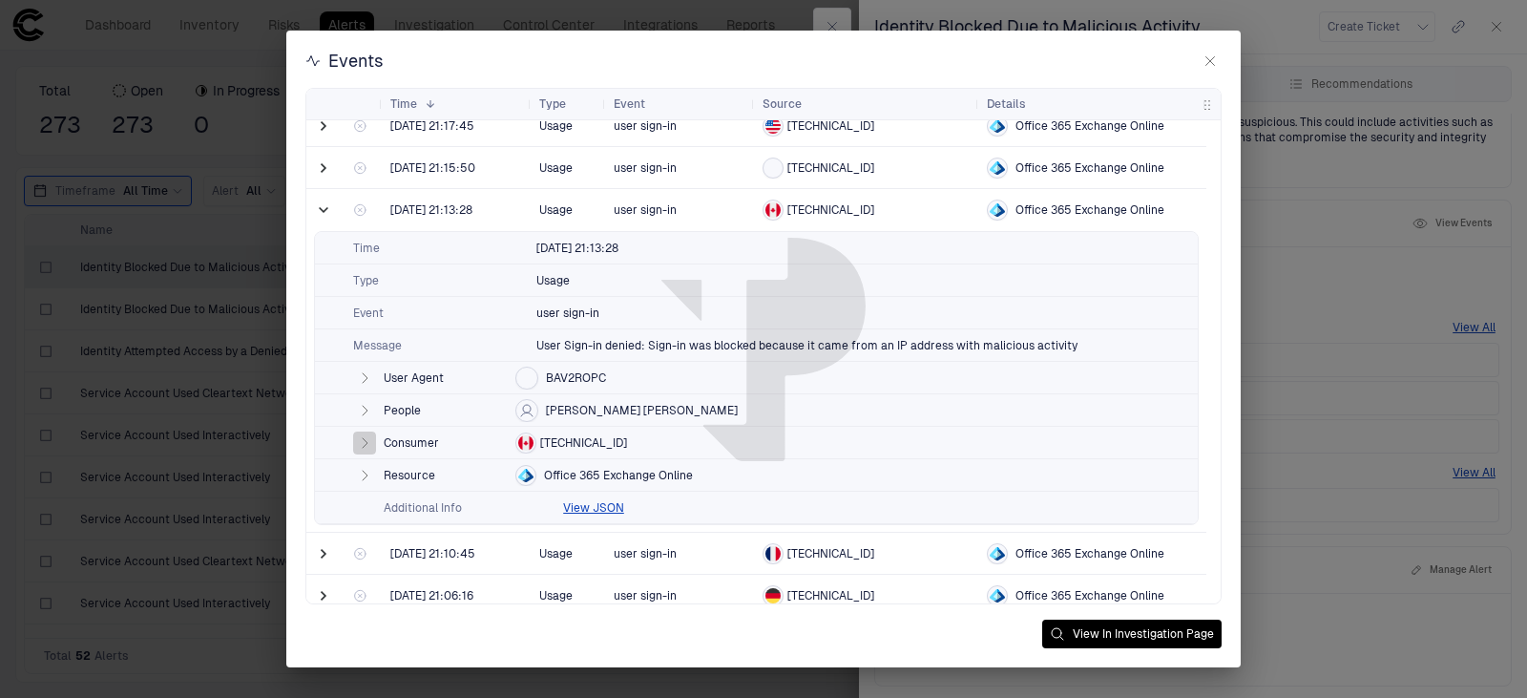
click at [366, 441] on icon "button" at bounding box center [364, 442] width 15 height 15
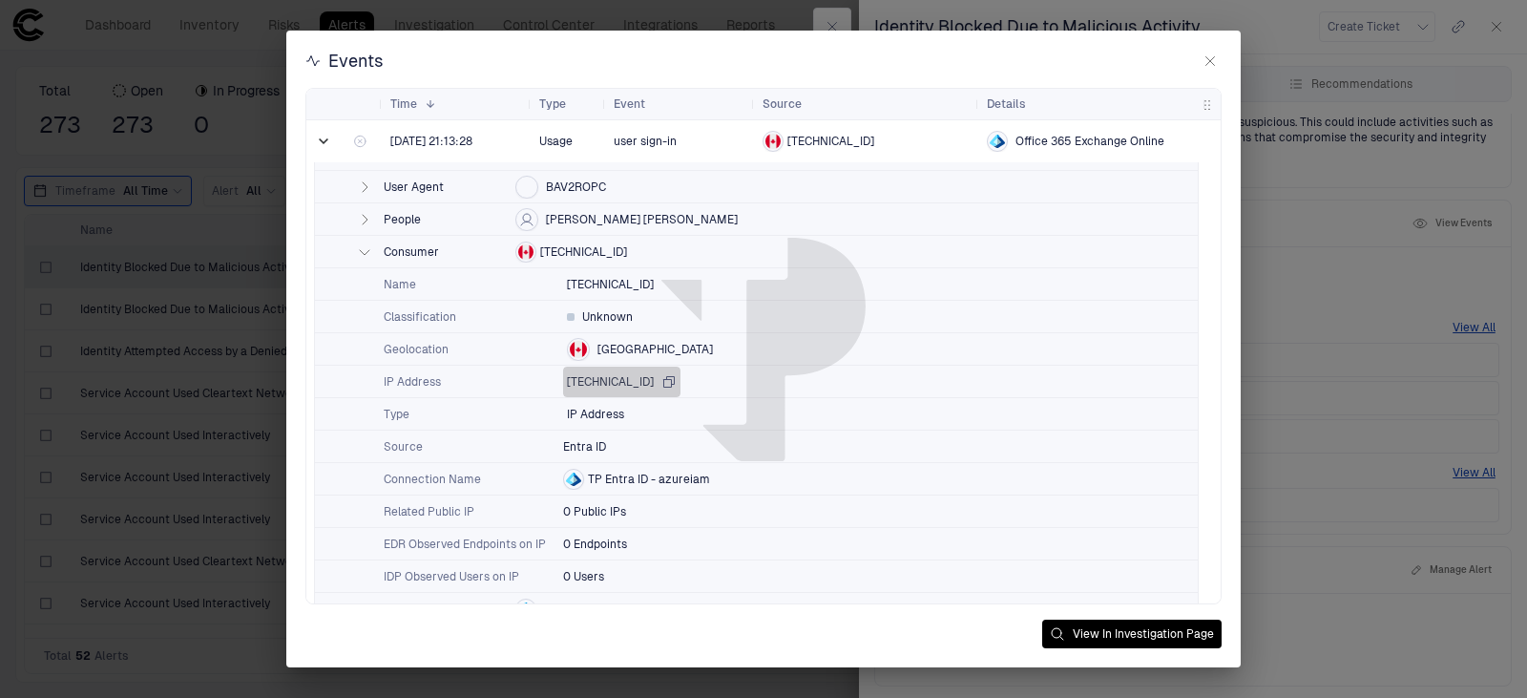
click at [661, 383] on icon "button" at bounding box center [668, 381] width 15 height 15
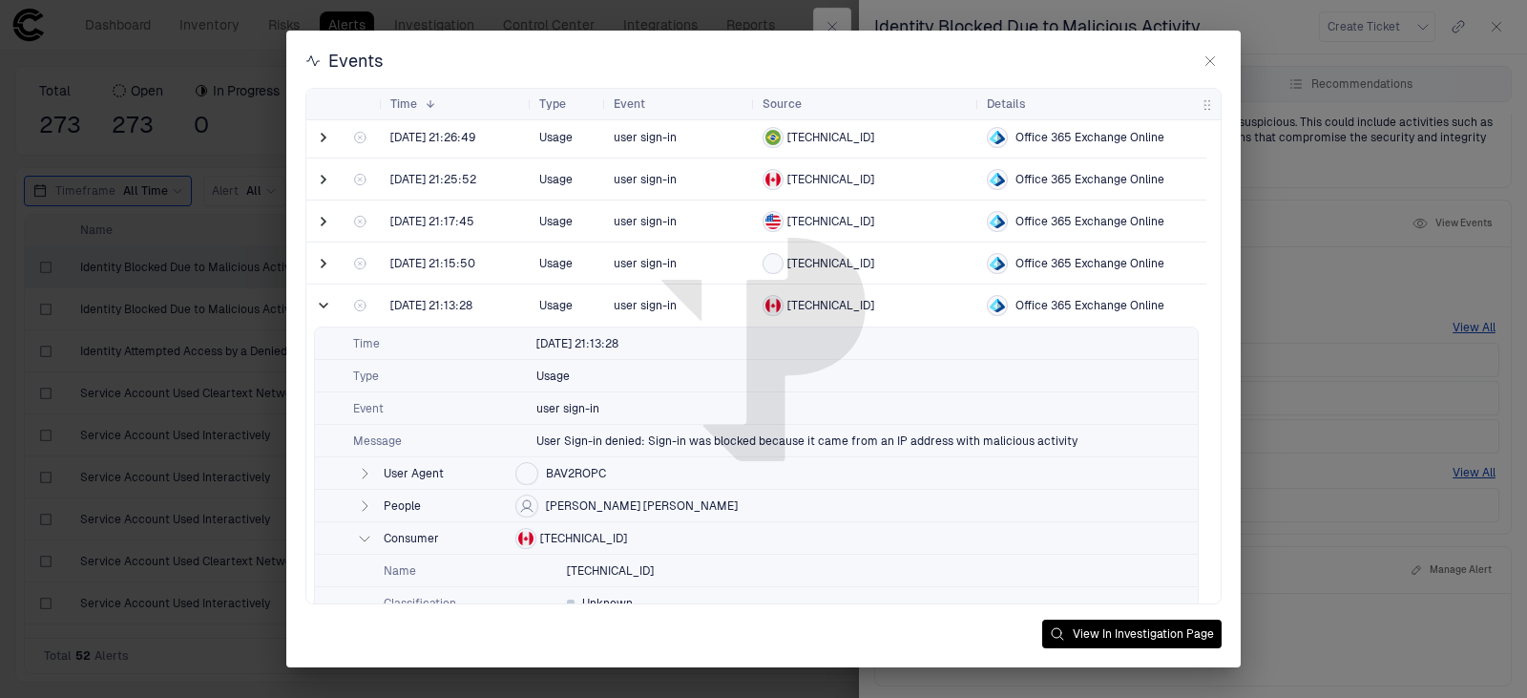
scroll to position [286, 0]
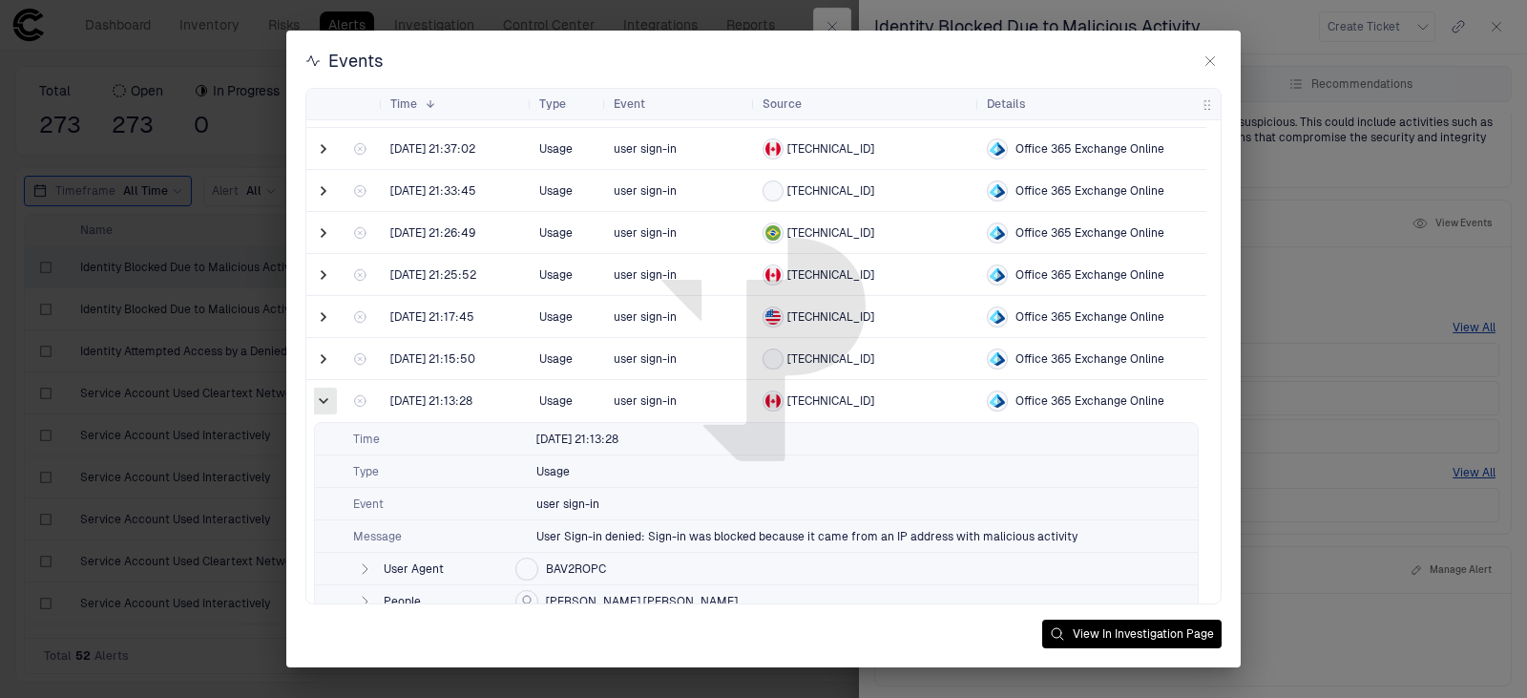
click at [323, 399] on span at bounding box center [323, 400] width 19 height 19
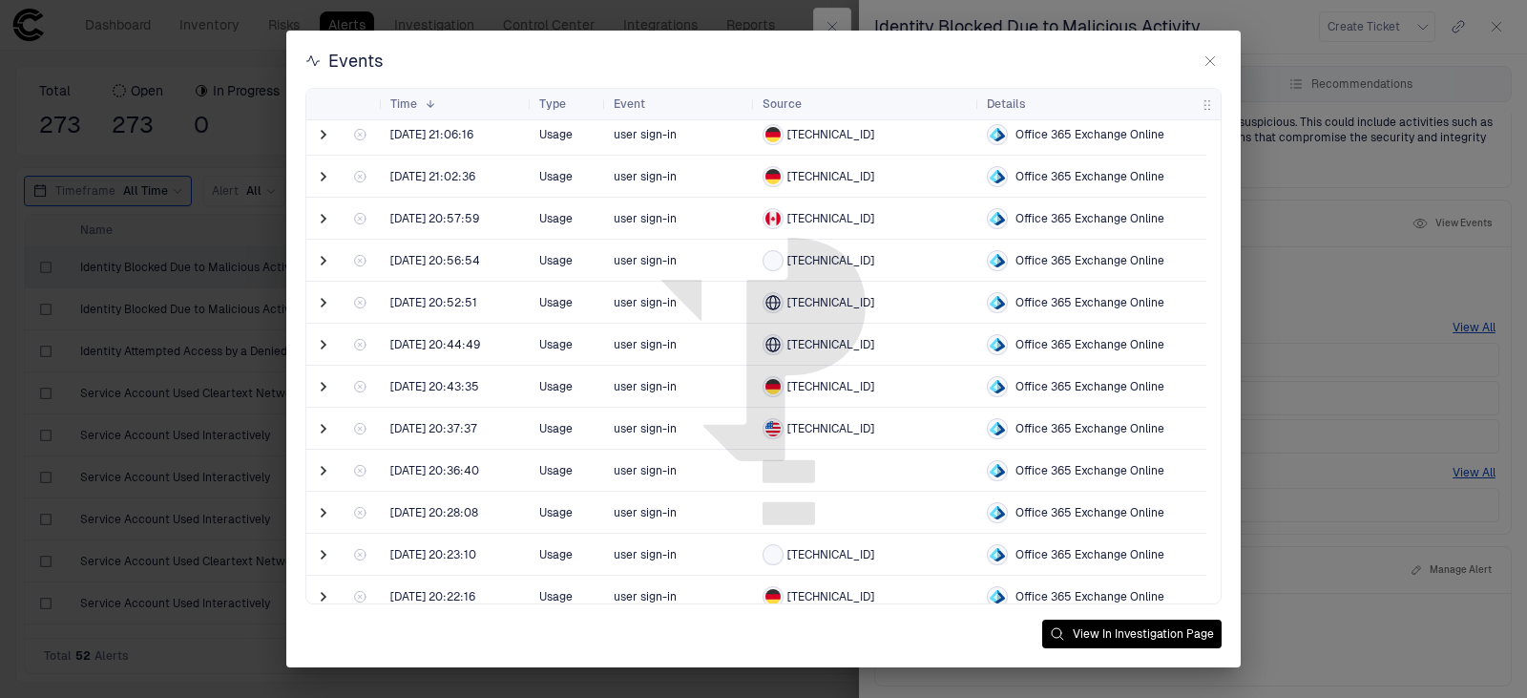
scroll to position [668, 0]
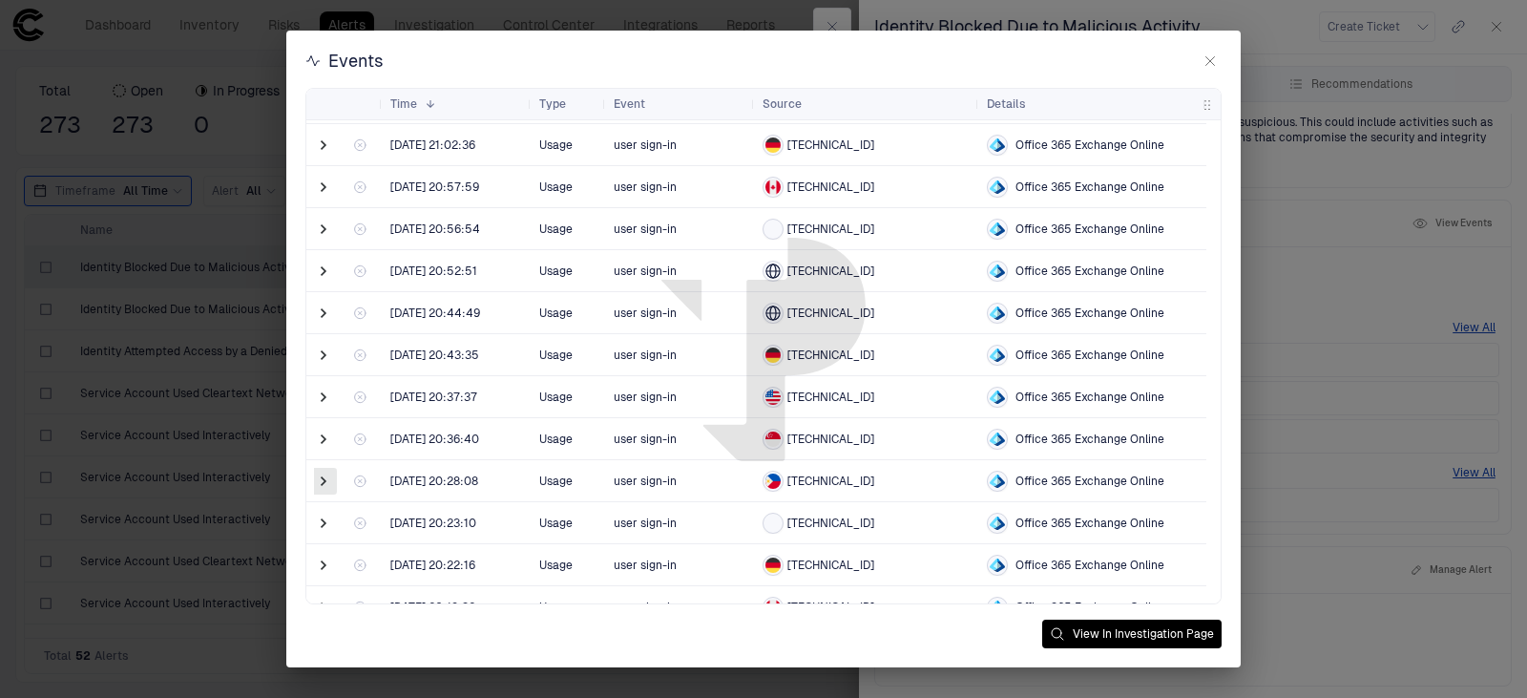
click at [326, 479] on span at bounding box center [323, 480] width 19 height 19
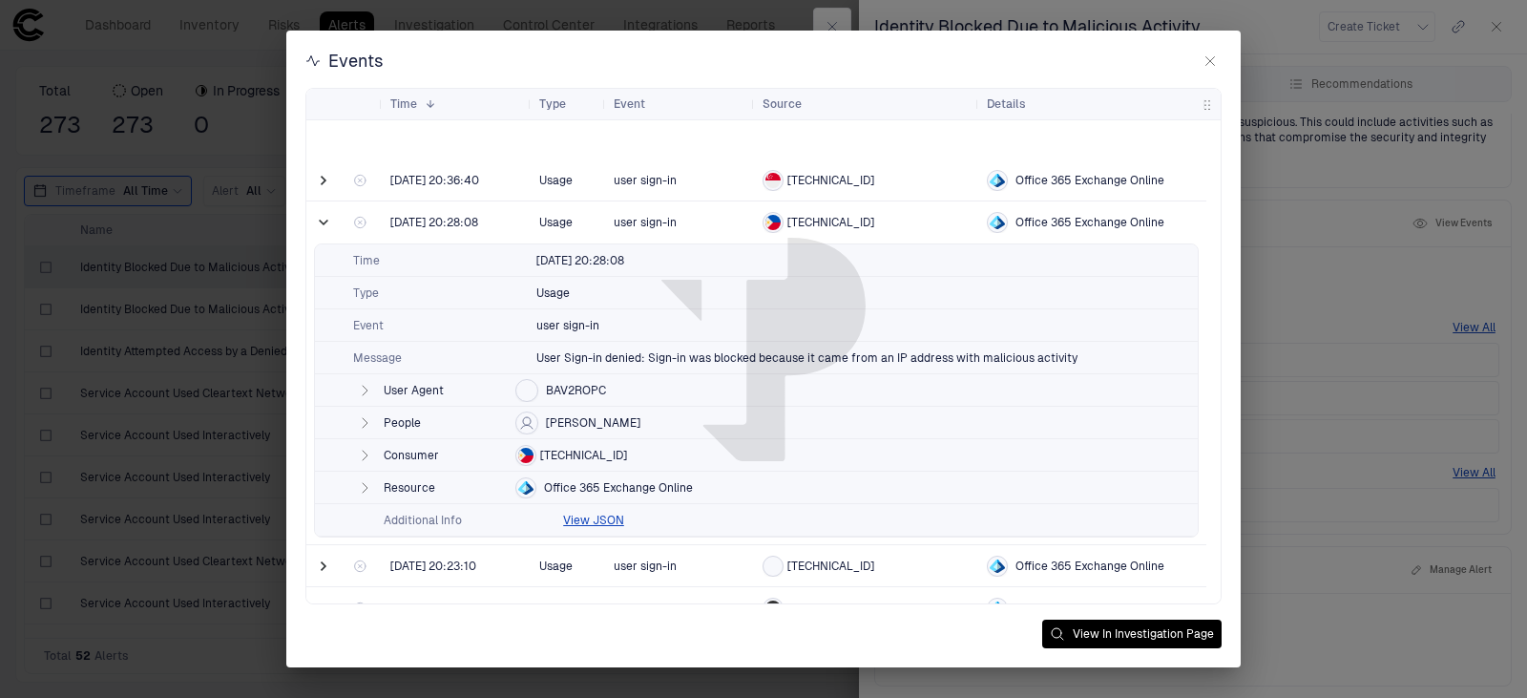
scroll to position [1050, 0]
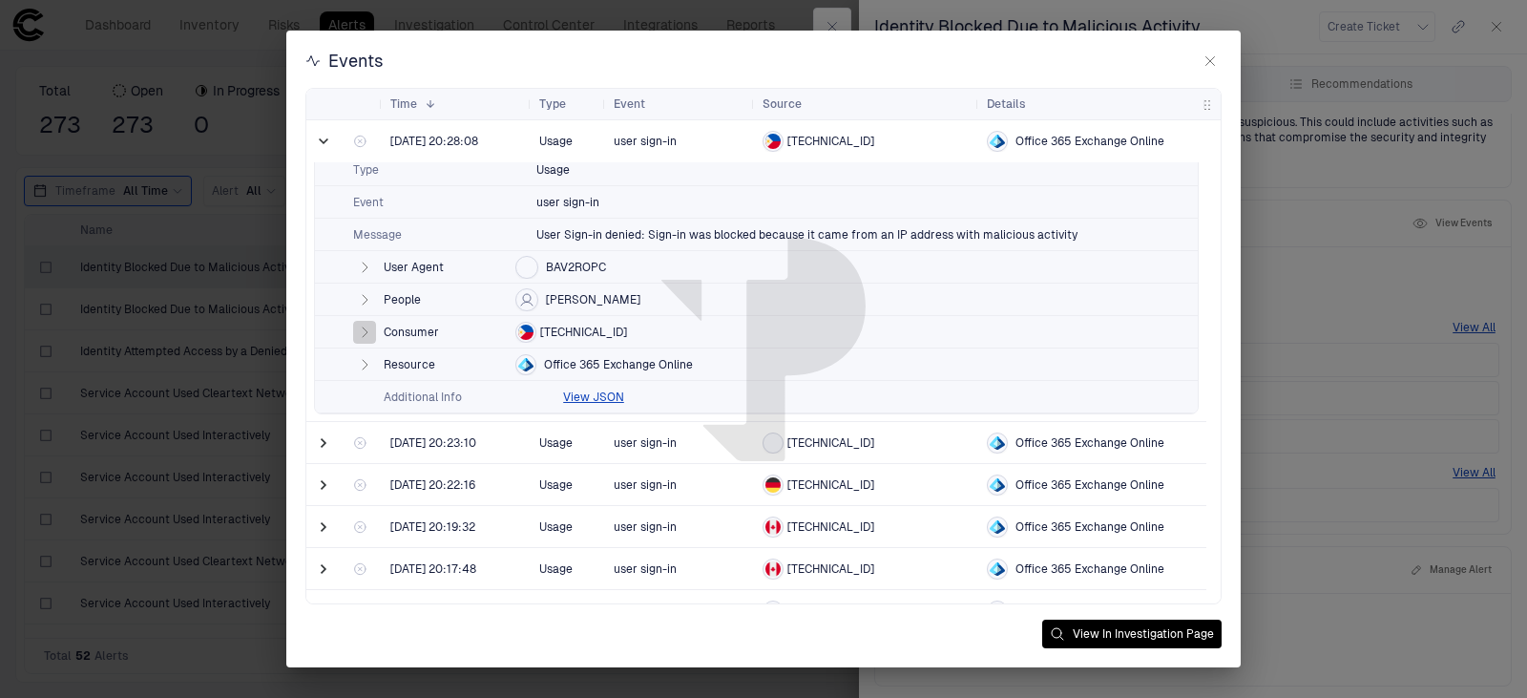
click at [364, 332] on icon "button" at bounding box center [365, 332] width 5 height 10
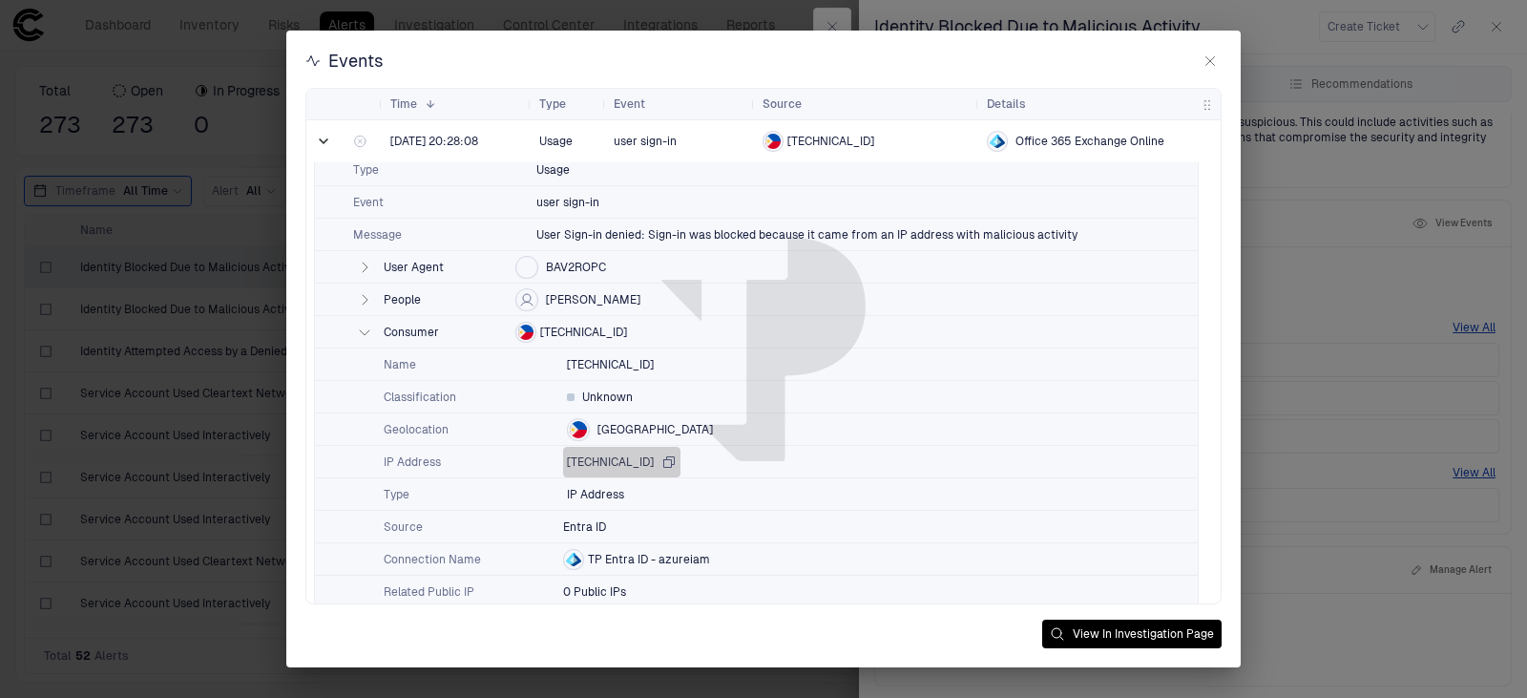
click at [675, 461] on icon "button" at bounding box center [669, 461] width 10 height 10
click at [369, 297] on icon "button" at bounding box center [364, 299] width 15 height 15
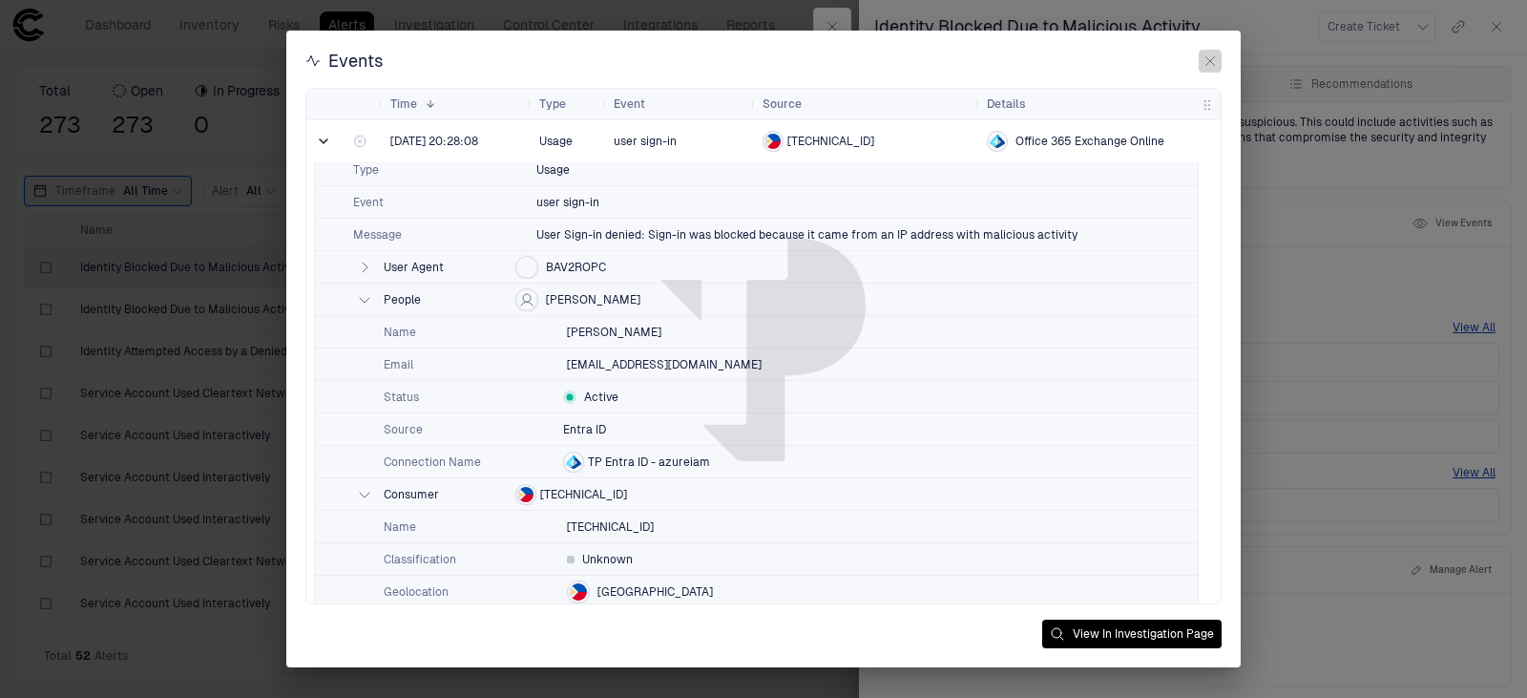
click at [1212, 63] on icon "button" at bounding box center [1210, 61] width 9 height 9
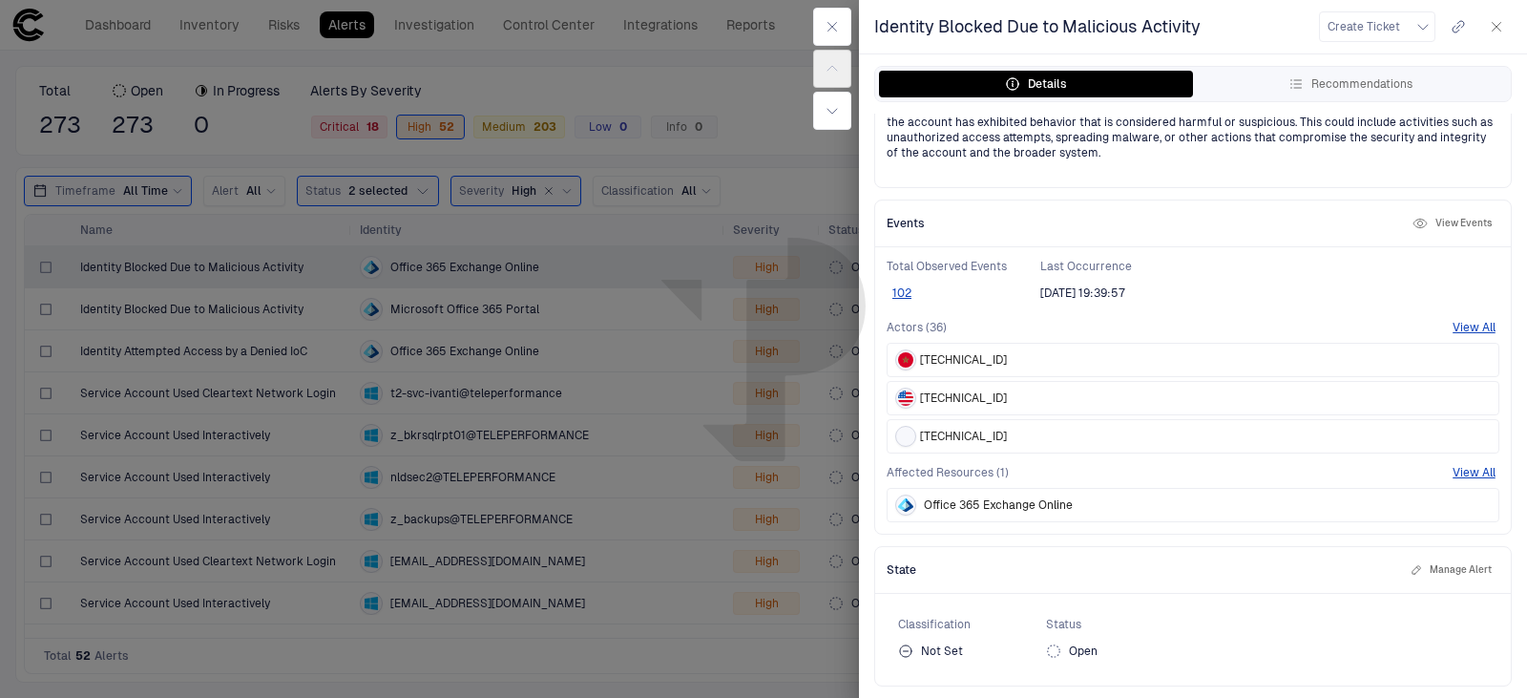
click at [951, 357] on span "[TECHNICAL_ID]" at bounding box center [963, 359] width 87 height 15
click at [909, 356] on img "Morocco" at bounding box center [905, 359] width 15 height 15
click at [1463, 325] on button "View All" at bounding box center [1473, 327] width 43 height 15
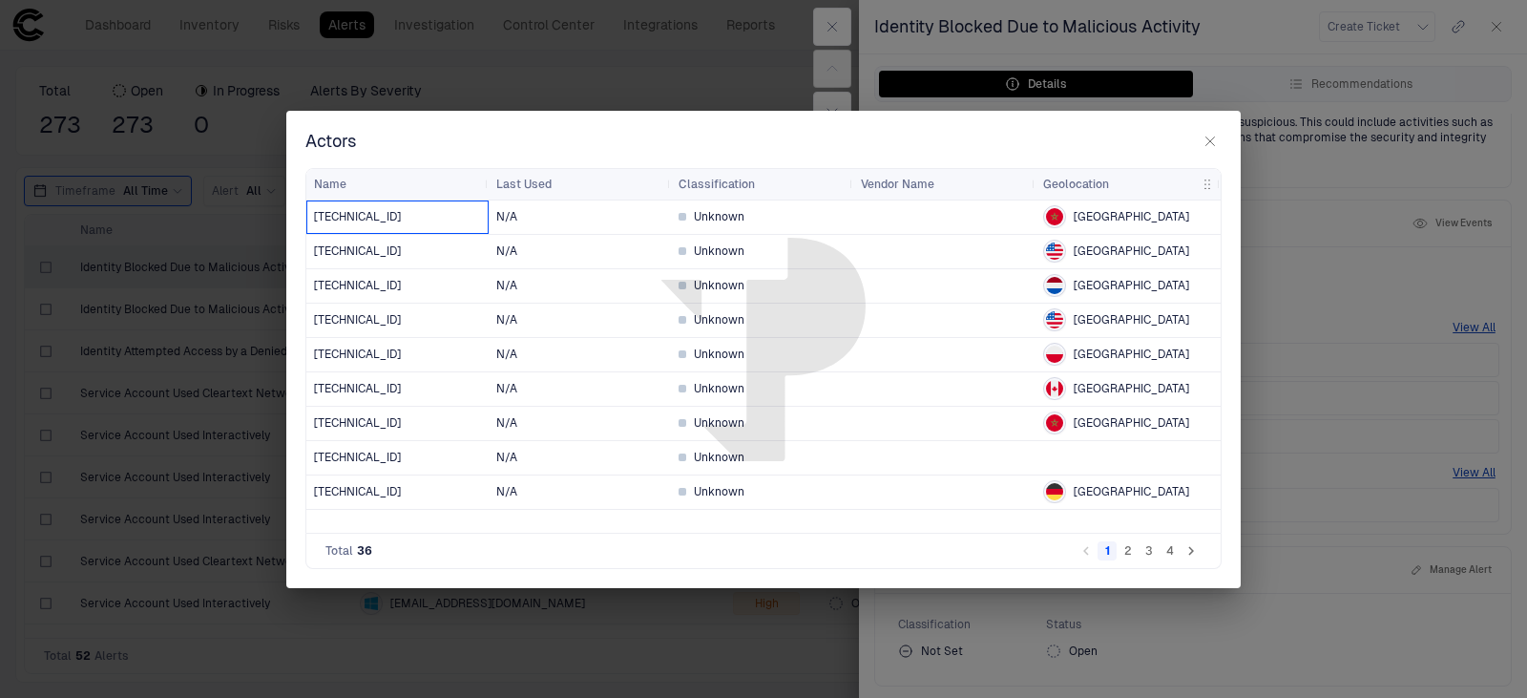
click at [373, 216] on span "[TECHNICAL_ID]" at bounding box center [357, 216] width 87 height 15
click at [351, 218] on span "[TECHNICAL_ID]" at bounding box center [357, 216] width 87 height 15
copy span "[TECHNICAL_ID]"
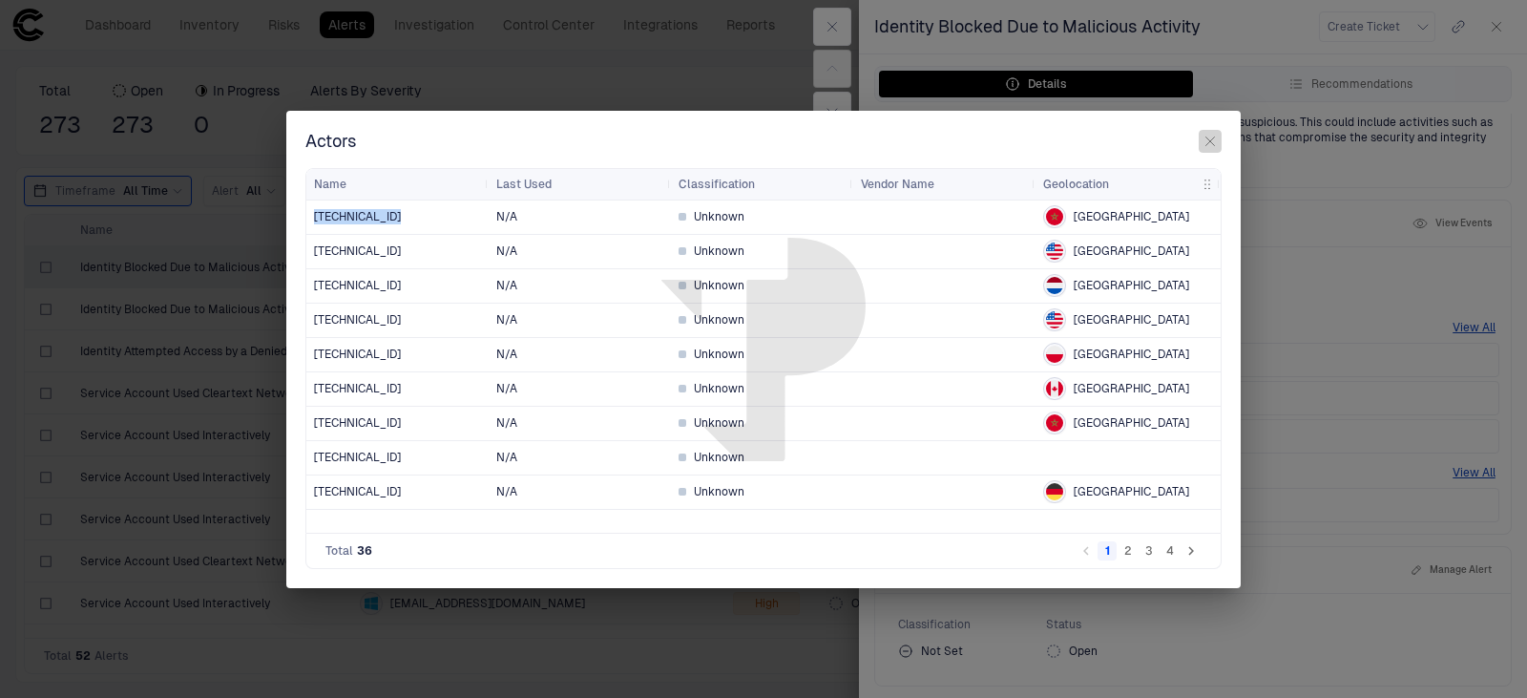
click at [1206, 139] on icon "button" at bounding box center [1209, 141] width 15 height 15
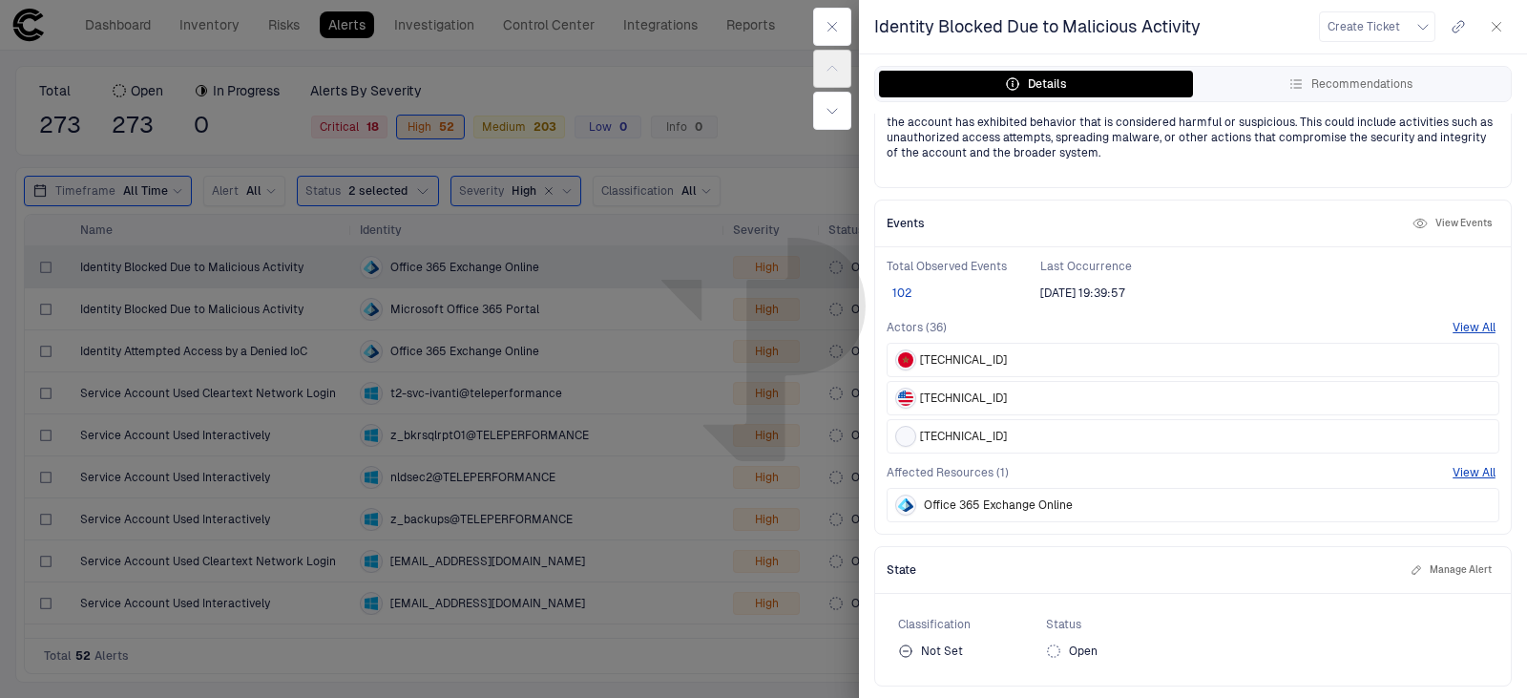
click at [899, 291] on button "102" at bounding box center [901, 292] width 31 height 15
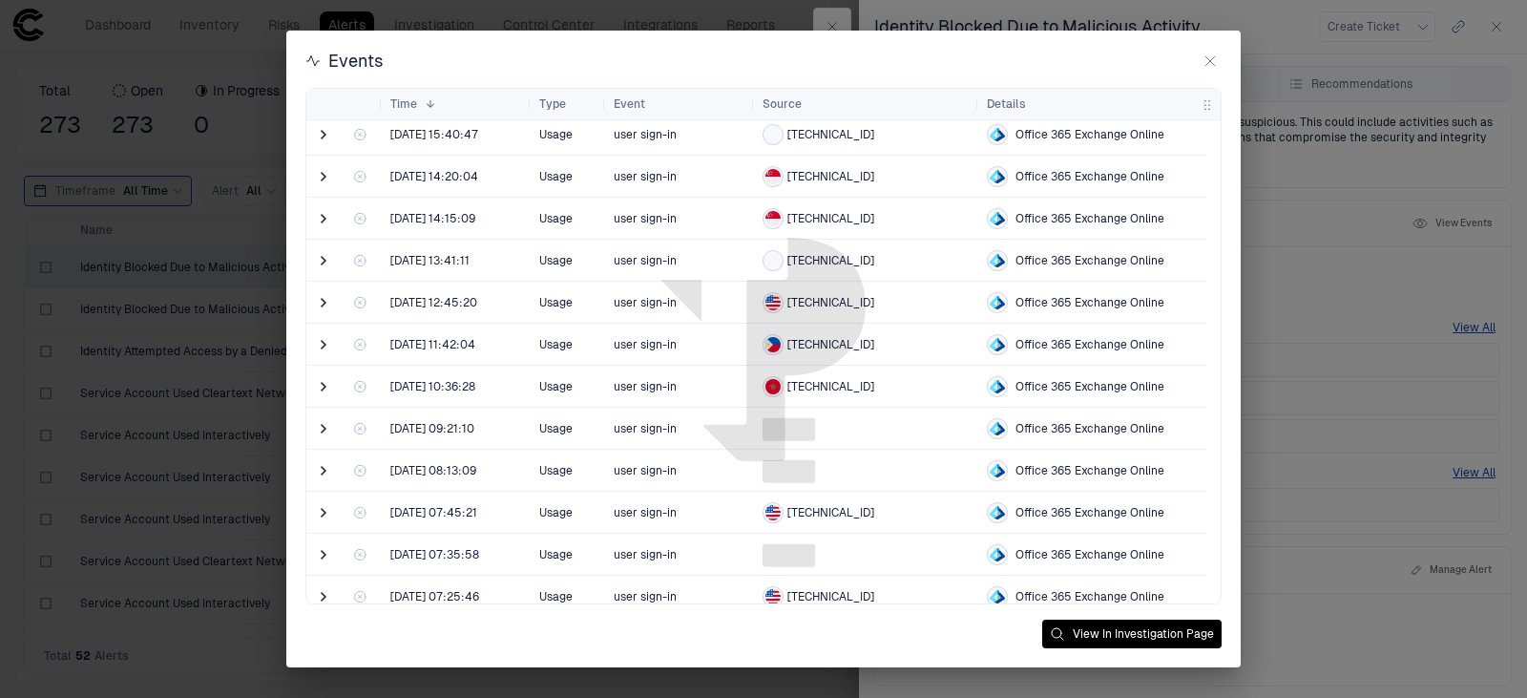
scroll to position [2481, 0]
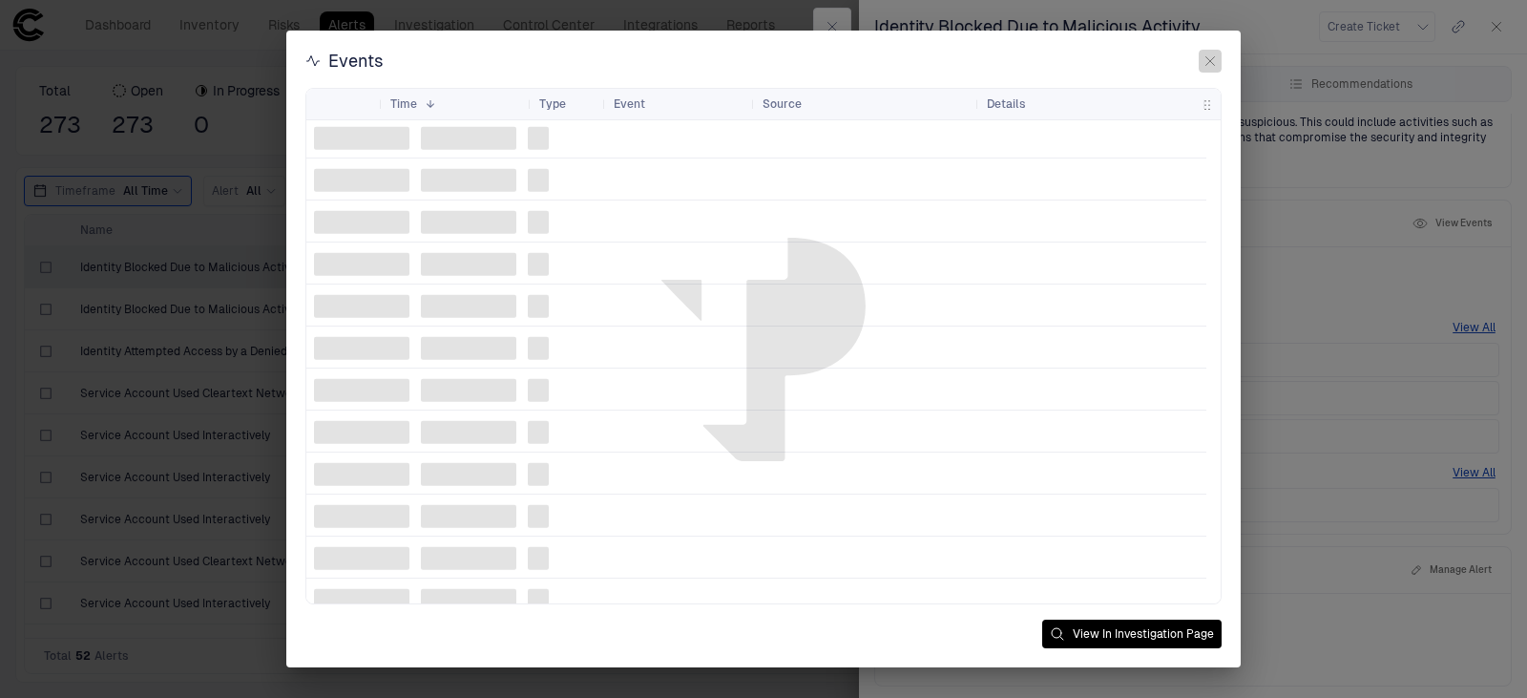
click at [1204, 60] on icon "button" at bounding box center [1209, 60] width 15 height 15
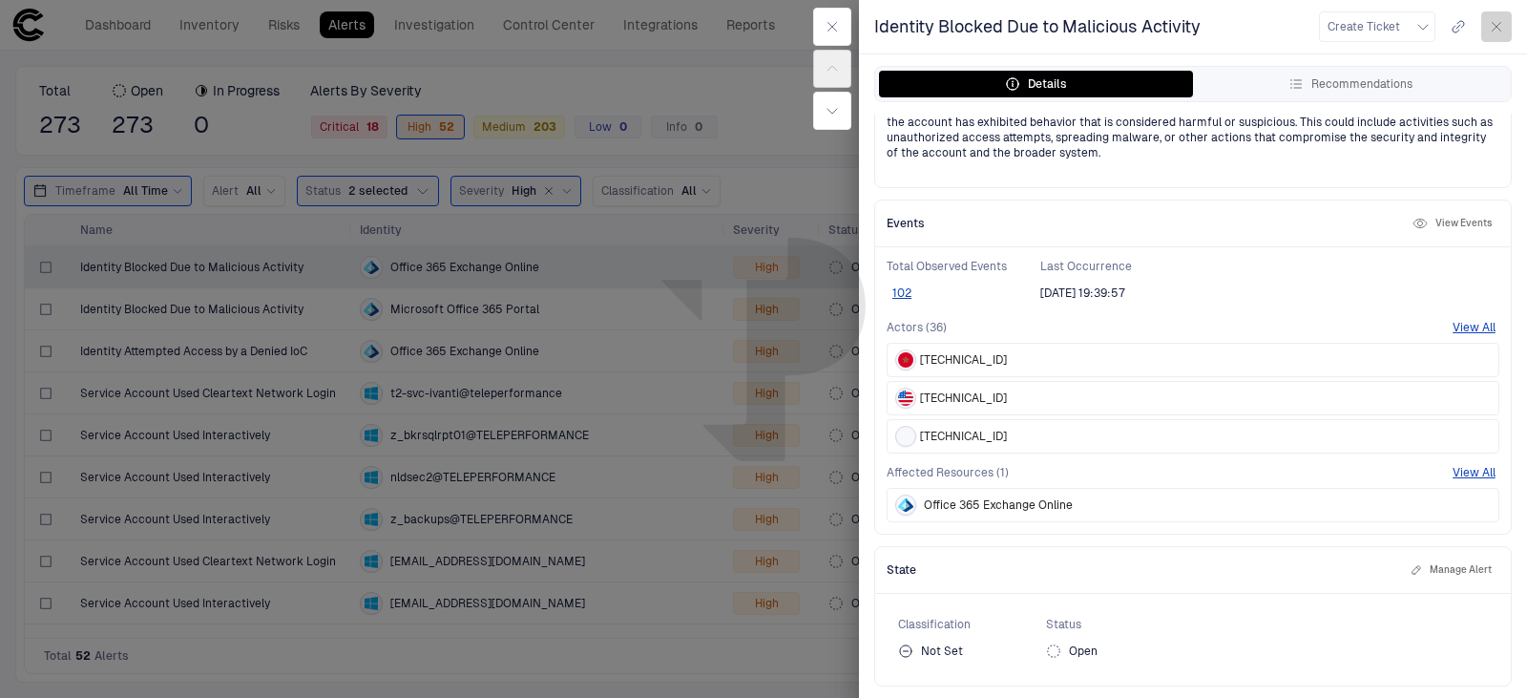
click at [1495, 26] on icon "button" at bounding box center [1496, 27] width 9 height 9
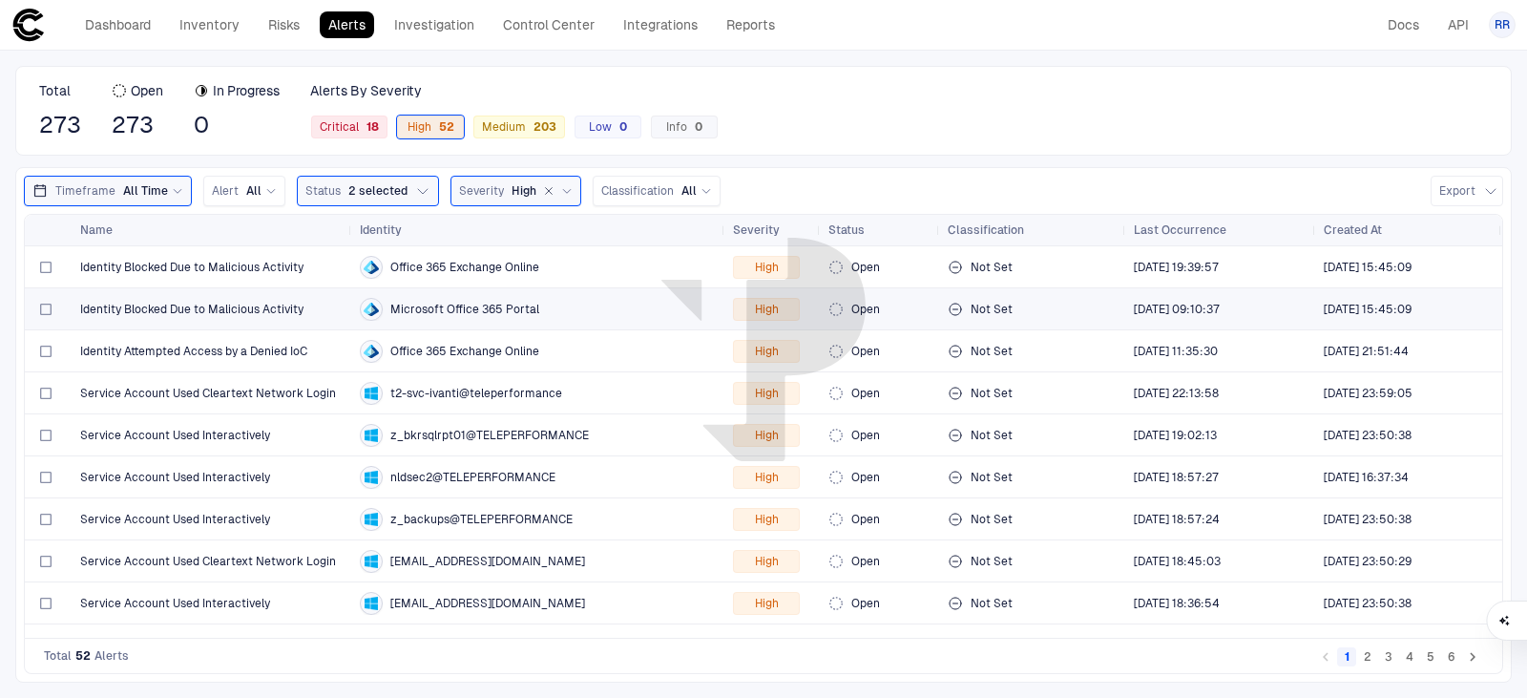
click at [258, 313] on span "Identity Blocked Due to Malicious Activity" at bounding box center [191, 309] width 223 height 15
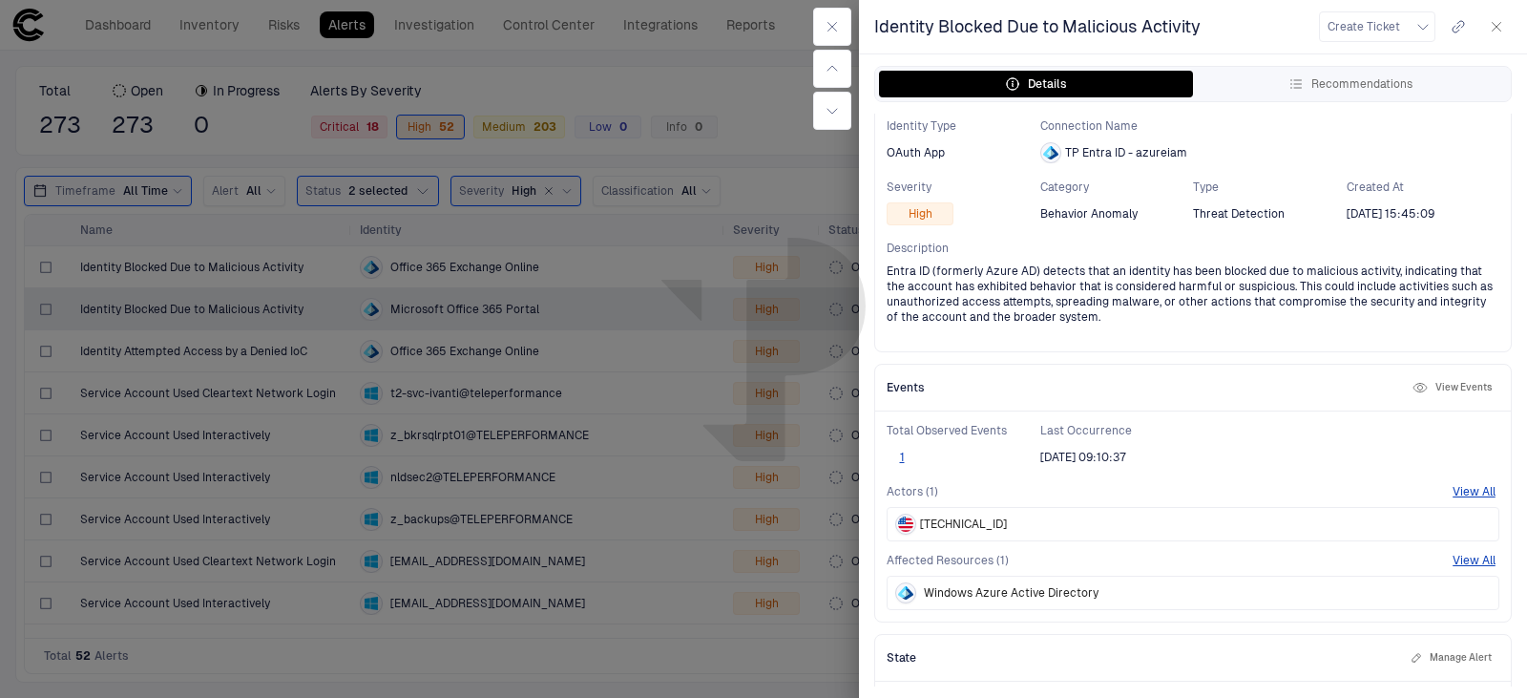
scroll to position [191, 0]
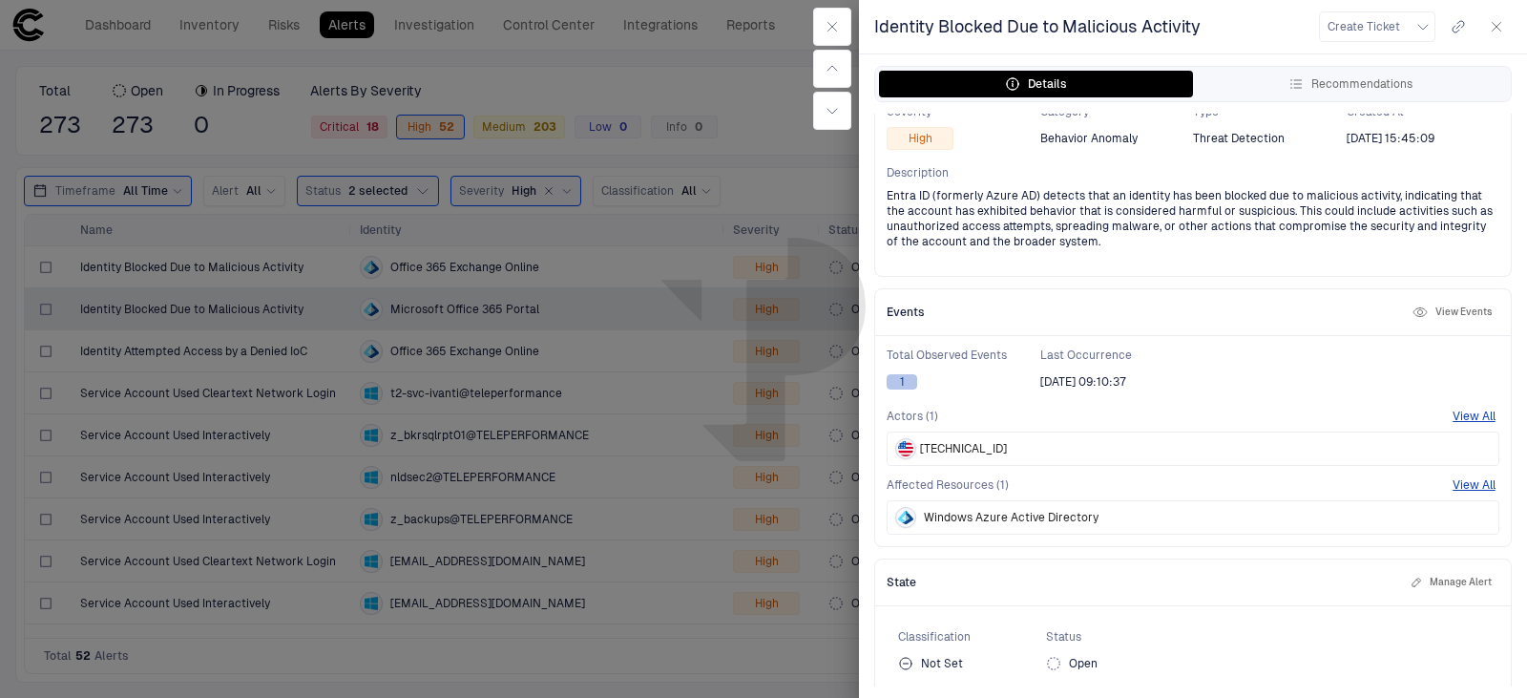
click at [903, 385] on button "1" at bounding box center [901, 381] width 31 height 15
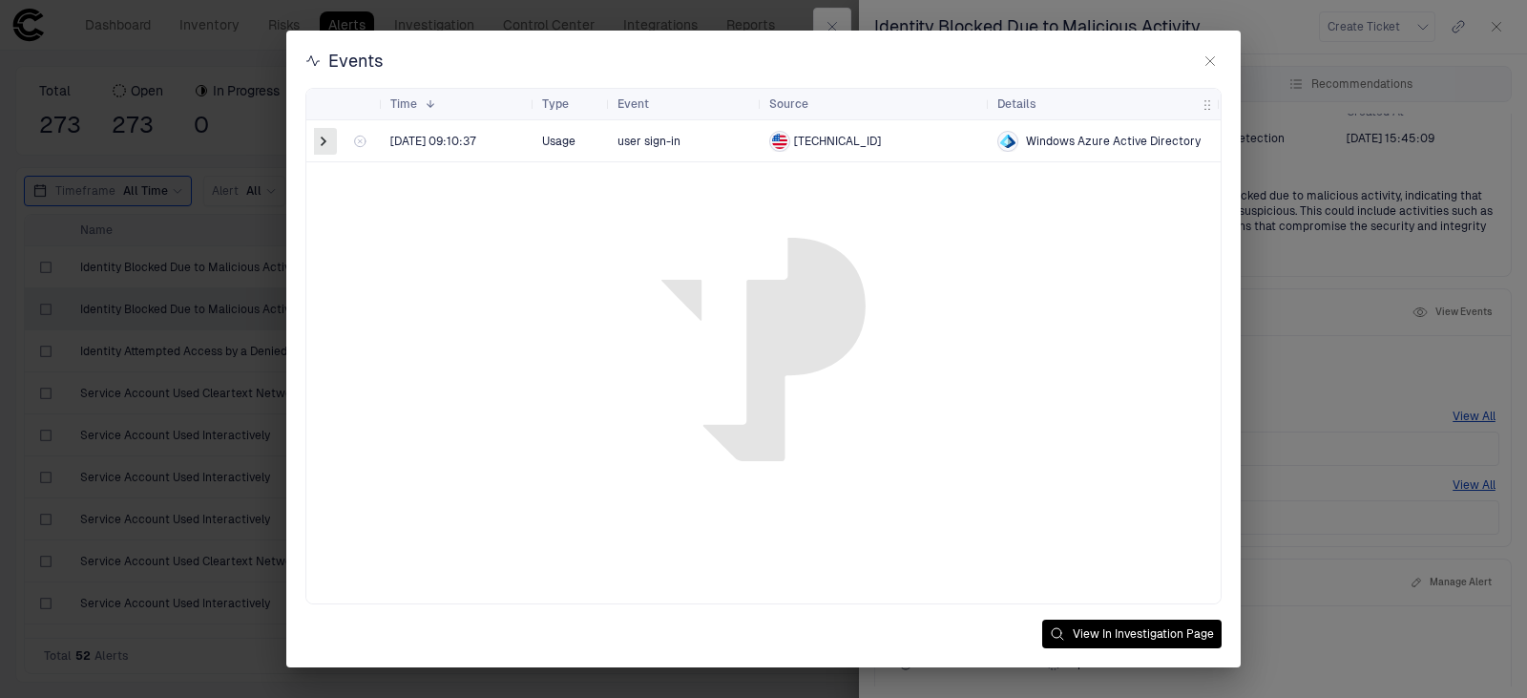
click at [319, 137] on span at bounding box center [323, 141] width 19 height 19
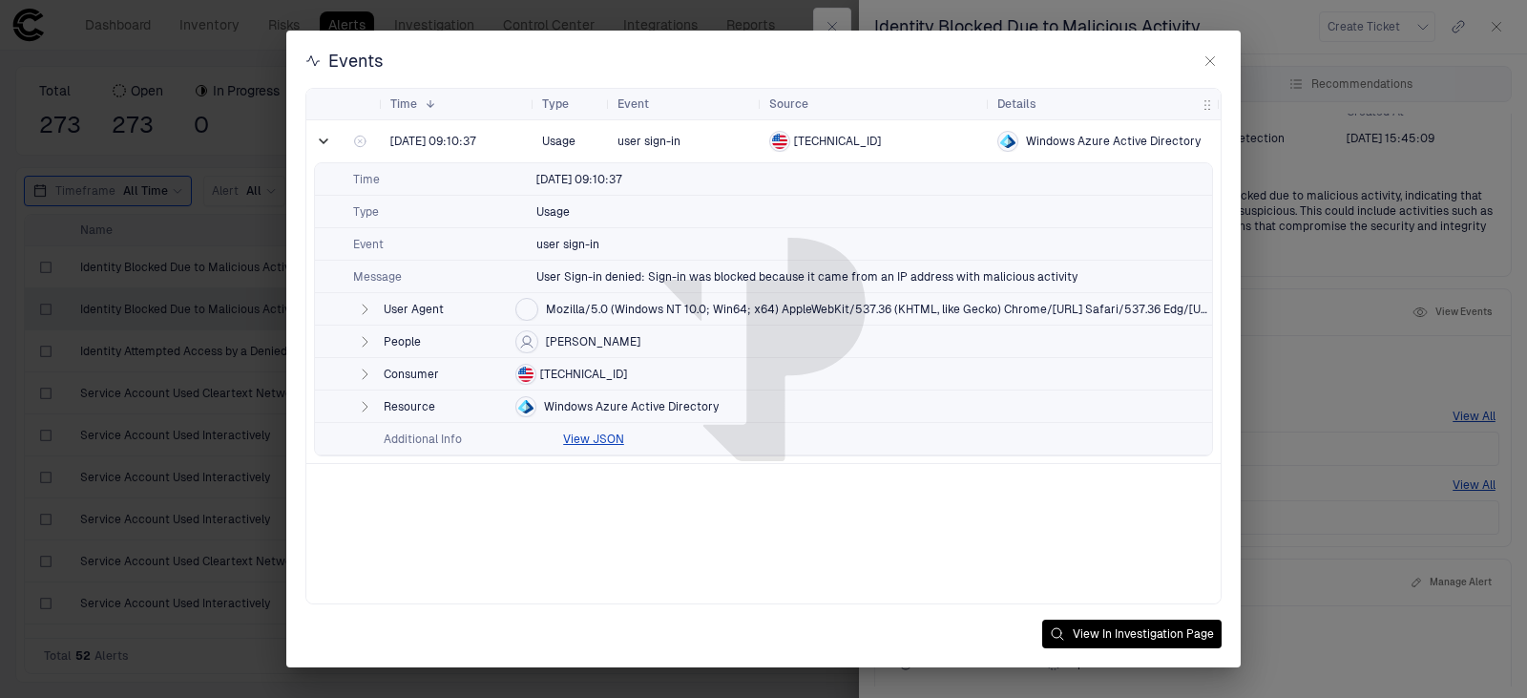
click at [366, 375] on icon "button" at bounding box center [365, 374] width 5 height 10
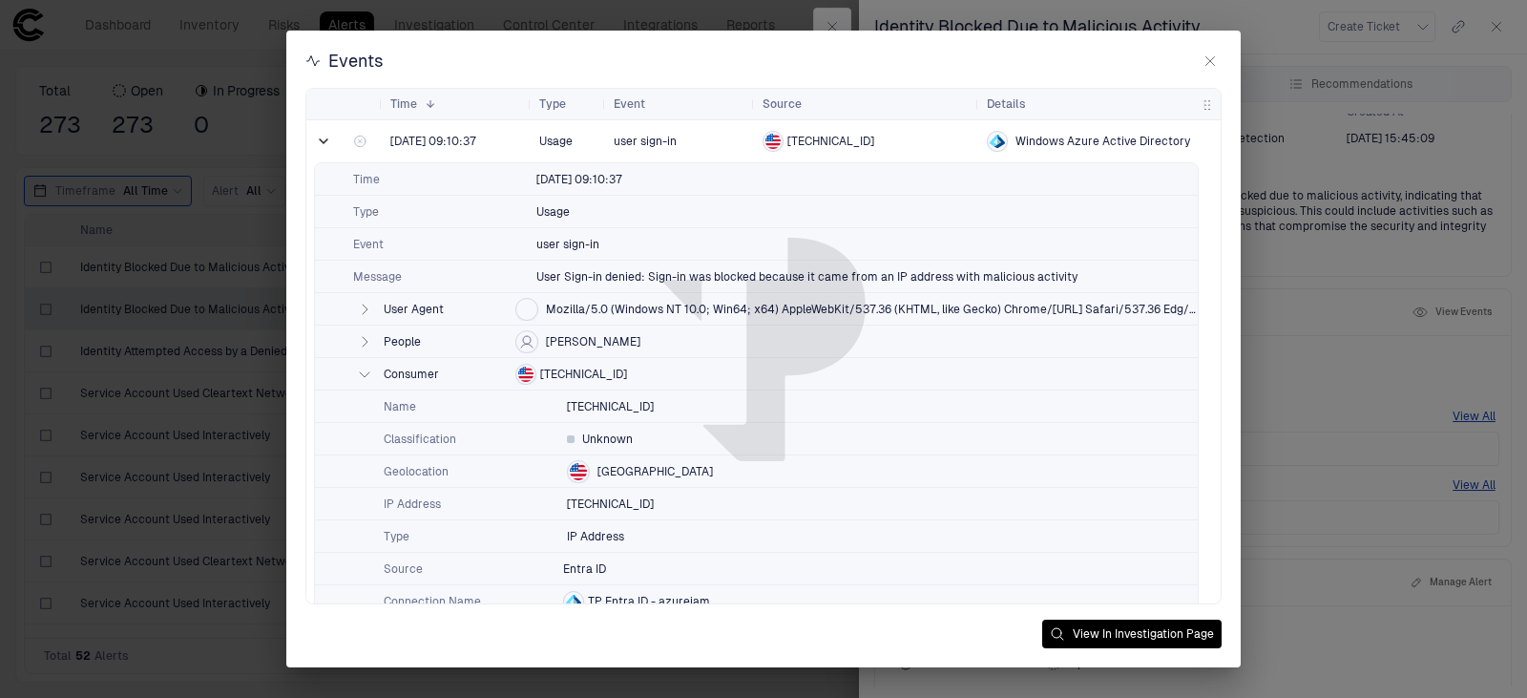
scroll to position [95, 0]
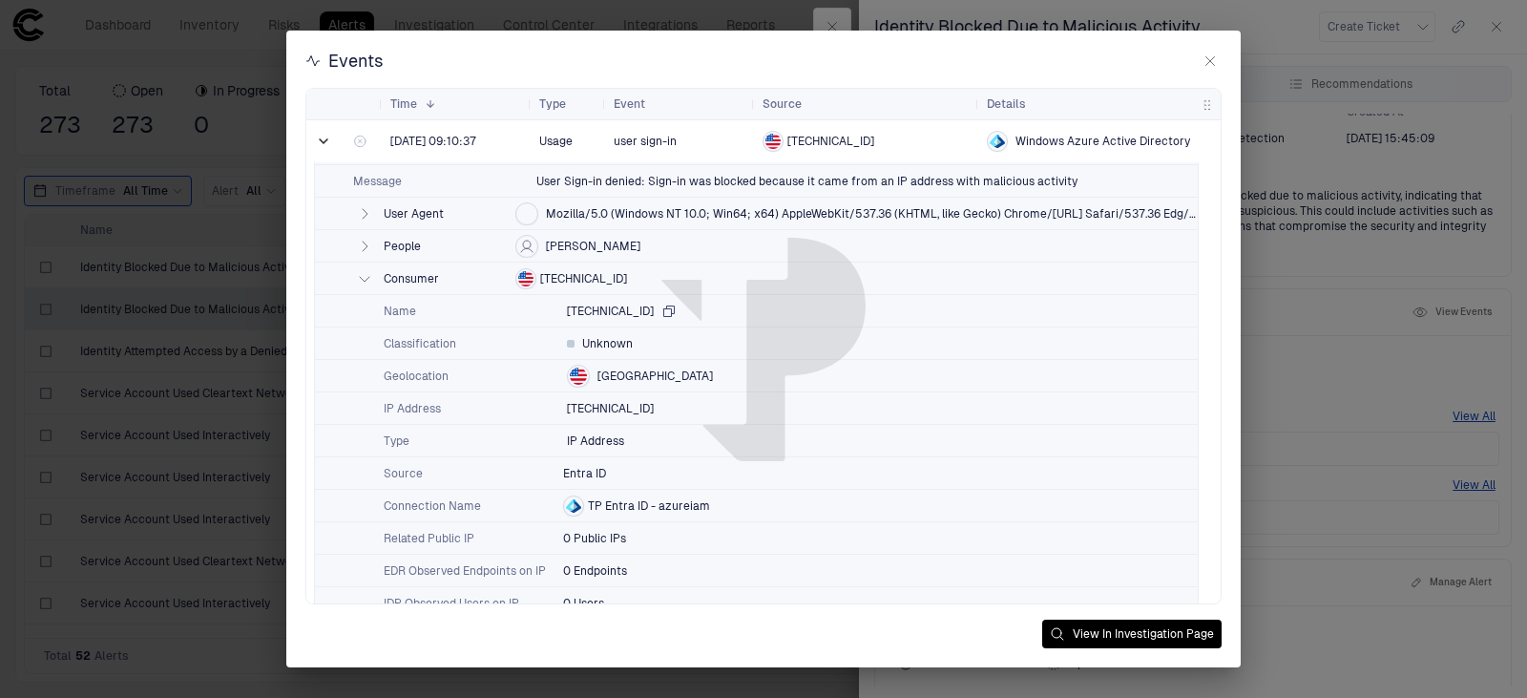
click at [664, 308] on icon "button" at bounding box center [669, 310] width 10 height 10
click at [1212, 62] on icon "button" at bounding box center [1209, 60] width 15 height 15
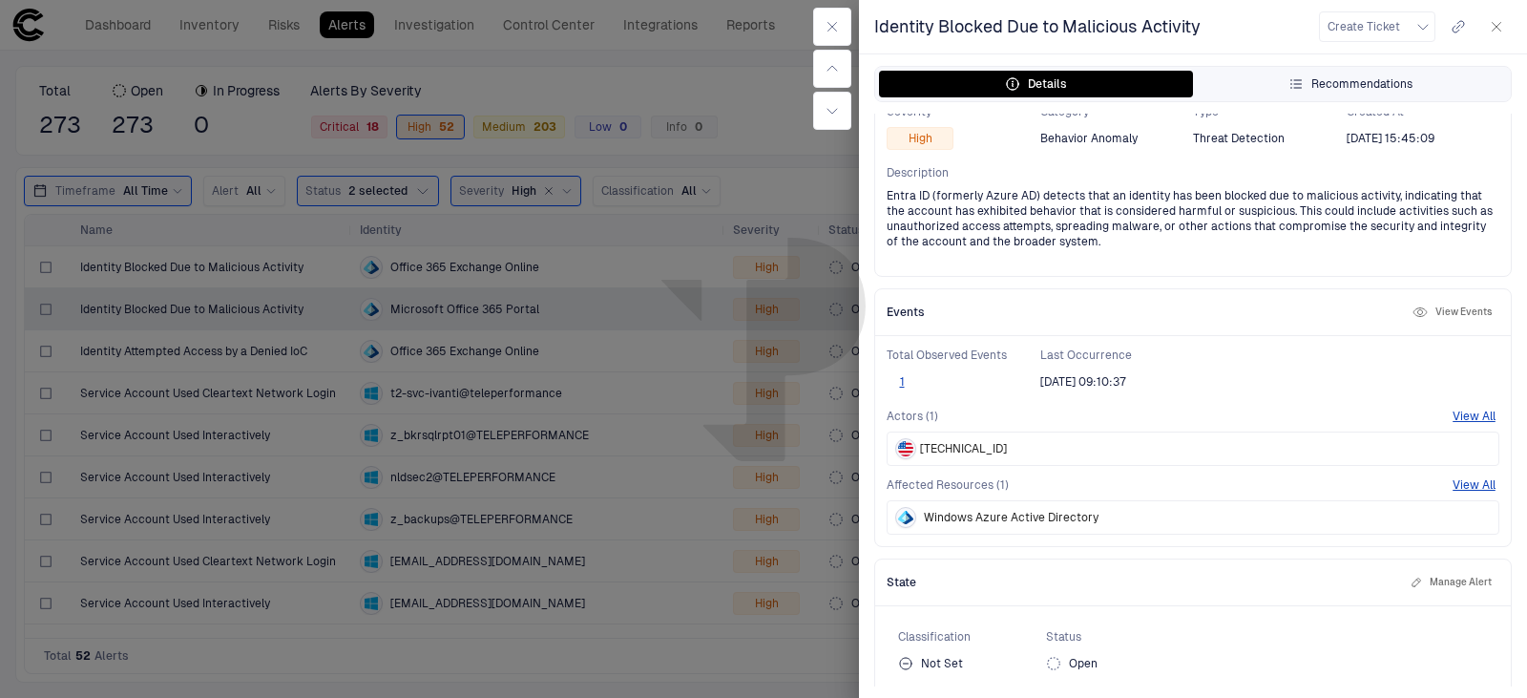
click at [1333, 81] on div "Recommendations" at bounding box center [1350, 83] width 124 height 15
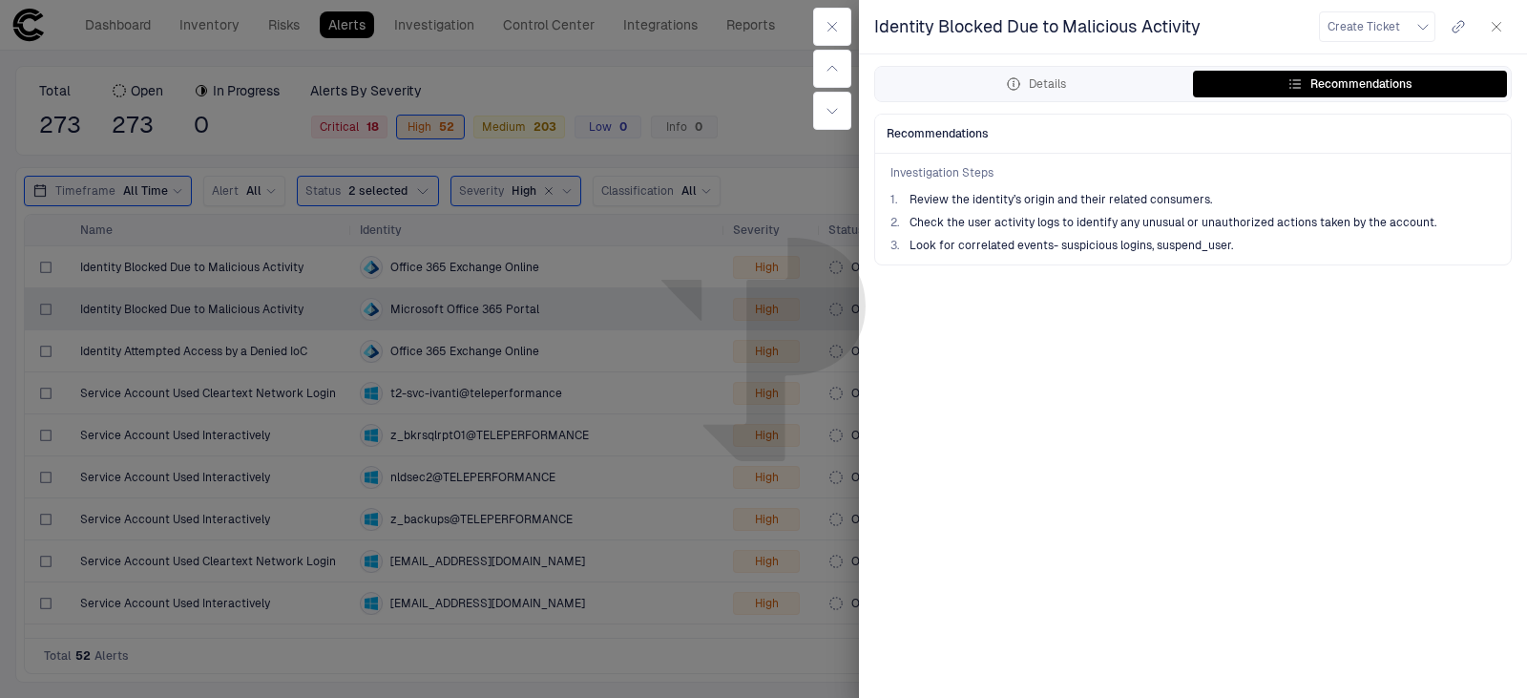
drag, startPoint x: 1526, startPoint y: 381, endPoint x: 199, endPoint y: 356, distance: 1326.5
click at [1517, 376] on div "Identity Blocked Due to Malicious Activity Create Ticket Details Recommendation…" at bounding box center [1193, 349] width 668 height 698
click at [1427, 28] on button "Create Ticket" at bounding box center [1377, 26] width 116 height 31
click at [1424, 486] on div at bounding box center [763, 349] width 1527 height 698
click at [1499, 25] on icon "button" at bounding box center [1496, 26] width 15 height 15
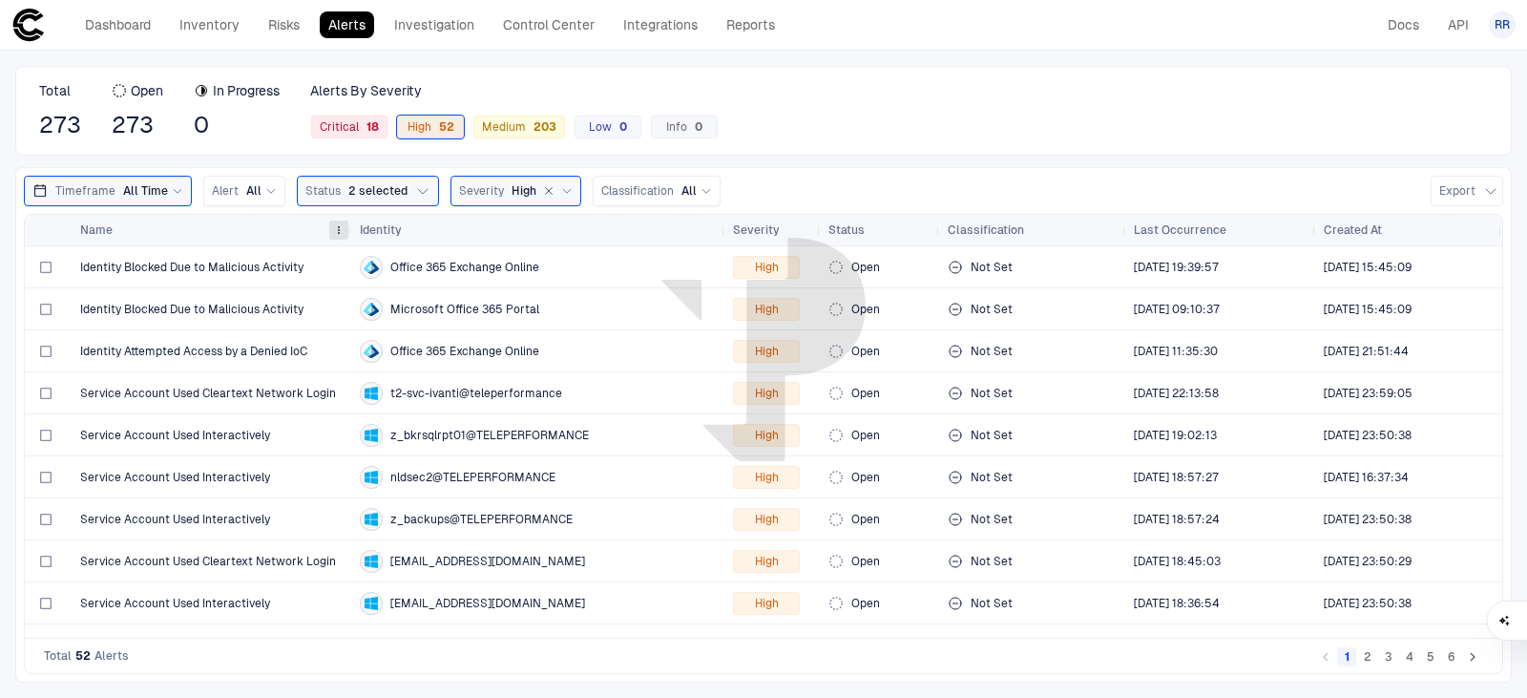
click at [336, 233] on span at bounding box center [338, 229] width 11 height 11
click at [867, 121] on div "Total 273 Open 273 In Progress 0 Alerts By Severity Critical 18 High 52 Medium …" at bounding box center [763, 111] width 1496 height 90
click at [357, 120] on span "Critical 18" at bounding box center [349, 126] width 59 height 15
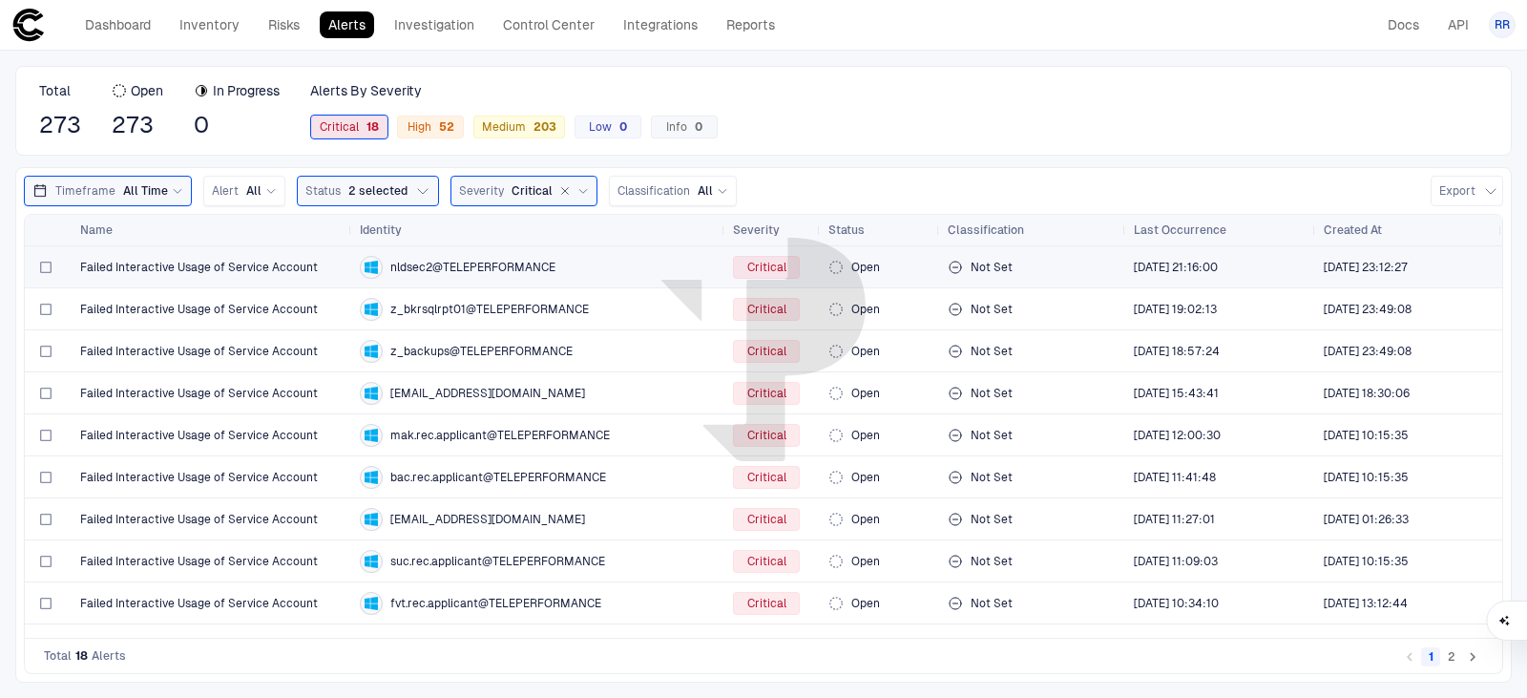
click at [237, 262] on span "Failed Interactive Usage of Service Account" at bounding box center [199, 267] width 238 height 15
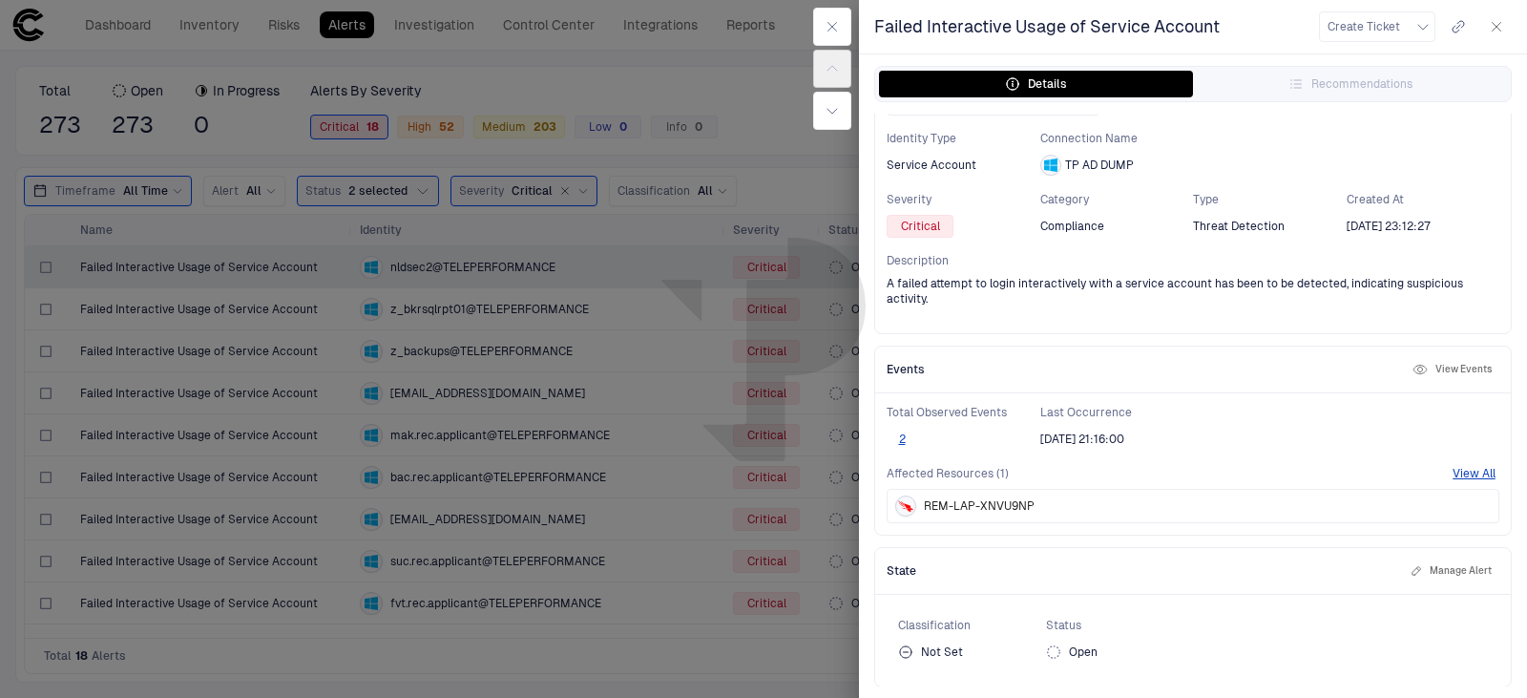
scroll to position [104, 0]
click at [904, 436] on button "2" at bounding box center [901, 437] width 31 height 15
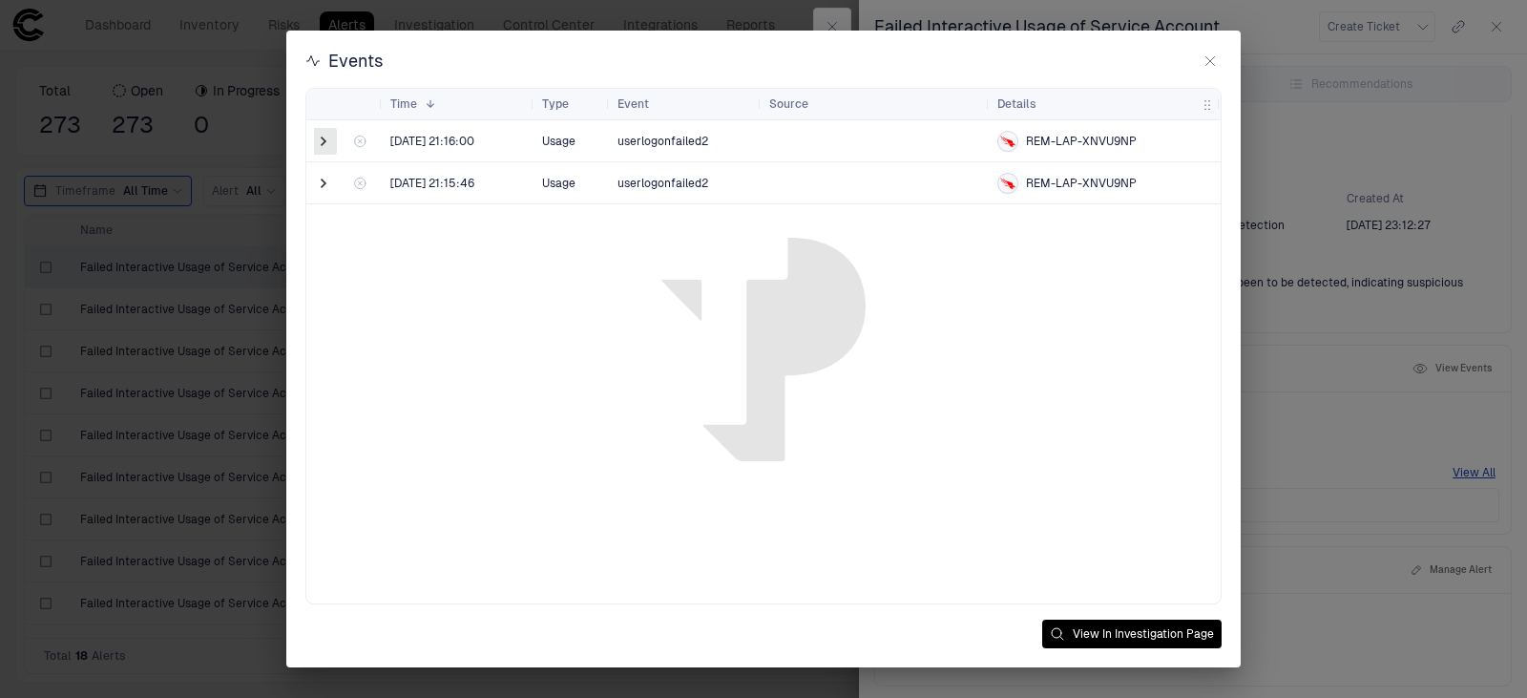
click at [330, 136] on span at bounding box center [323, 141] width 19 height 19
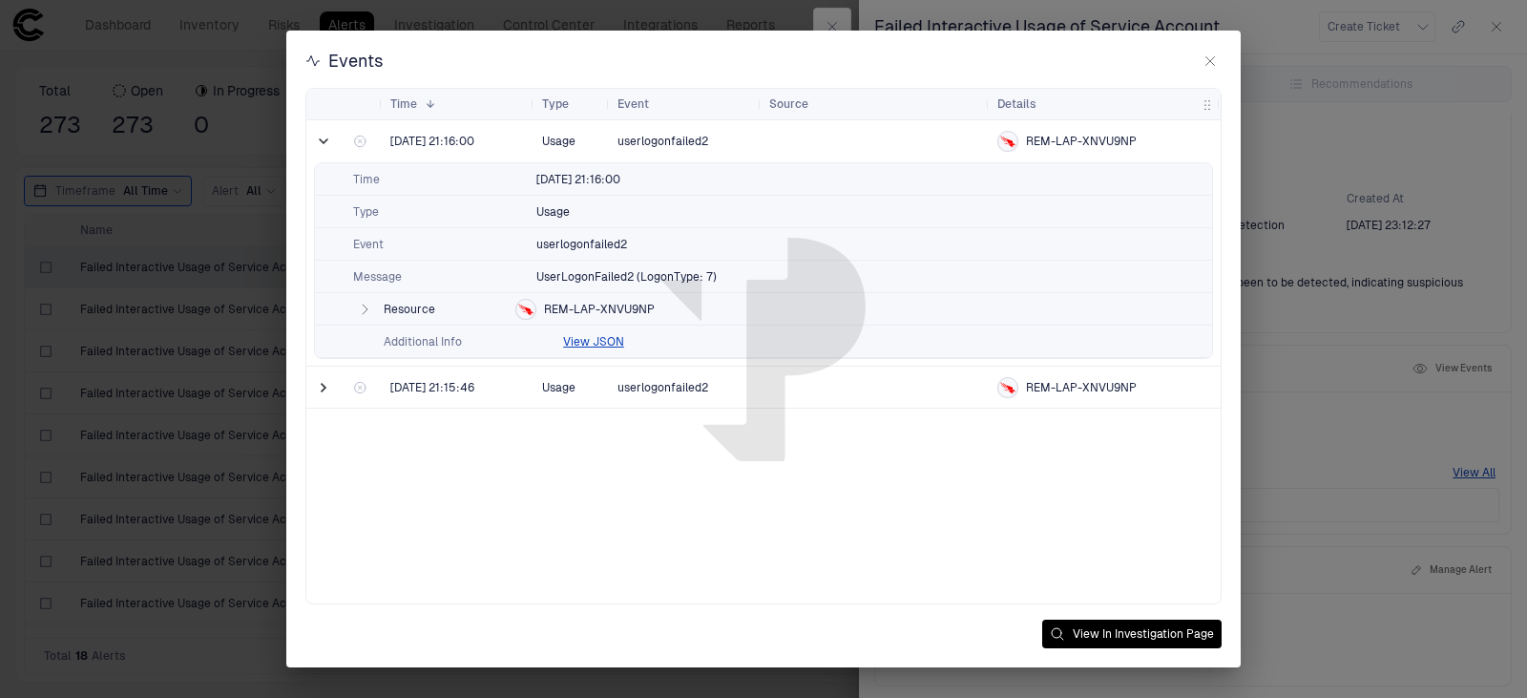
click at [366, 308] on icon "button" at bounding box center [365, 309] width 5 height 10
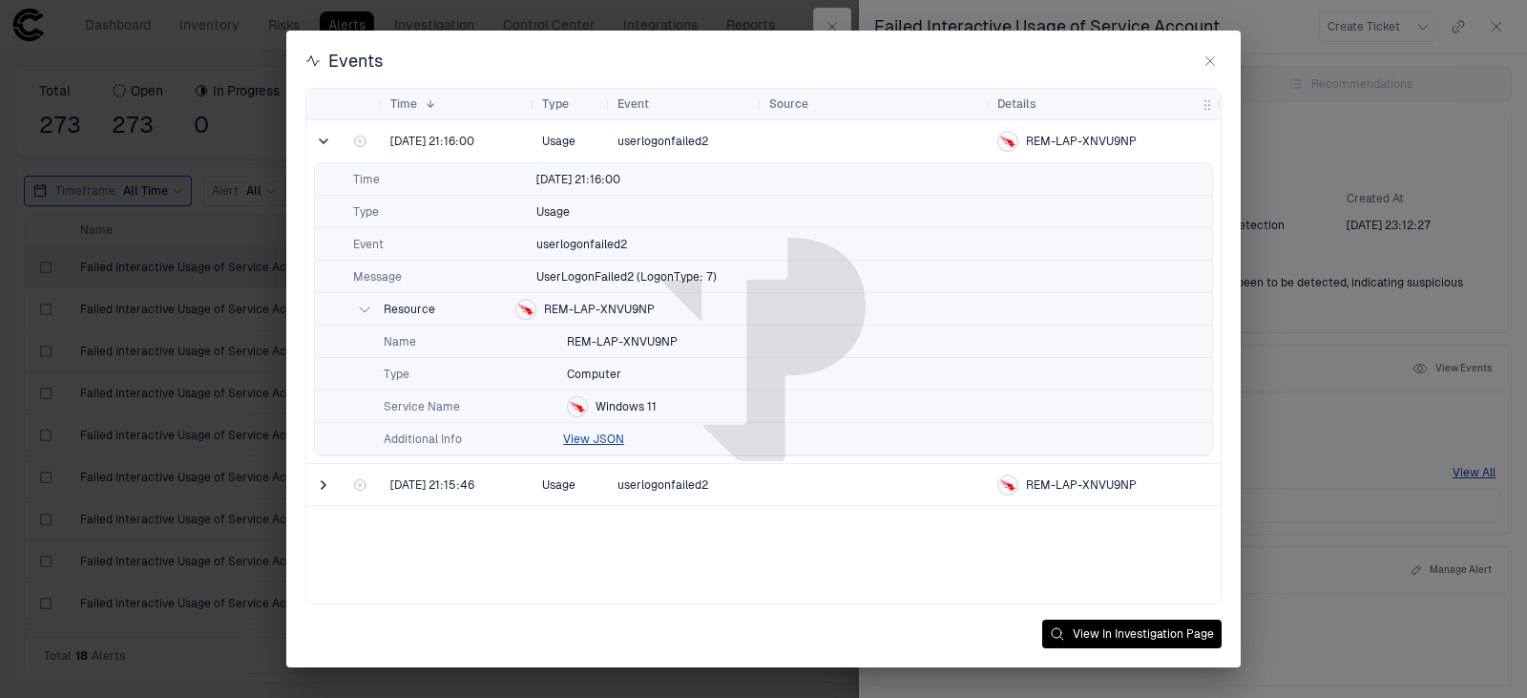
click at [593, 429] on div "Additional Info View JSON" at bounding box center [763, 439] width 897 height 32
click at [596, 433] on button "View JSON" at bounding box center [593, 438] width 61 height 15
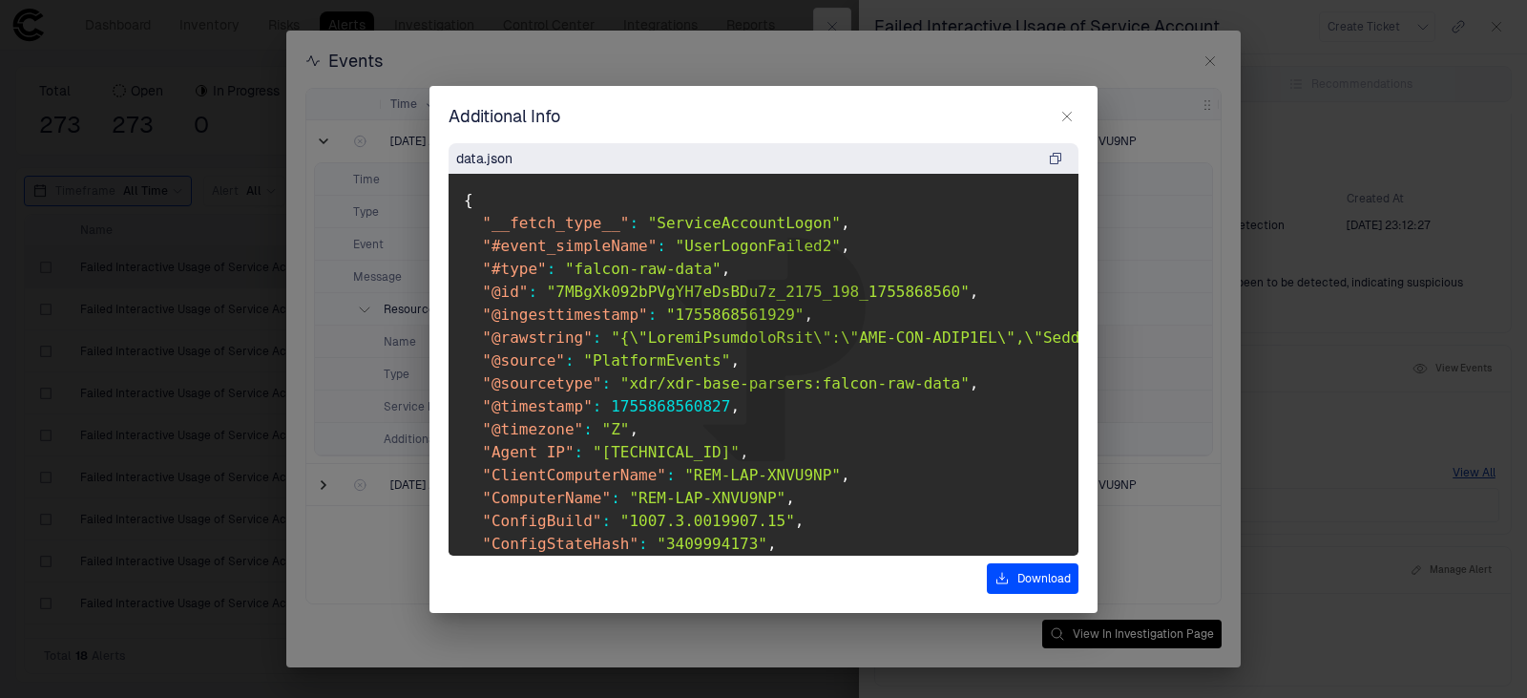
click at [907, 448] on pre "{ "__fetch_type__" : "ServiceAccountLogon" , "#event_simpleName" : "UserLogonFa…" at bounding box center [763, 365] width 630 height 382
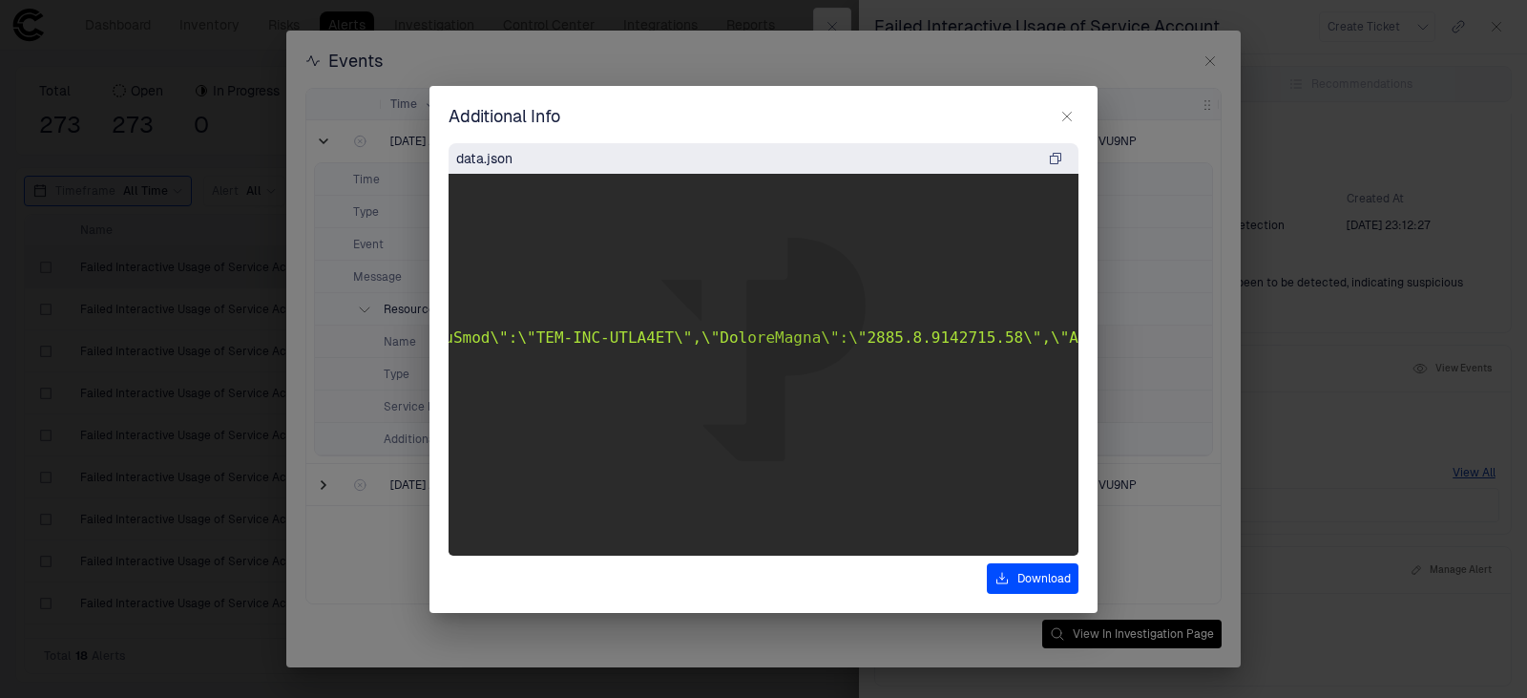
scroll to position [0, 0]
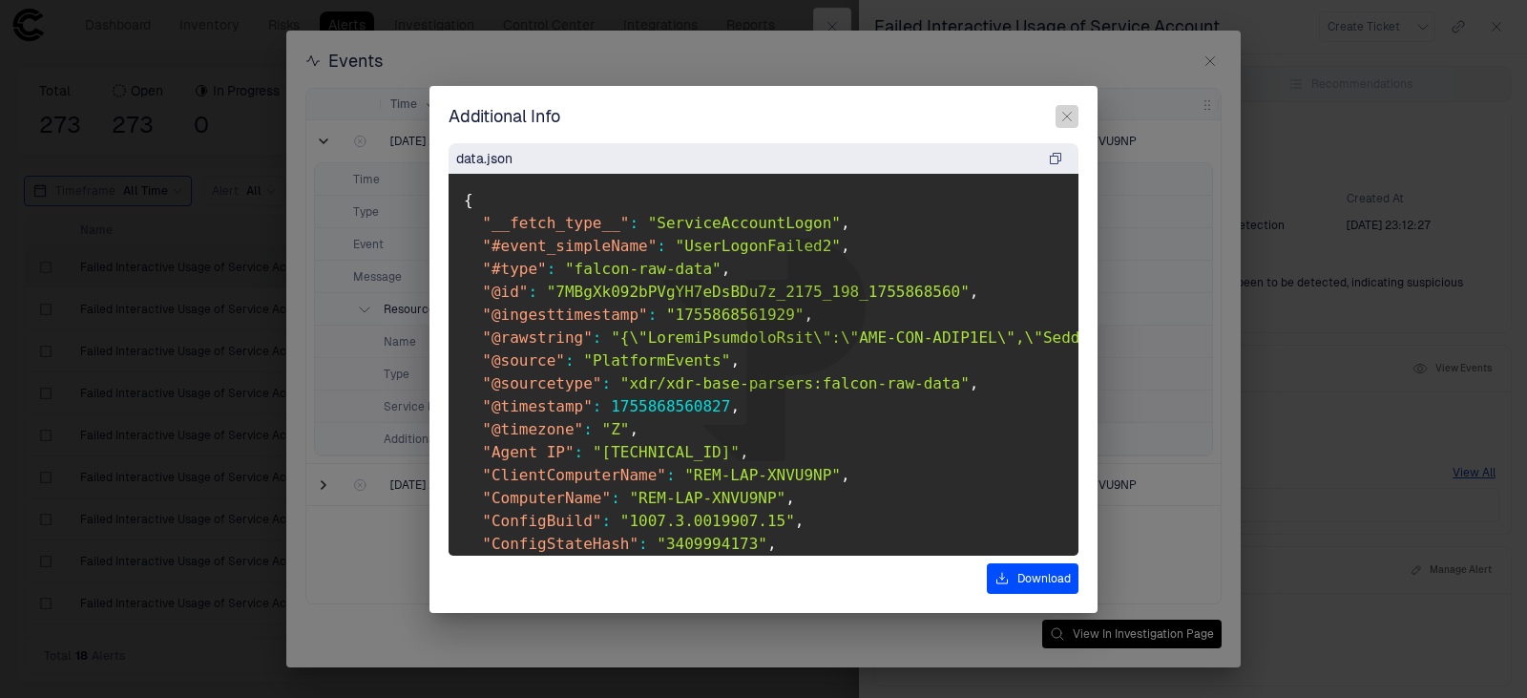
click at [1066, 112] on icon "button" at bounding box center [1066, 116] width 15 height 15
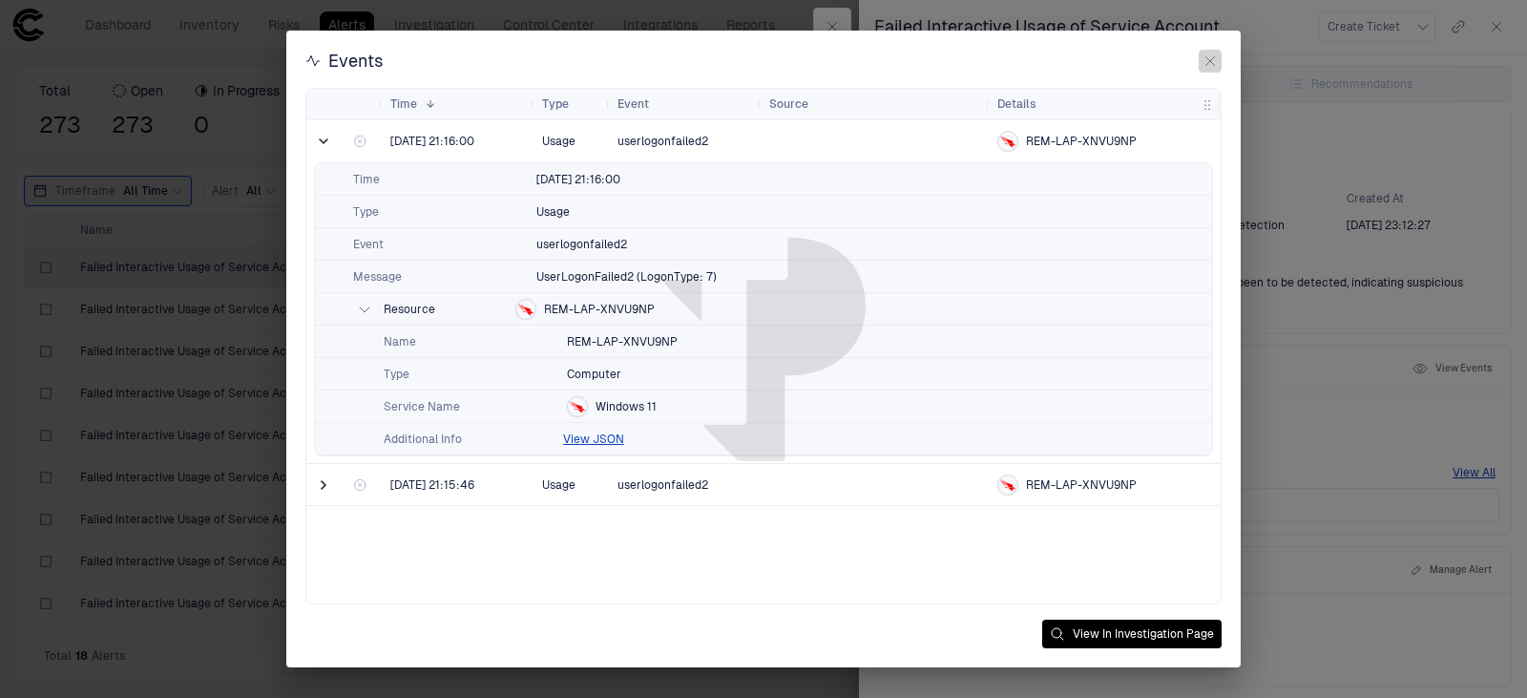
click at [1214, 63] on icon "button" at bounding box center [1209, 60] width 15 height 15
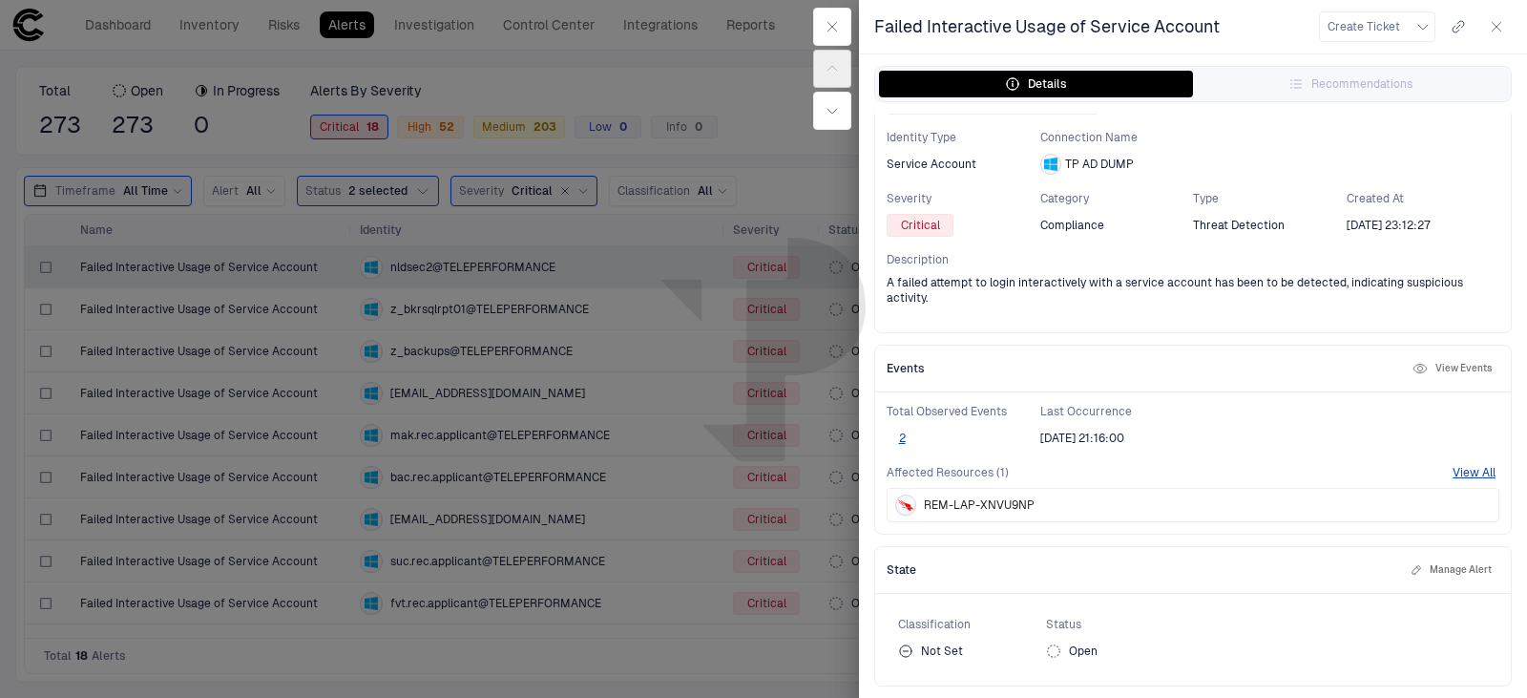
click at [1494, 31] on icon "button" at bounding box center [1496, 26] width 15 height 15
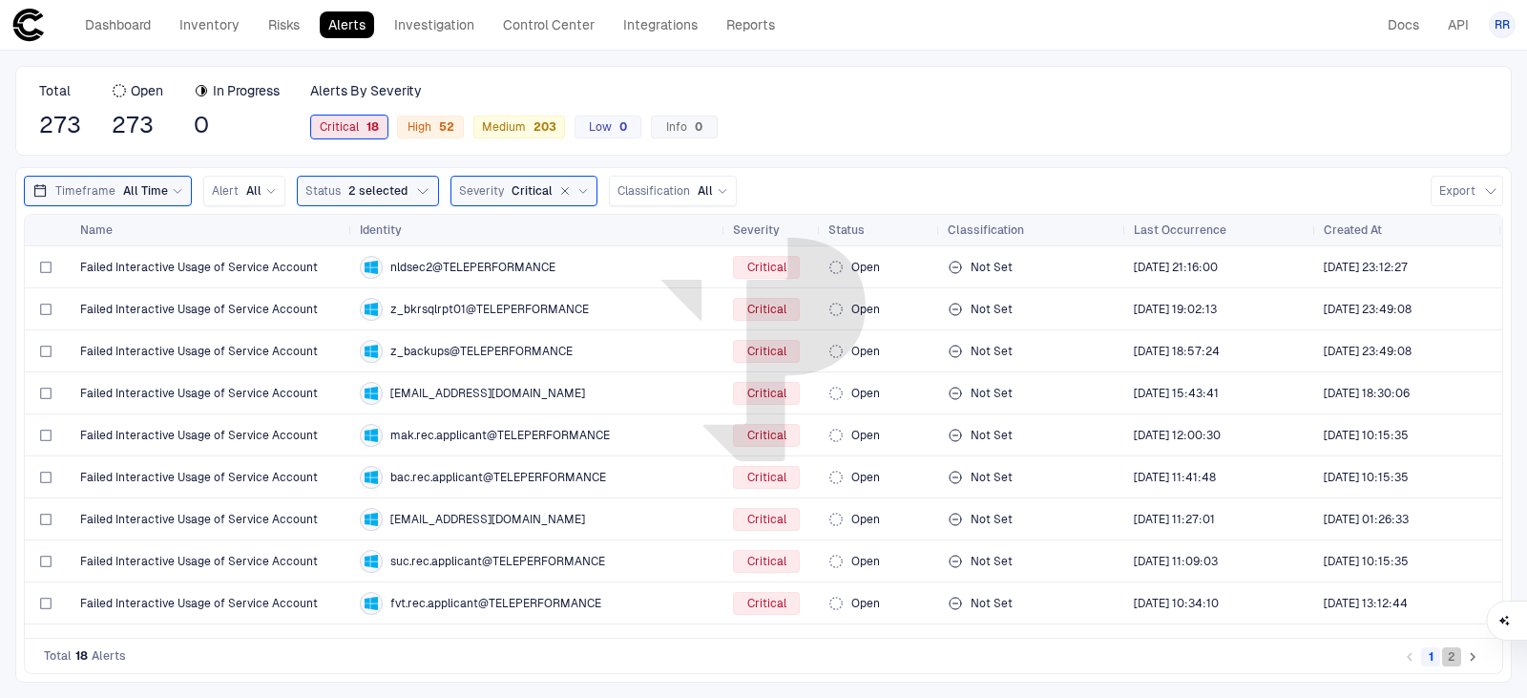
click at [1454, 658] on button "2" at bounding box center [1451, 656] width 19 height 19
click at [499, 127] on span "Medium 203" at bounding box center [519, 126] width 74 height 15
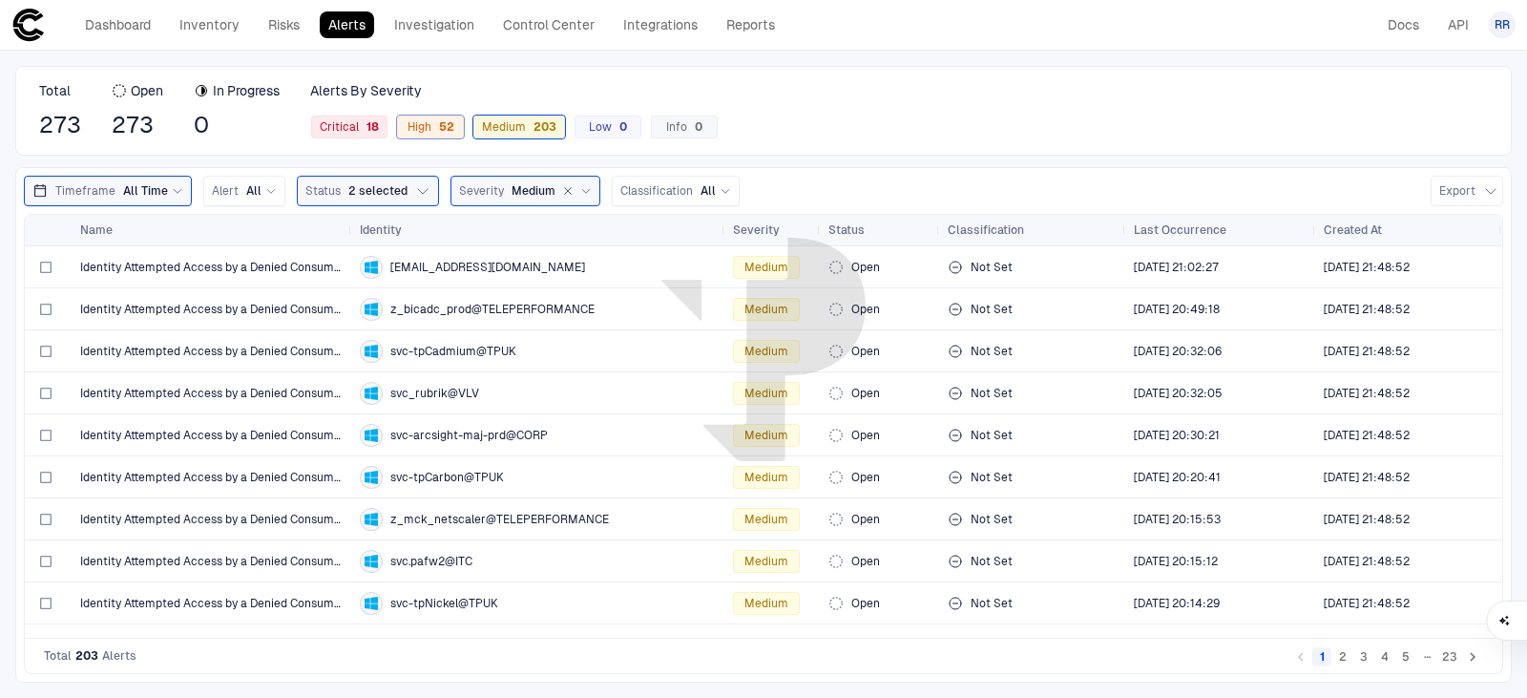
click at [448, 131] on div "52" at bounding box center [442, 126] width 23 height 13
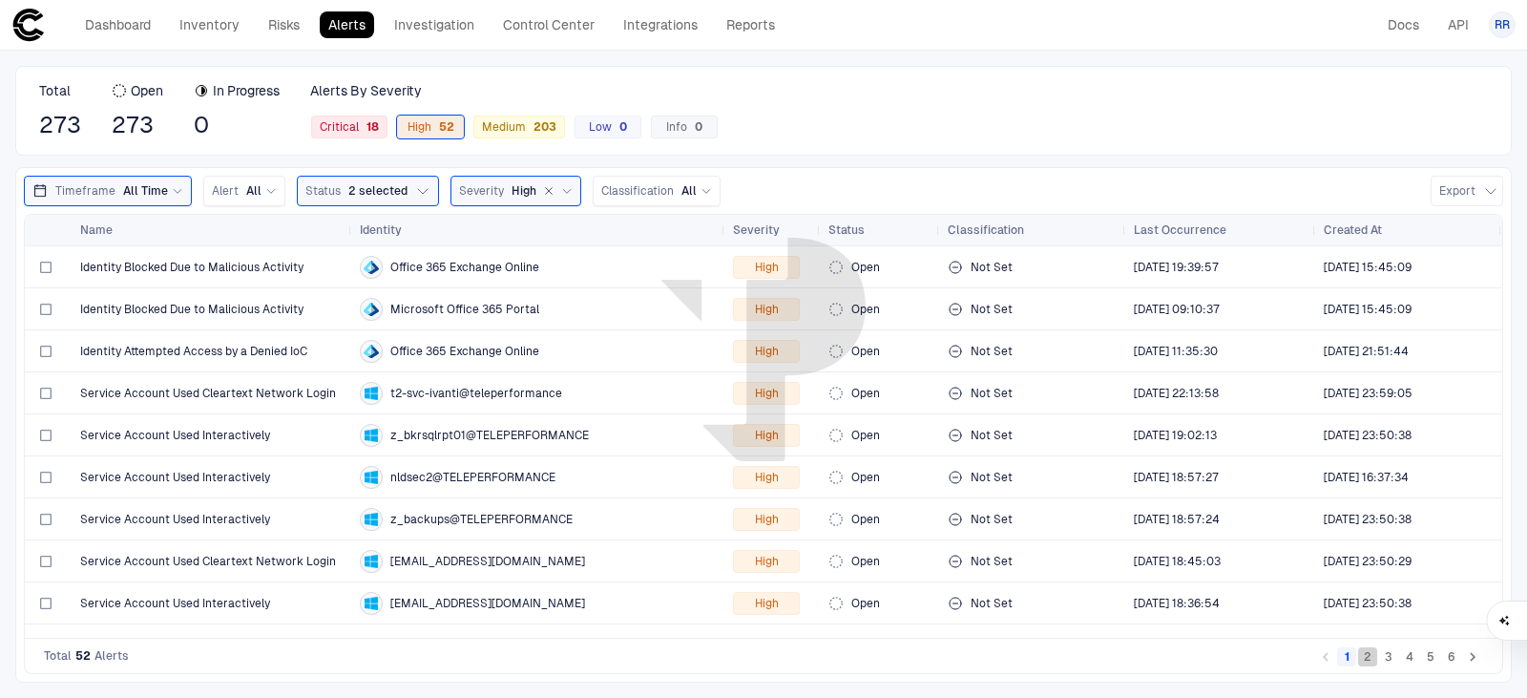
click at [1367, 661] on button "2" at bounding box center [1367, 656] width 19 height 19
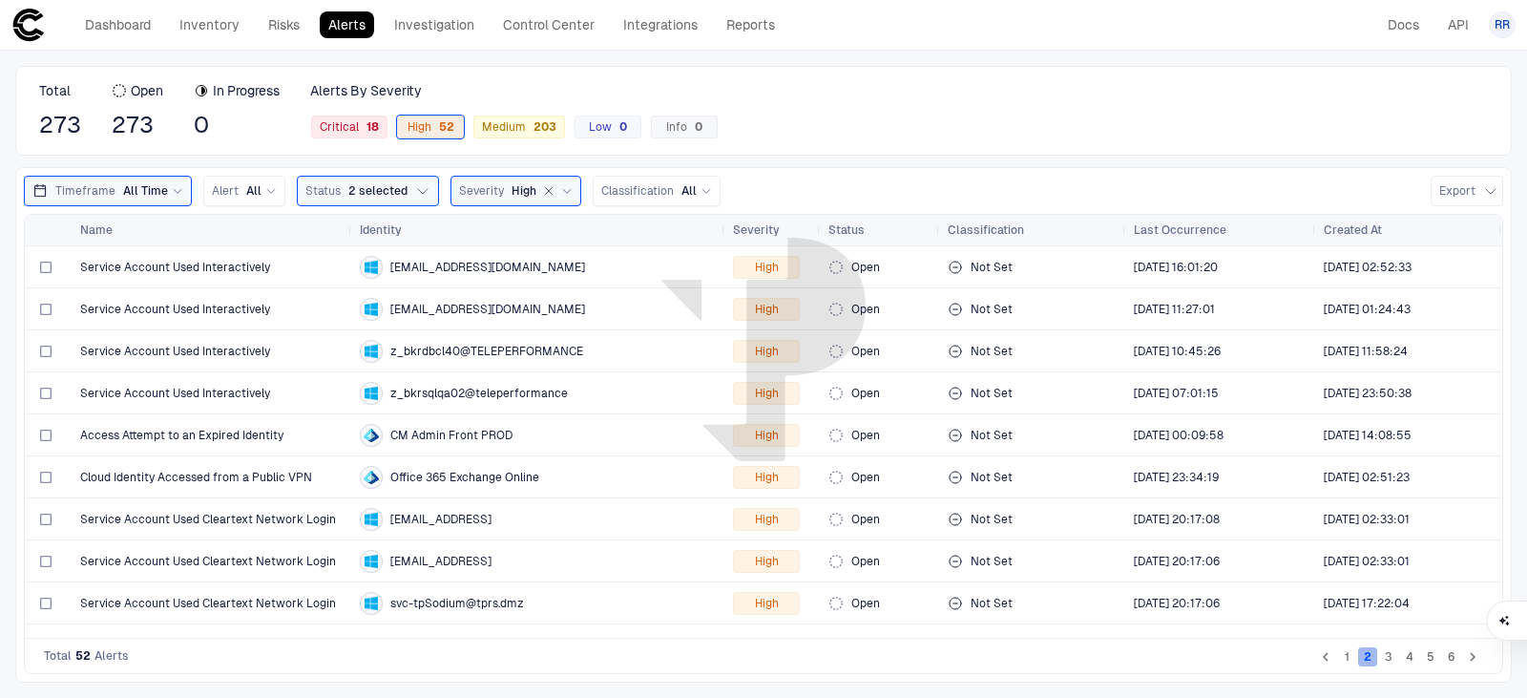
click at [1366, 661] on button "2" at bounding box center [1367, 656] width 19 height 19
click at [224, 471] on span "Cloud Identity Accessed from a Public VPN" at bounding box center [196, 476] width 232 height 15
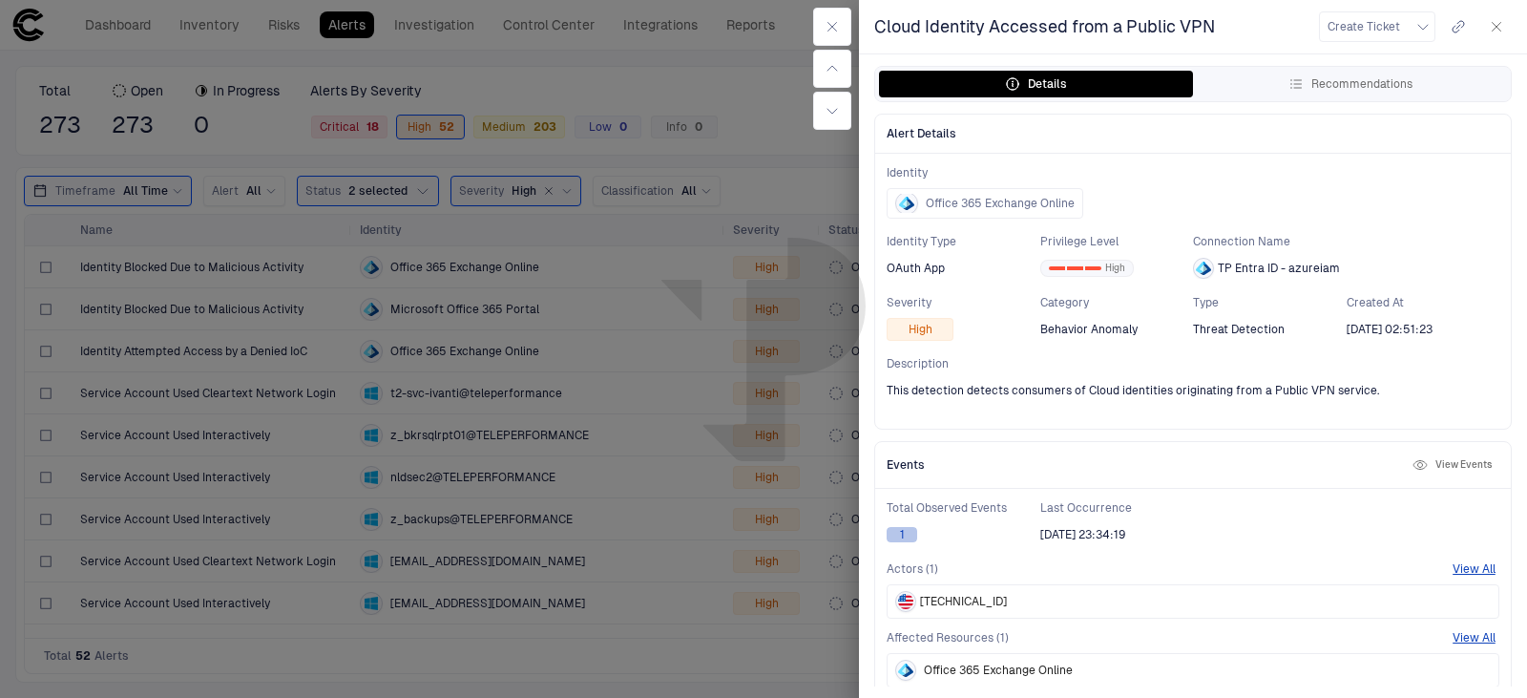
click at [903, 537] on button "1" at bounding box center [901, 534] width 31 height 15
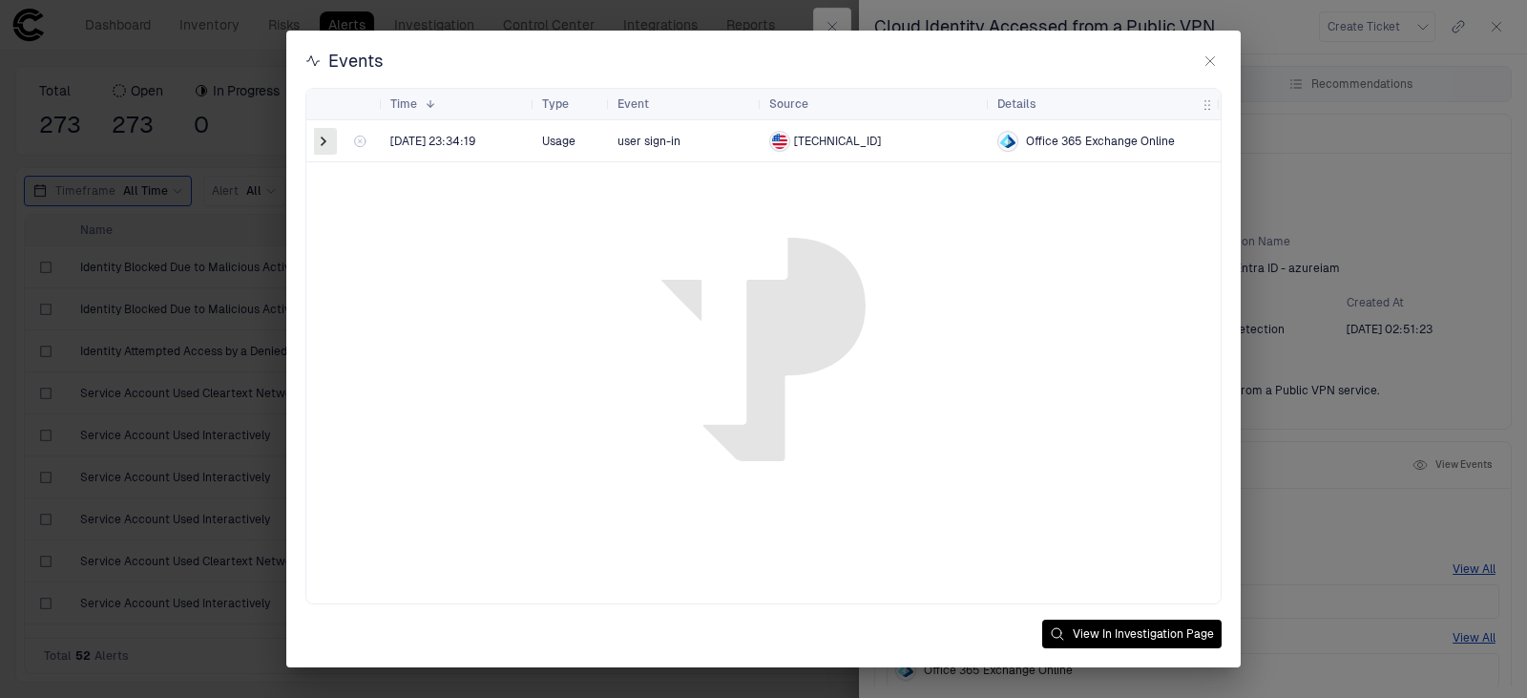
click at [319, 141] on span at bounding box center [323, 141] width 19 height 19
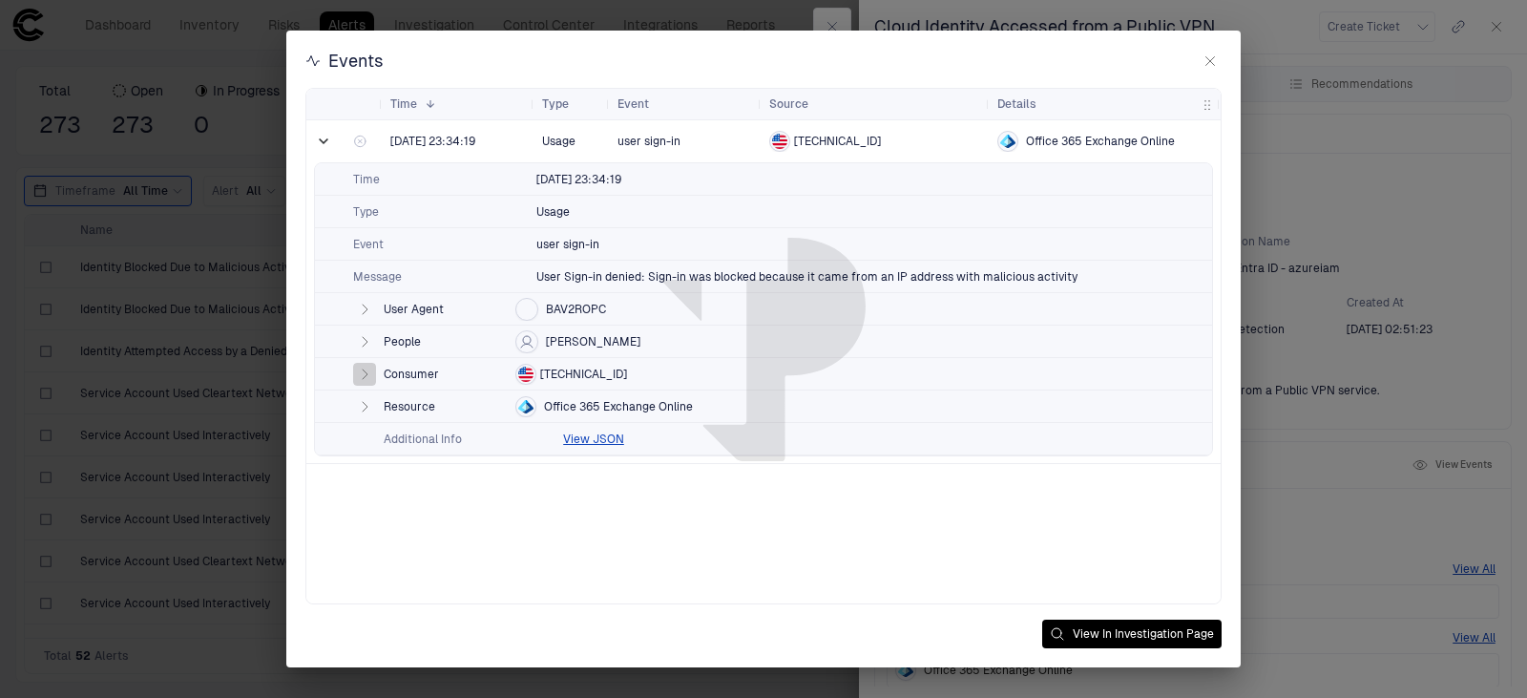
click at [364, 370] on icon "button" at bounding box center [364, 373] width 15 height 15
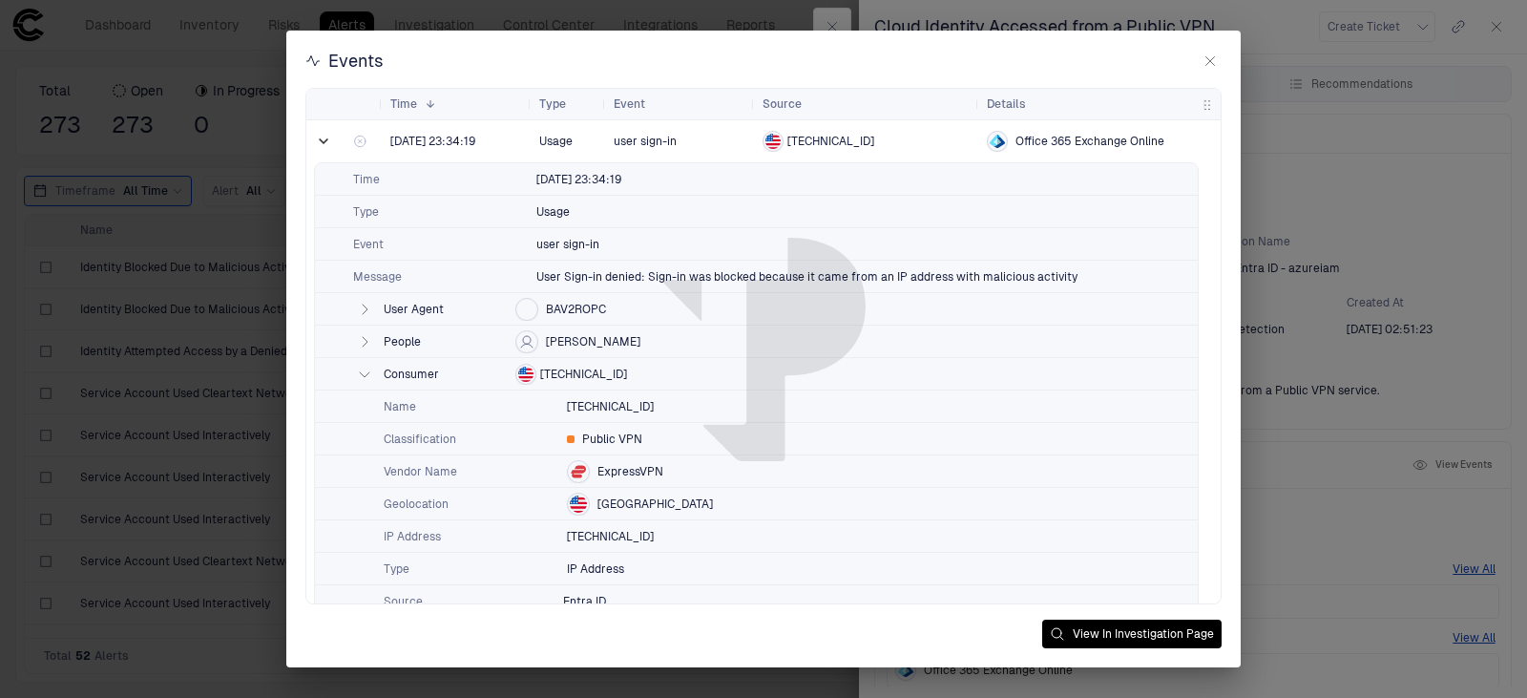
click at [593, 375] on span "[TECHNICAL_ID]" at bounding box center [583, 373] width 87 height 15
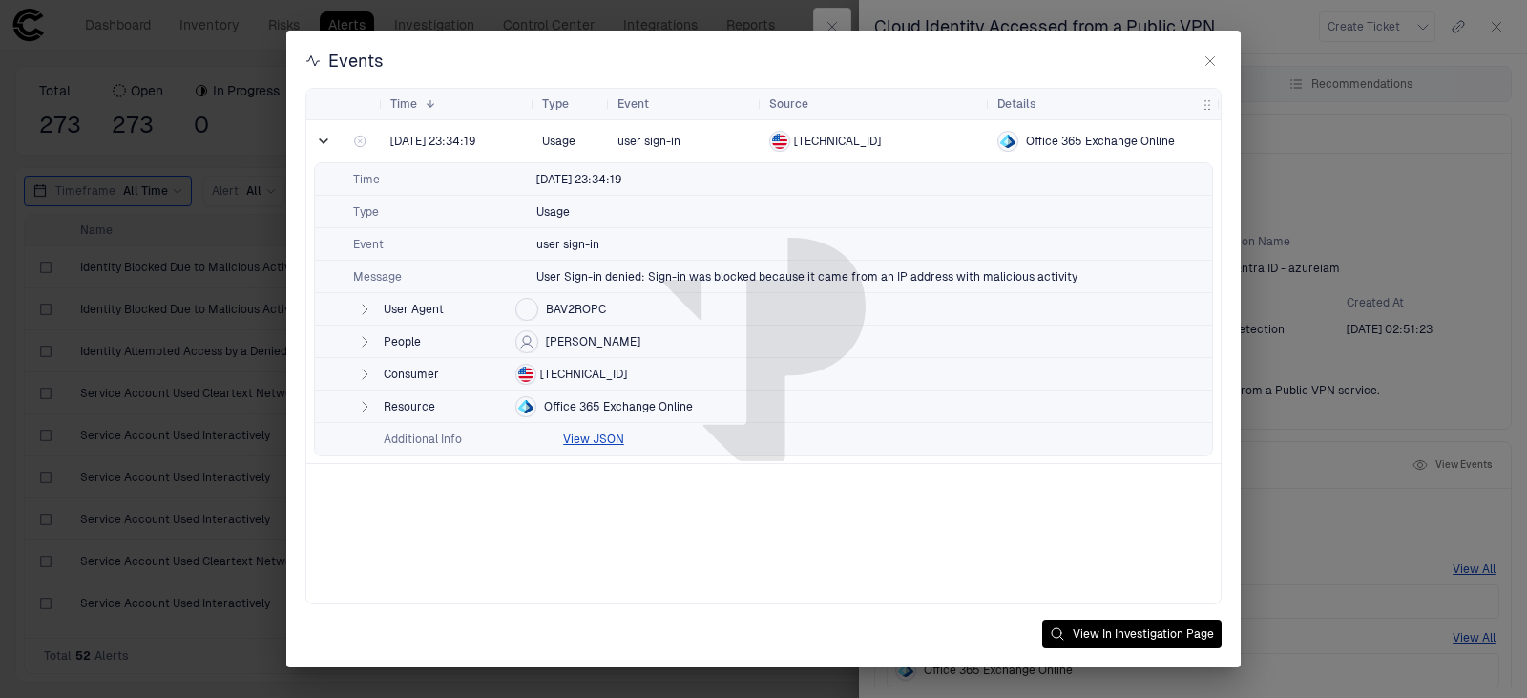
click at [593, 373] on span "[TECHNICAL_ID]" at bounding box center [583, 373] width 87 height 15
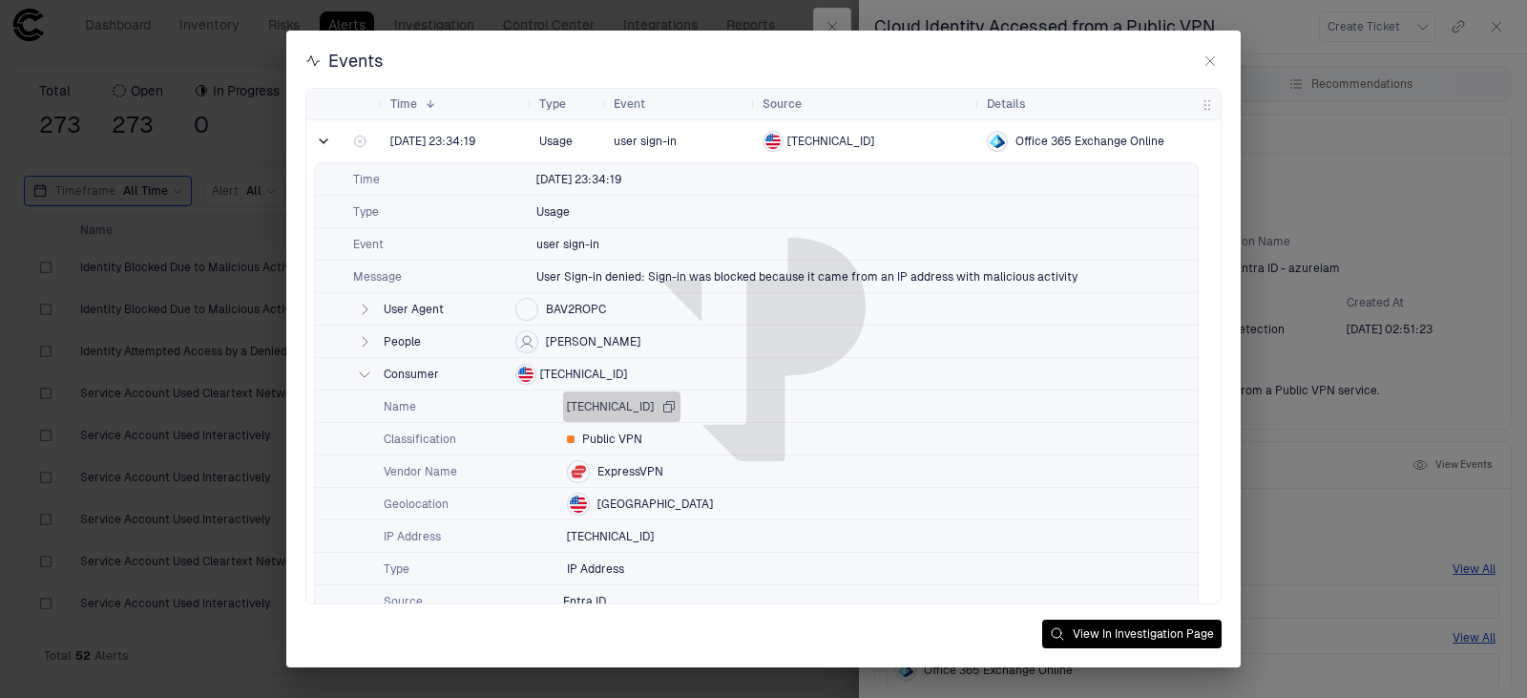
click at [664, 405] on icon "button" at bounding box center [669, 406] width 10 height 10
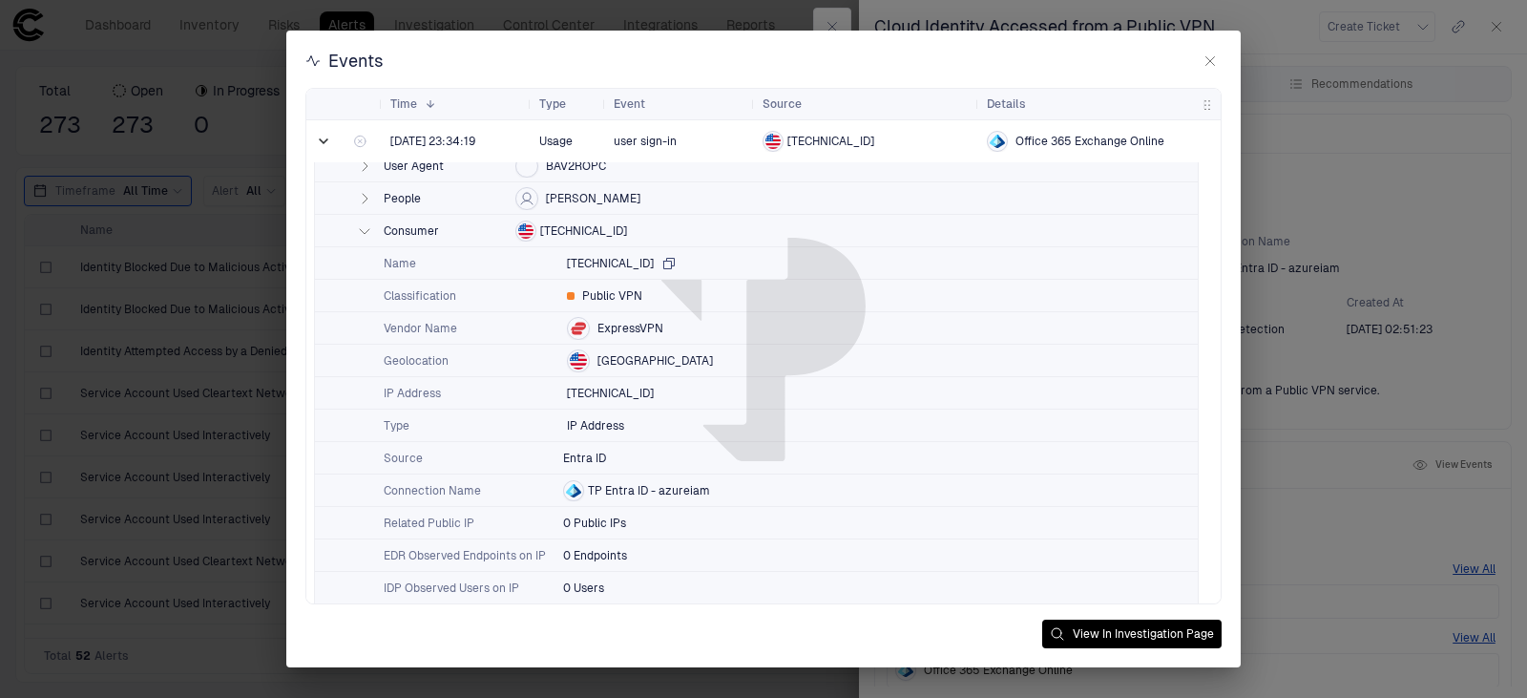
scroll to position [218, 0]
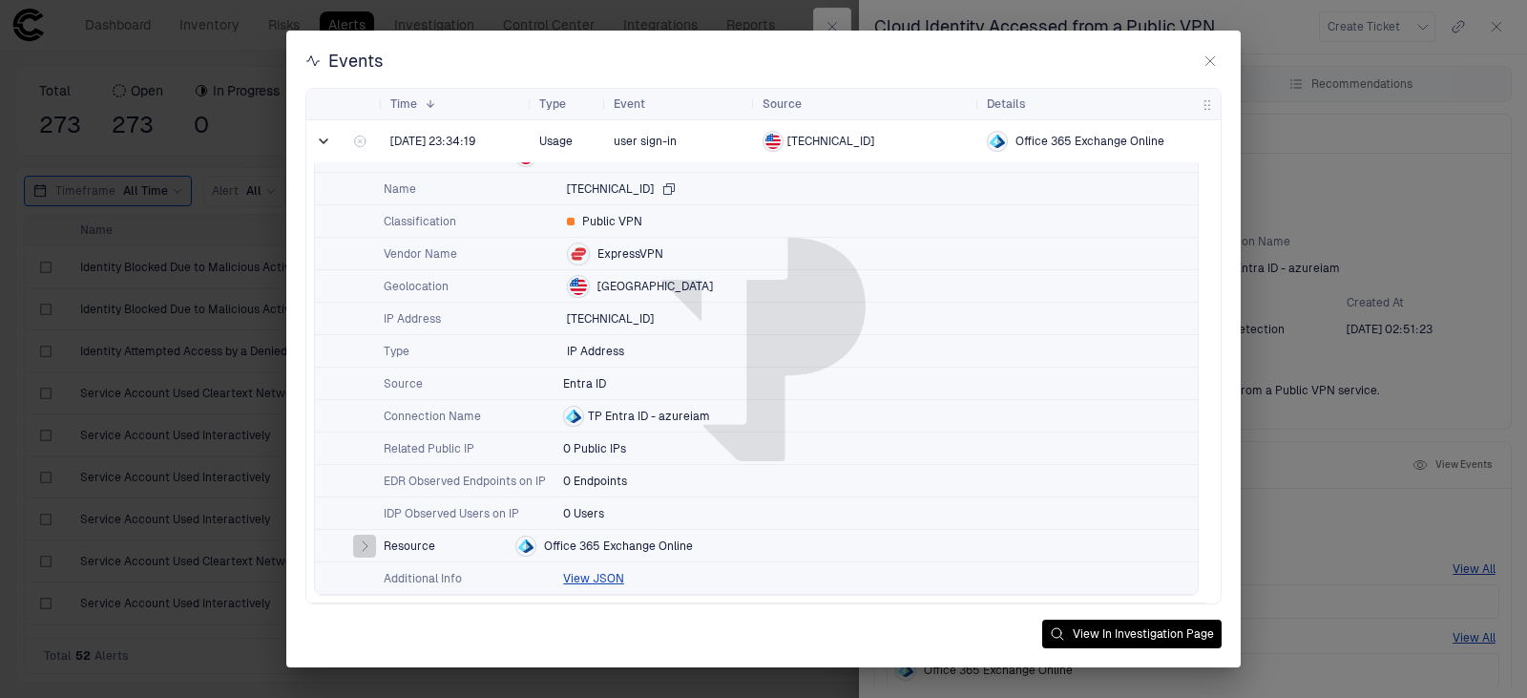
click at [364, 542] on icon "button" at bounding box center [365, 546] width 5 height 10
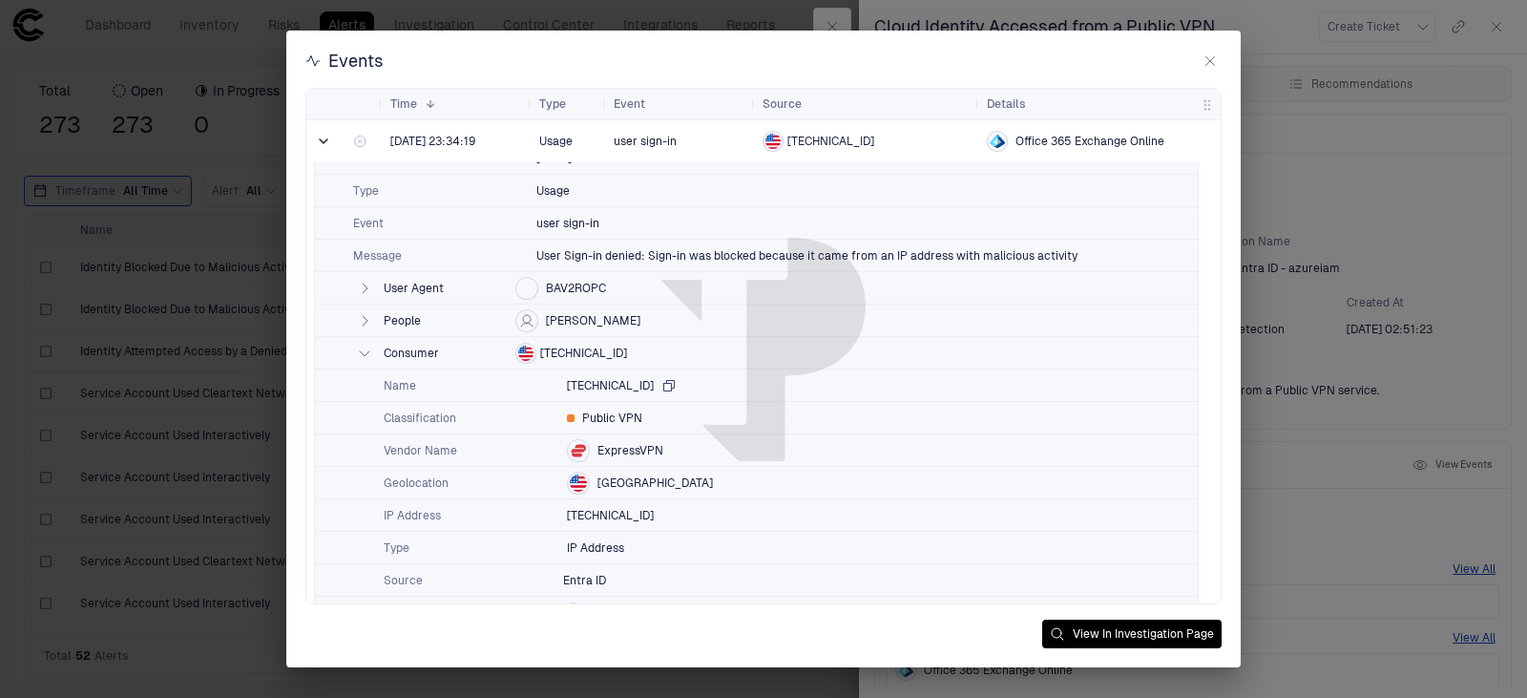
scroll to position [0, 0]
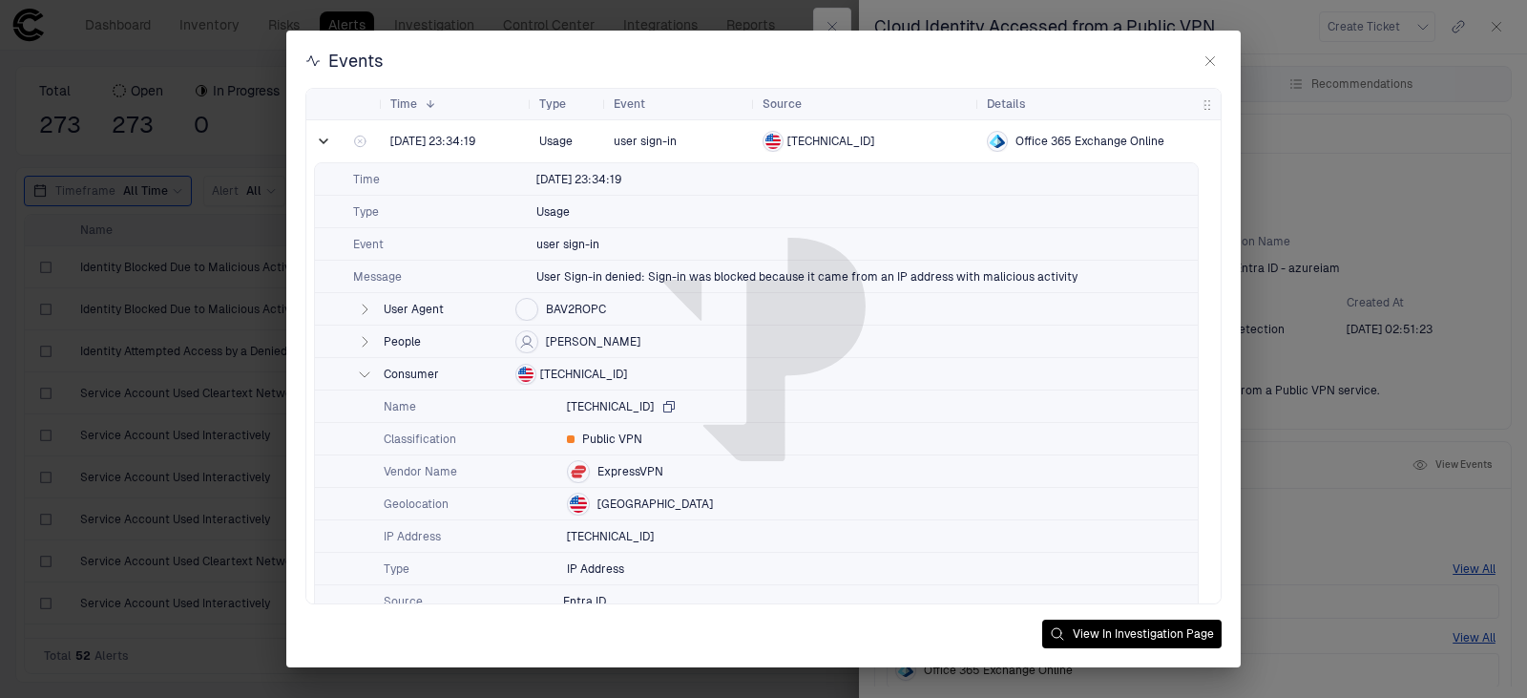
click at [363, 338] on icon "button" at bounding box center [365, 342] width 5 height 10
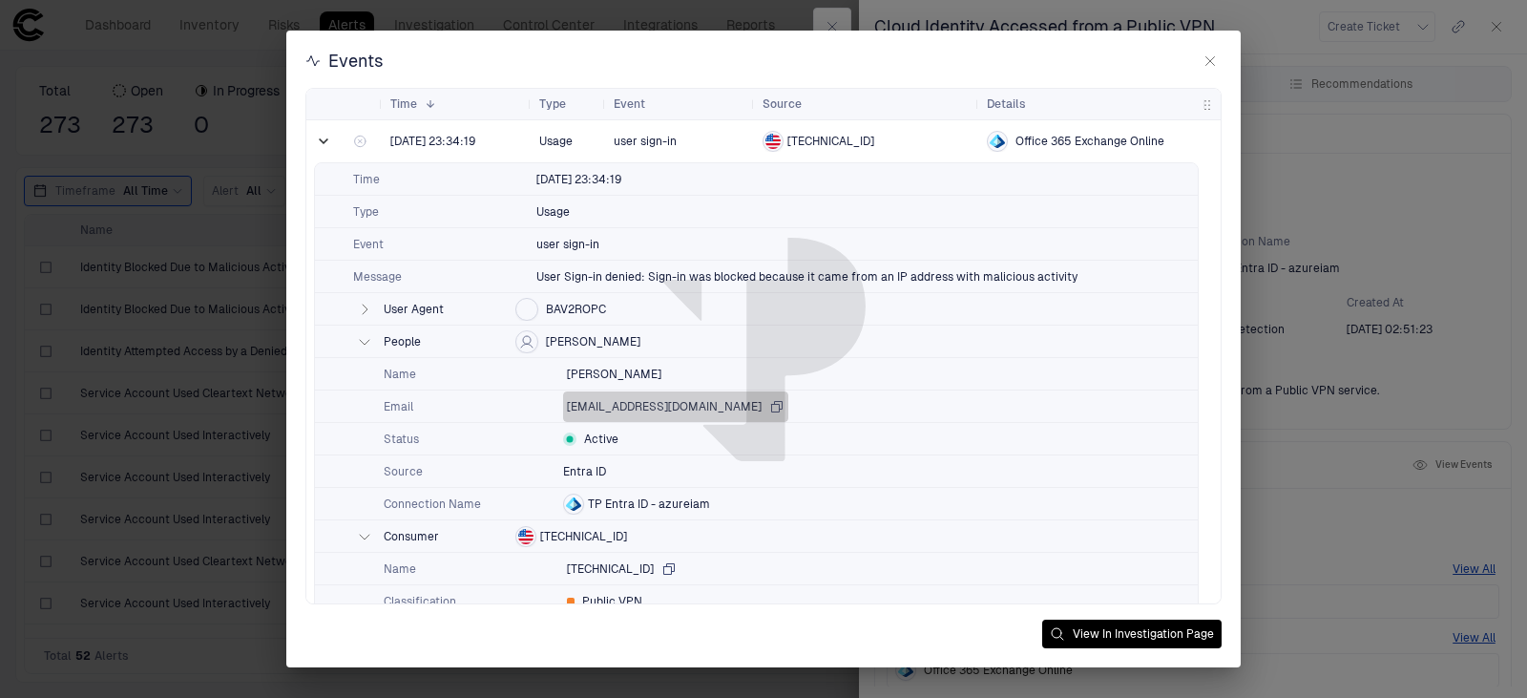
click at [782, 408] on icon "button" at bounding box center [777, 406] width 10 height 10
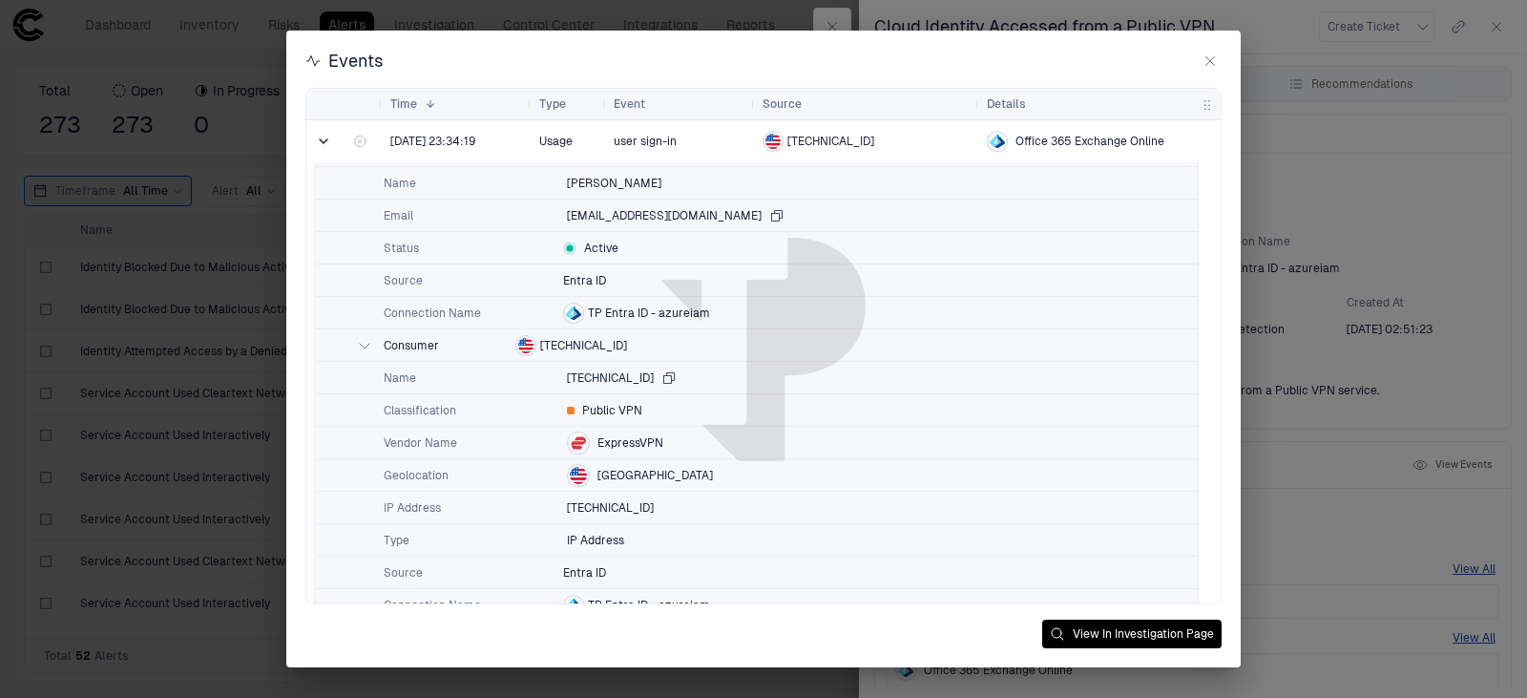
scroll to position [245, 0]
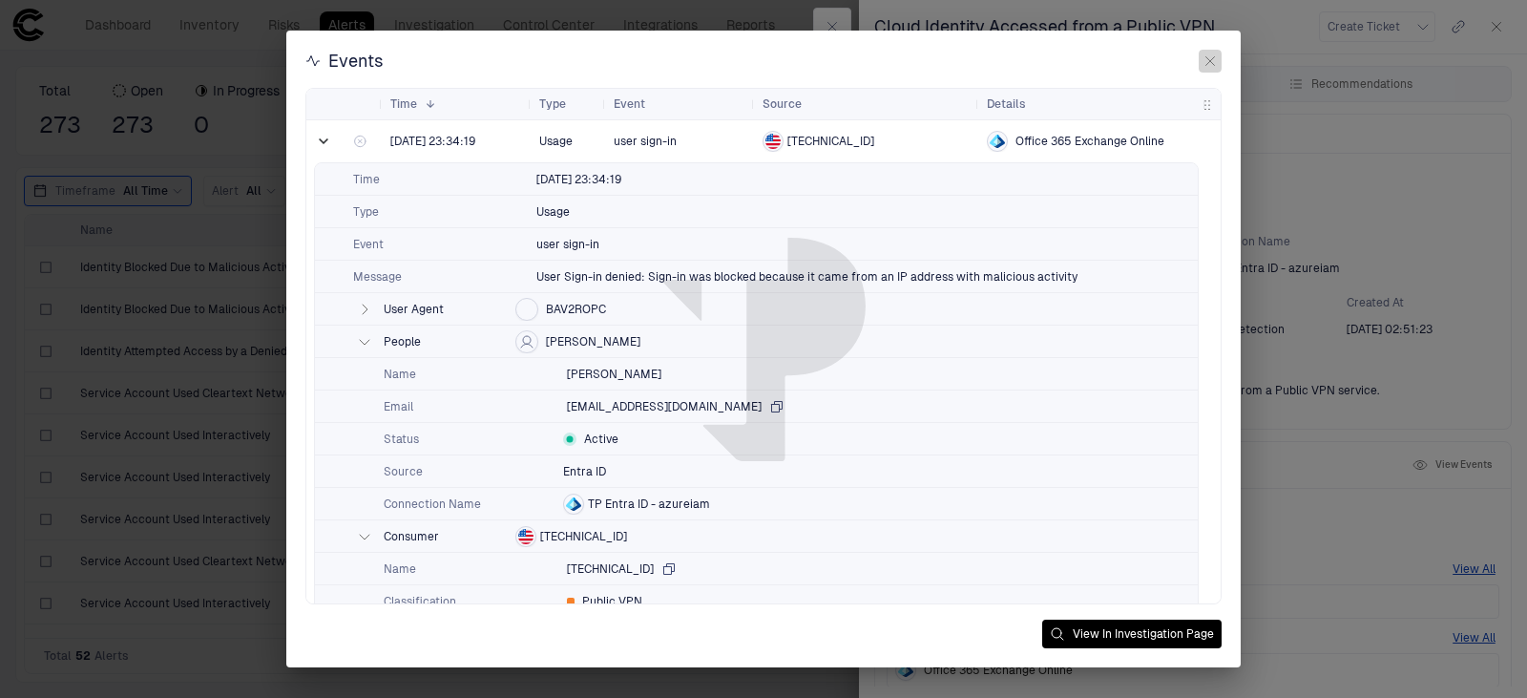
click at [1205, 61] on icon "button" at bounding box center [1209, 60] width 15 height 15
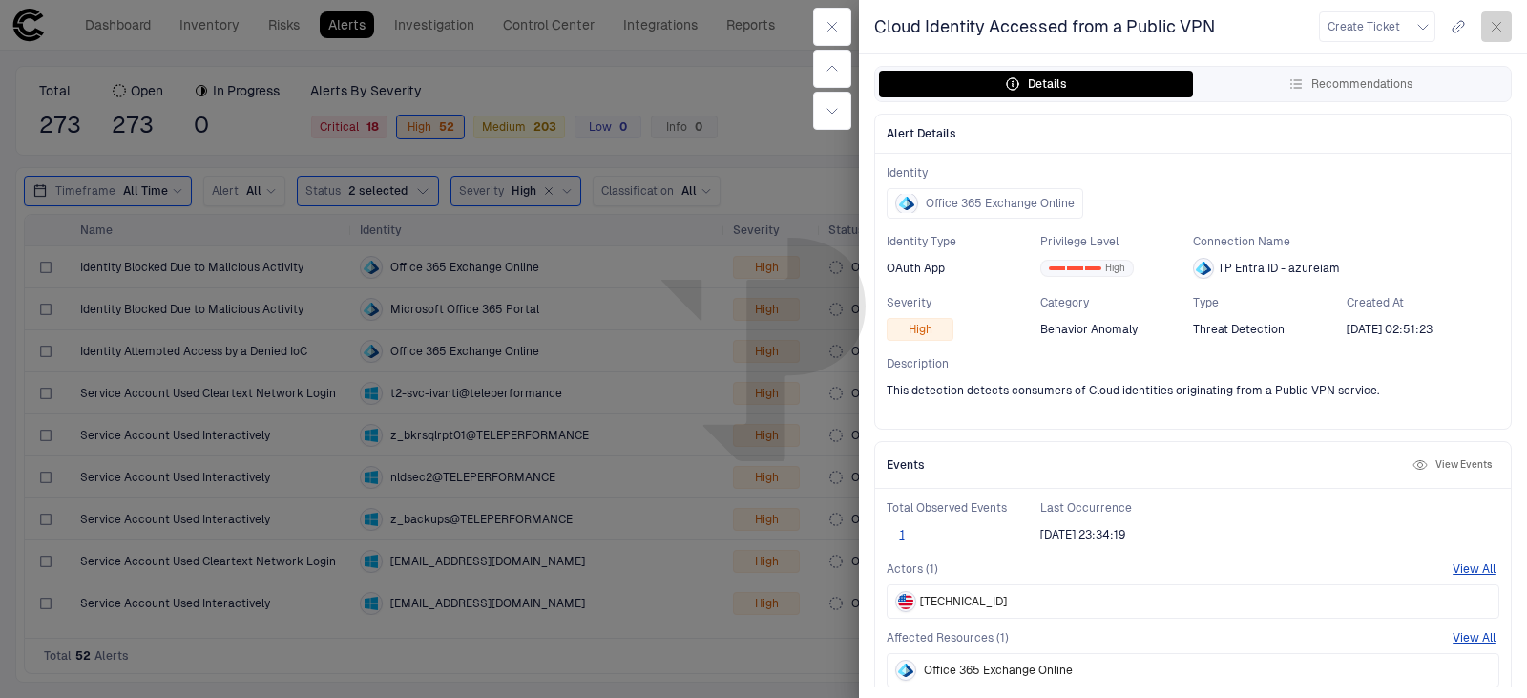
click at [1499, 26] on icon "button" at bounding box center [1496, 26] width 15 height 15
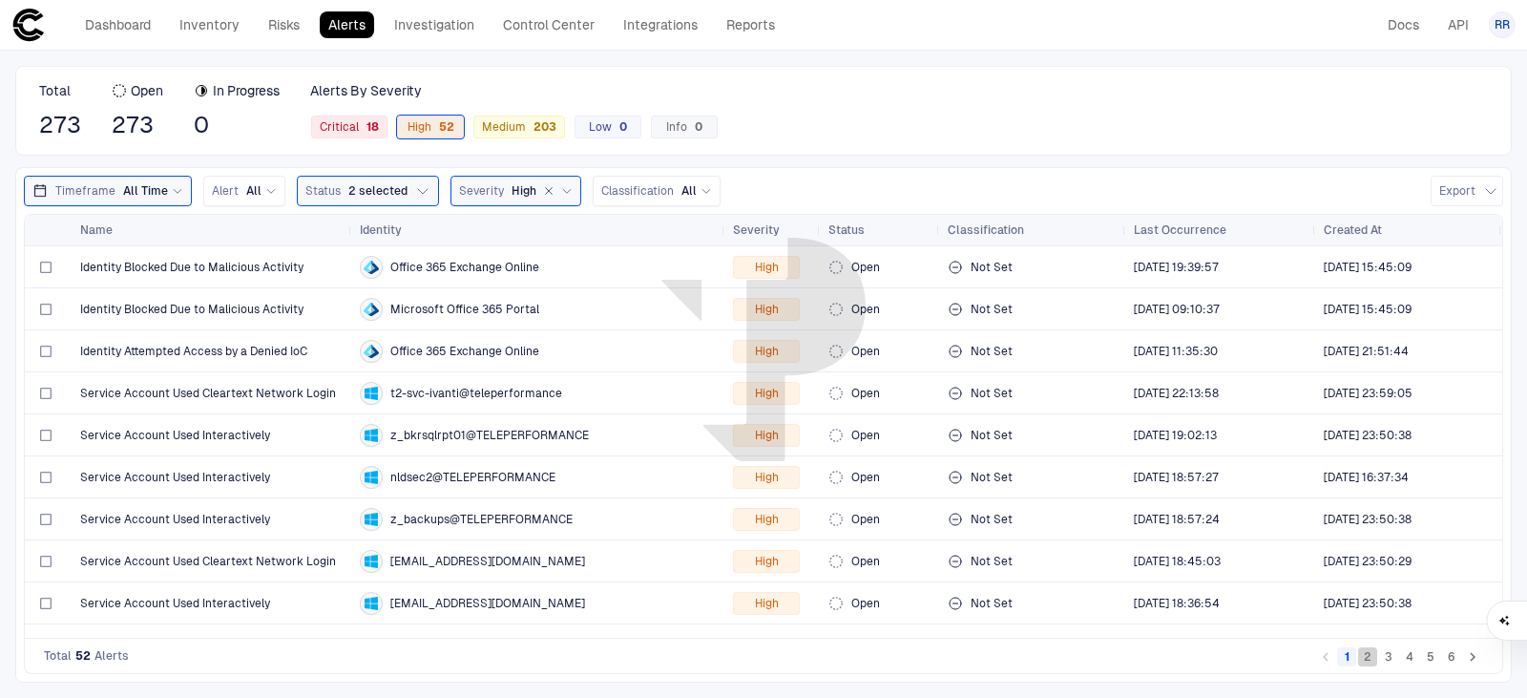
click at [1374, 658] on button "2" at bounding box center [1367, 656] width 19 height 19
